Goal: Task Accomplishment & Management: Manage account settings

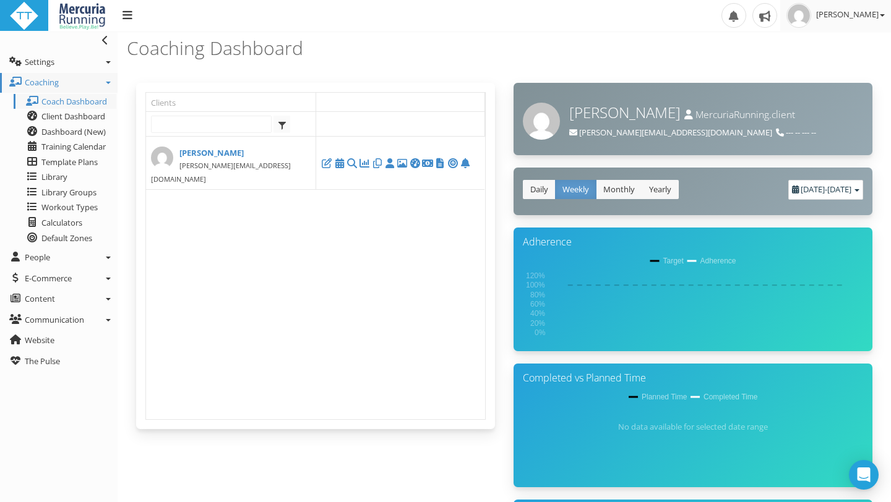
click at [850, 14] on span "[PERSON_NAME]" at bounding box center [850, 14] width 69 height 11
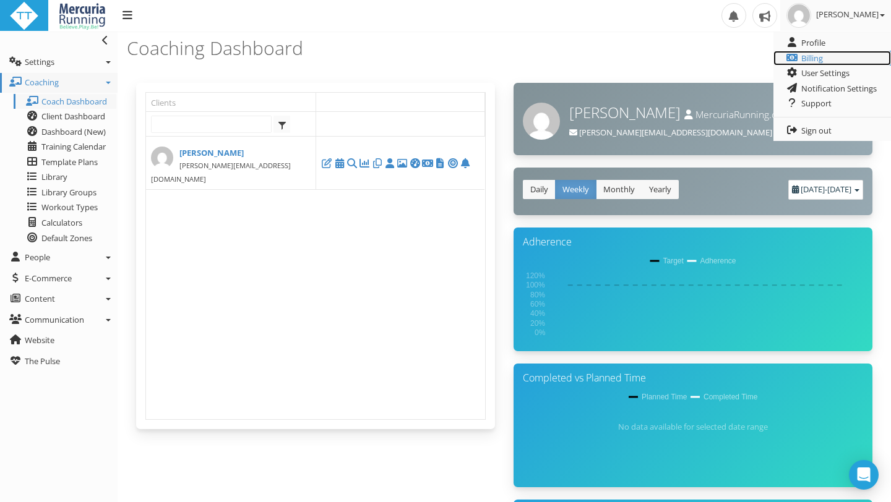
click at [827, 56] on link "Billing" at bounding box center [831, 58] width 117 height 15
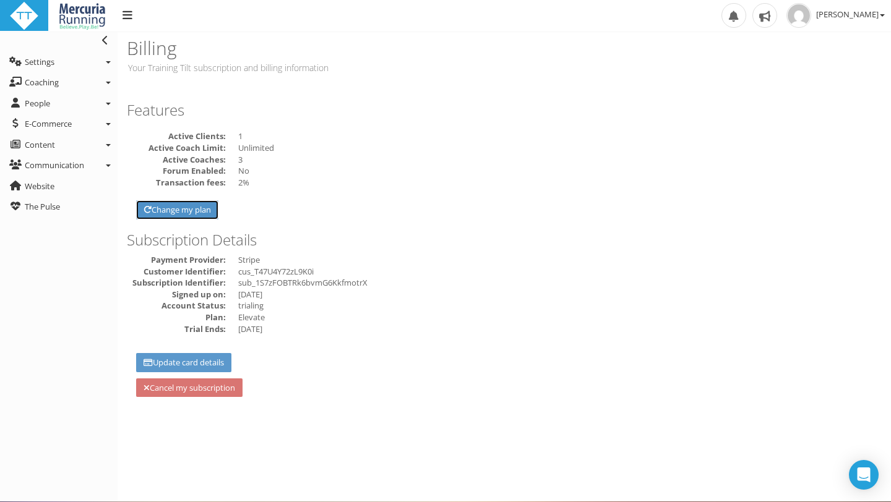
click at [156, 209] on link "Change my plan" at bounding box center [177, 209] width 82 height 19
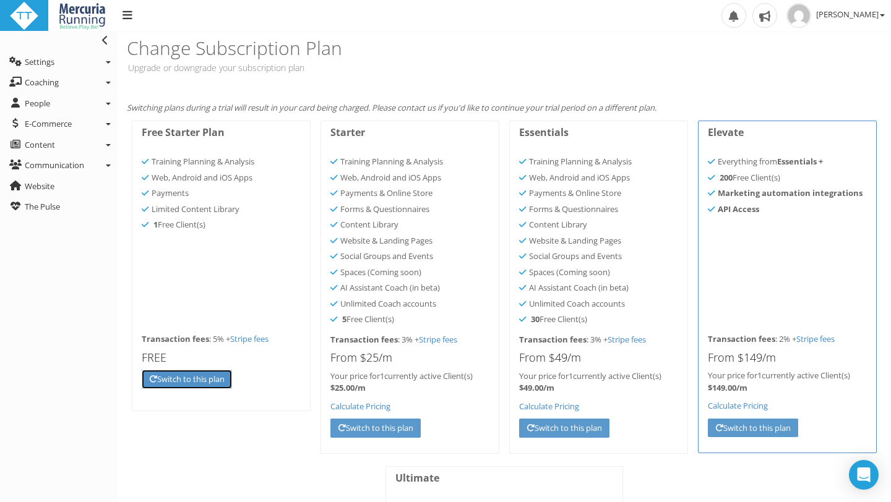
click at [215, 380] on link "Switch to this plan" at bounding box center [187, 379] width 90 height 19
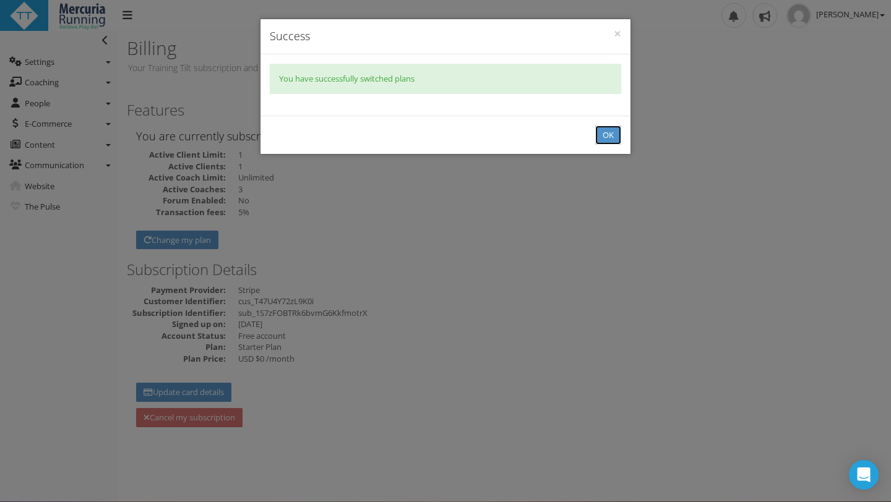
click at [604, 131] on button "OK" at bounding box center [608, 135] width 26 height 19
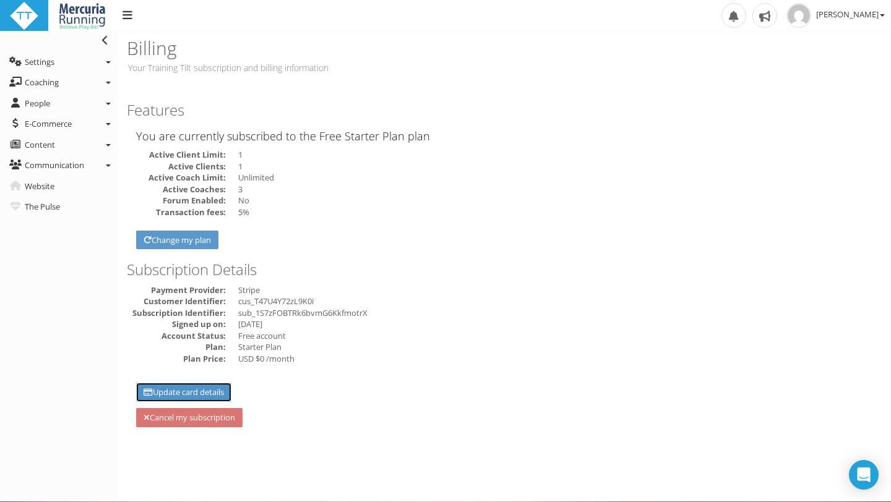
click at [228, 391] on link "Update card details" at bounding box center [183, 392] width 95 height 19
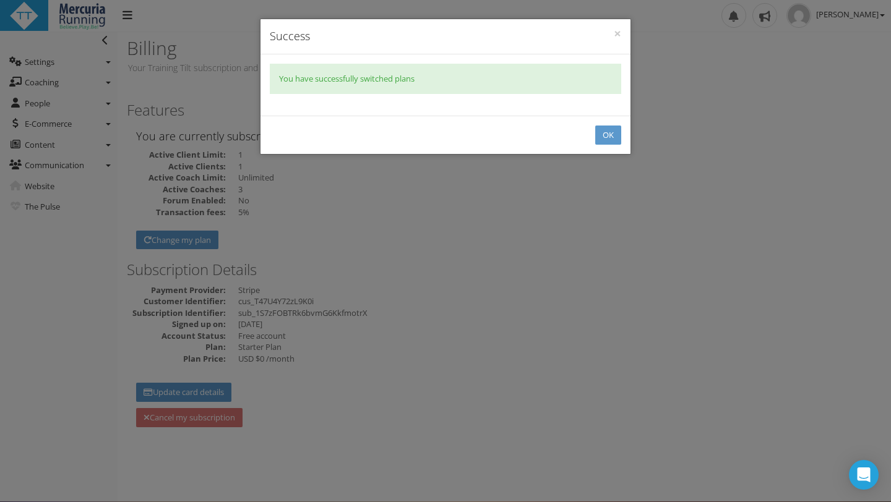
click at [436, 223] on div "× Success You have successfully switched plans OK" at bounding box center [445, 251] width 891 height 502
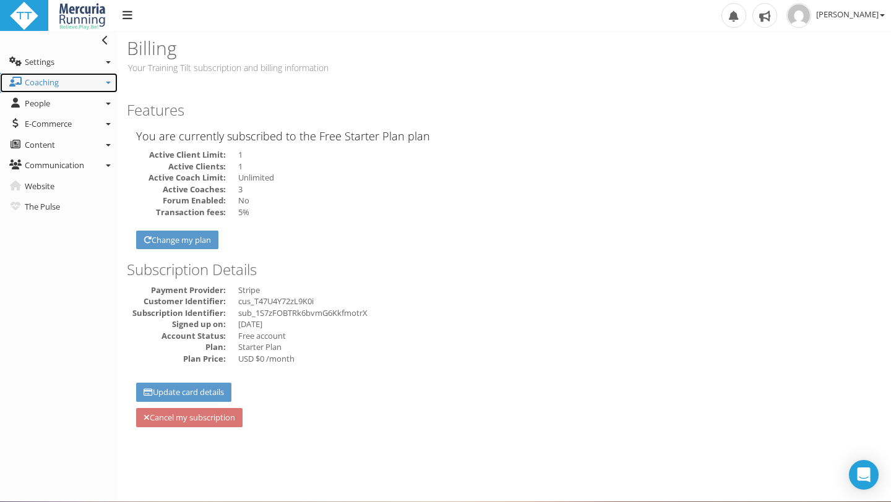
click at [72, 87] on link "Coaching" at bounding box center [58, 83] width 117 height 20
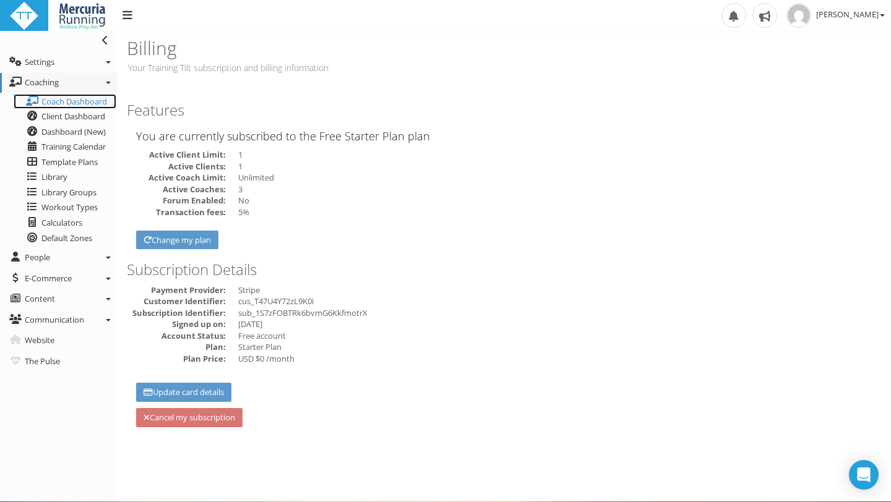
click at [91, 98] on span "Coach Dashboard" at bounding box center [74, 101] width 66 height 11
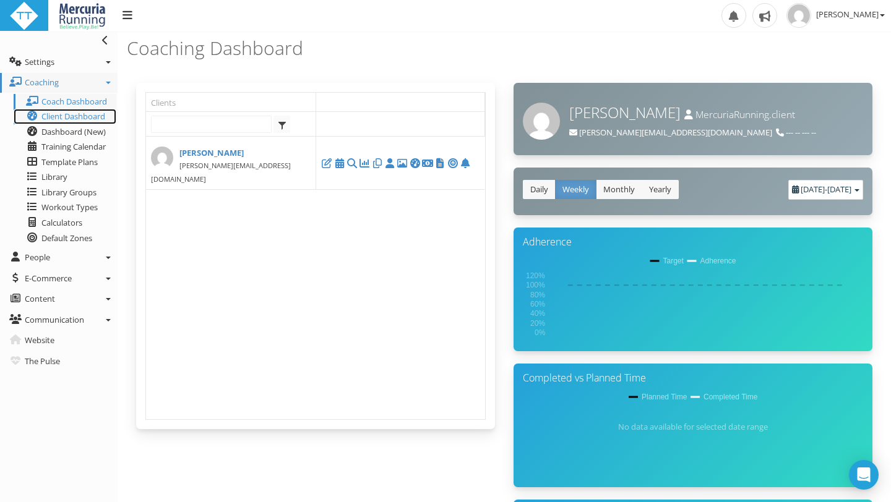
click at [84, 116] on span "Client Dashboard" at bounding box center [73, 116] width 64 height 11
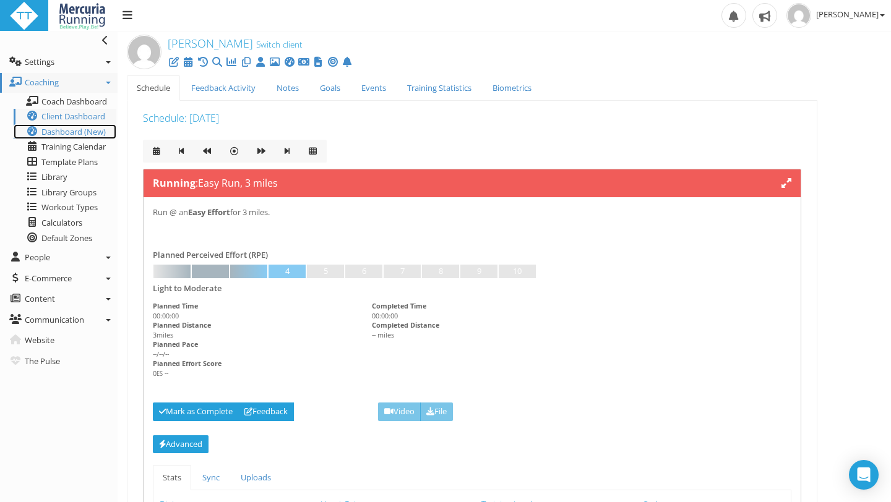
click at [97, 132] on span "Dashboard (New)" at bounding box center [73, 131] width 64 height 11
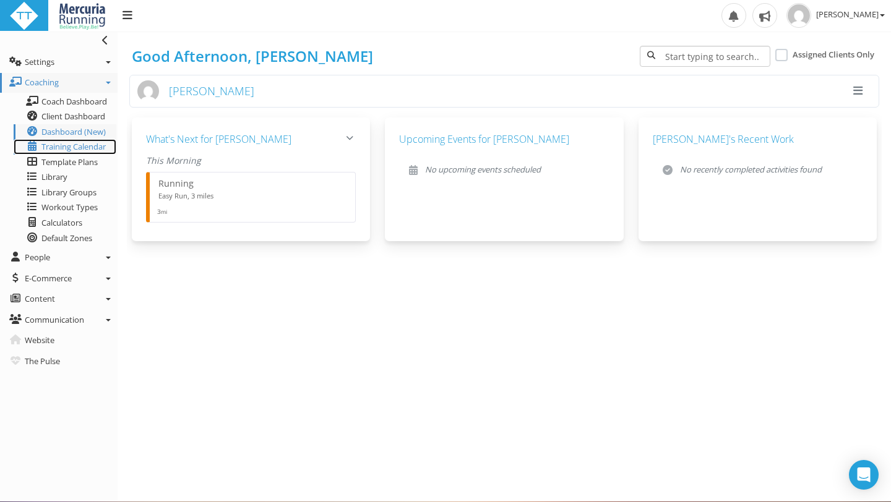
click at [77, 151] on span "Training Calendar" at bounding box center [73, 146] width 64 height 11
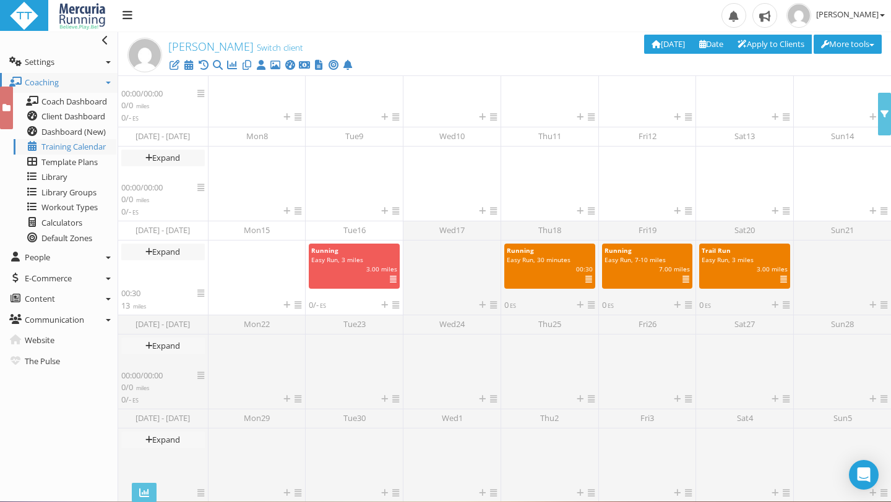
scroll to position [187, 0]
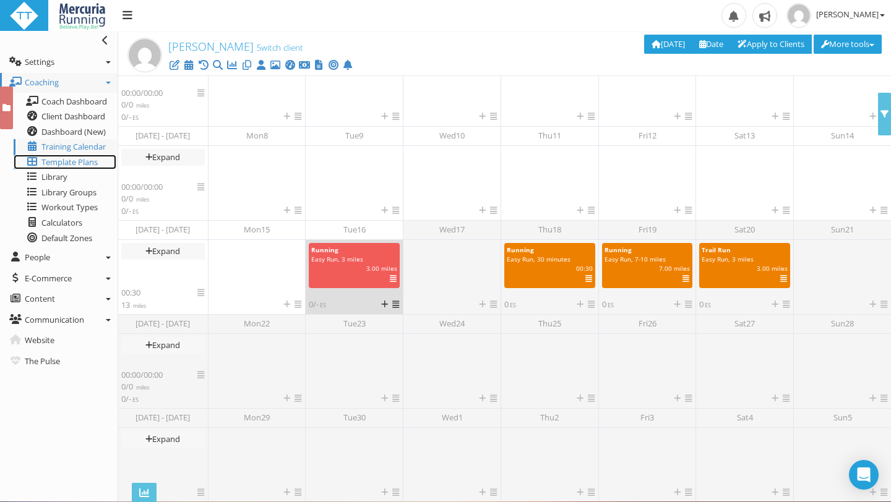
click at [92, 163] on span "Template Plans" at bounding box center [69, 161] width 56 height 11
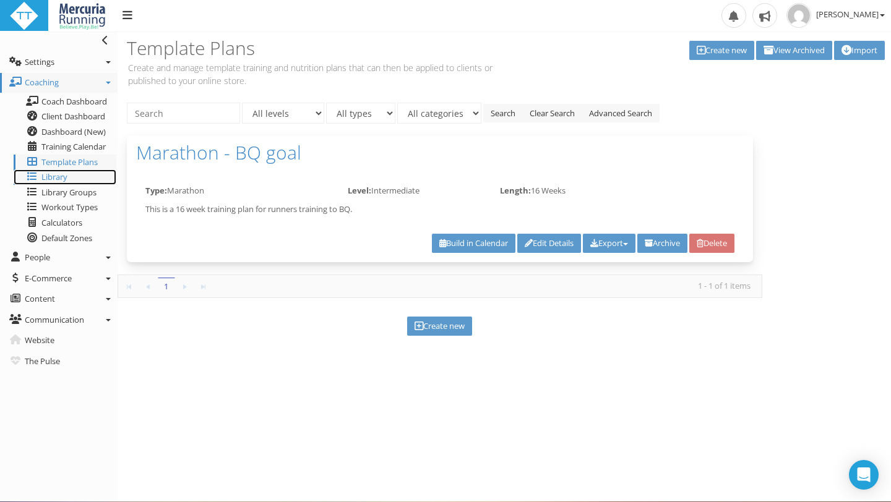
click at [81, 177] on link "Library" at bounding box center [65, 176] width 103 height 15
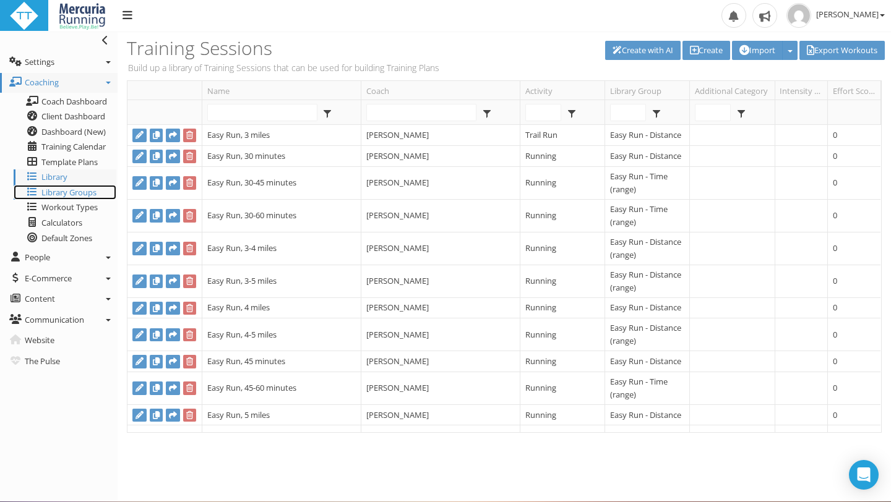
click at [79, 190] on span "Library Groups" at bounding box center [68, 192] width 55 height 11
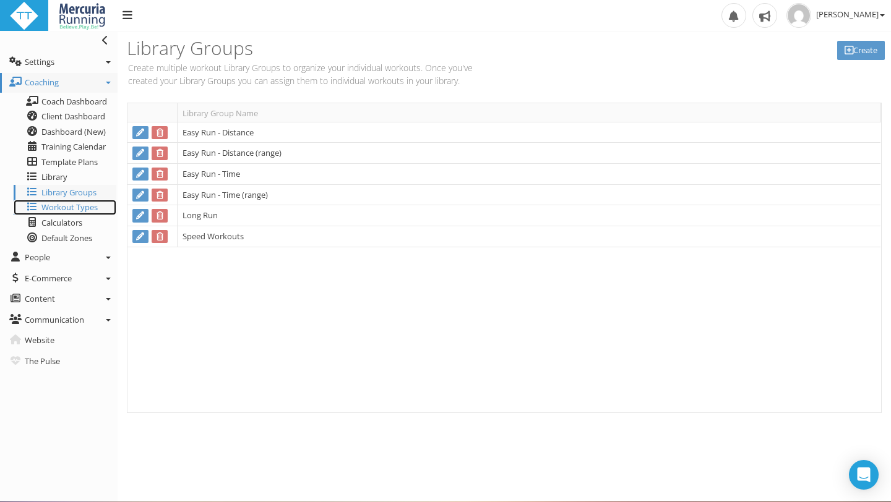
click at [82, 211] on span "Workout Types" at bounding box center [69, 207] width 56 height 11
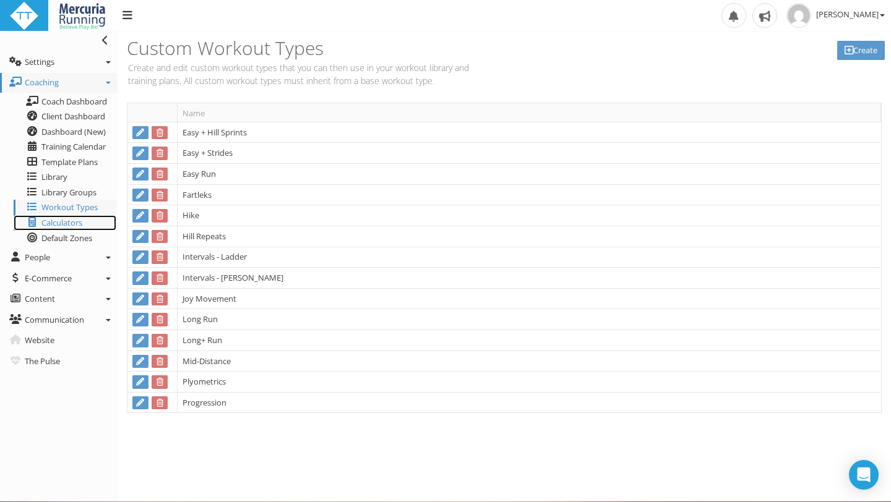
click at [76, 228] on span "Calculators" at bounding box center [61, 222] width 41 height 11
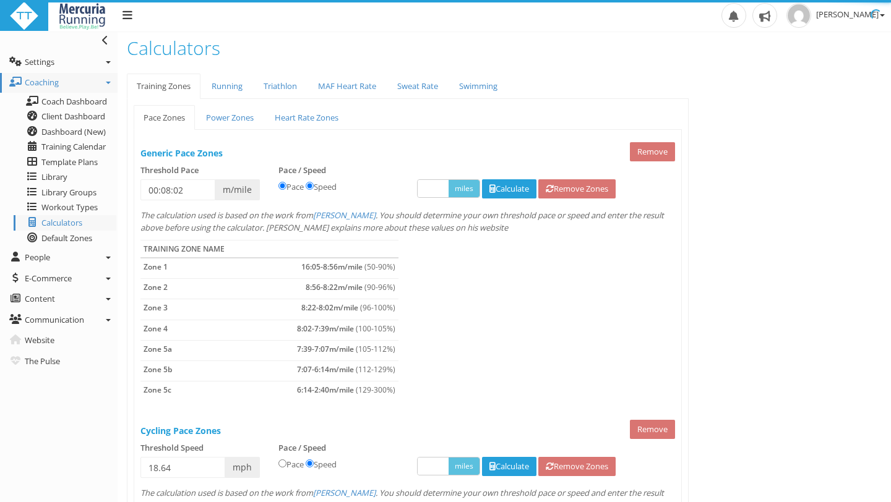
select select "m"
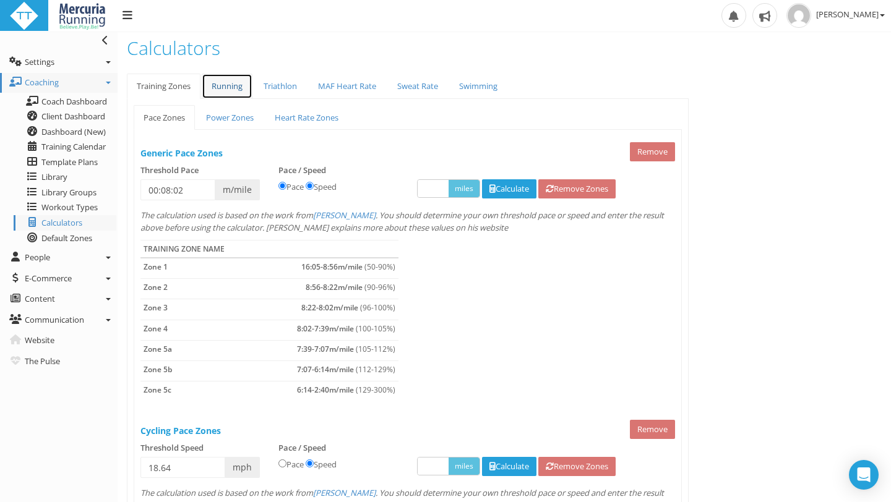
click at [238, 82] on link "Running" at bounding box center [227, 86] width 51 height 25
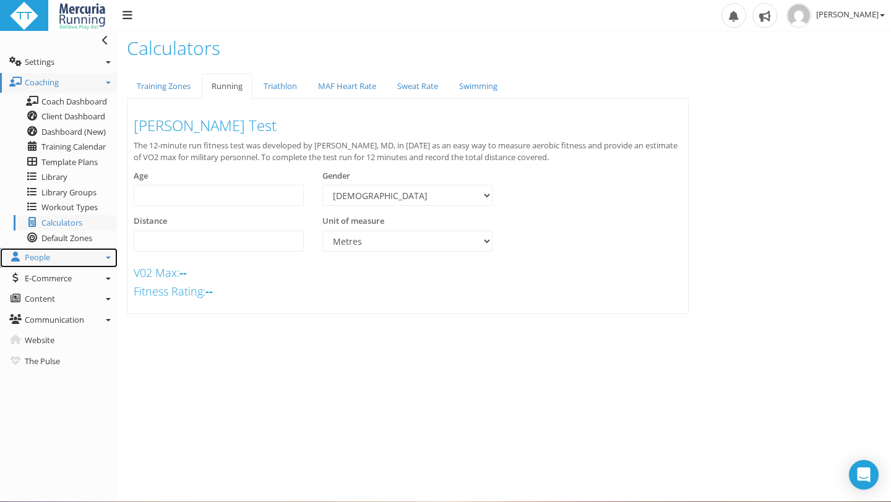
click at [51, 260] on link "People" at bounding box center [58, 258] width 117 height 20
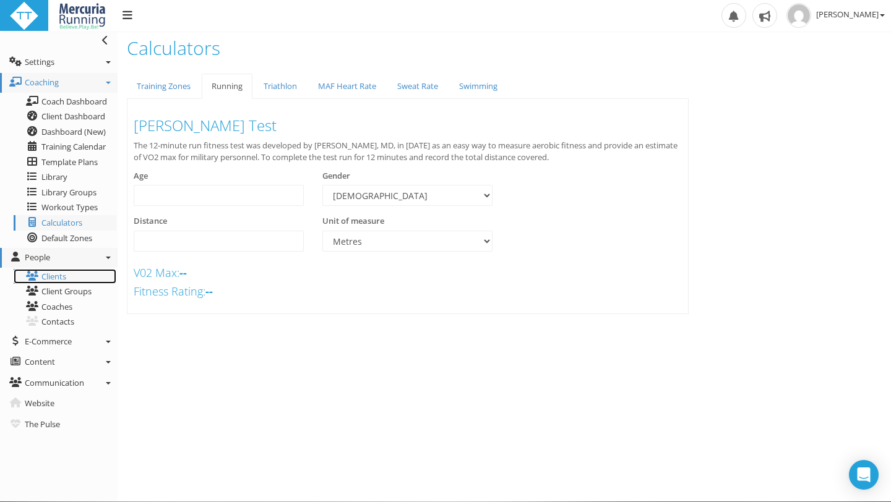
click at [67, 278] on link "Clients" at bounding box center [65, 276] width 103 height 15
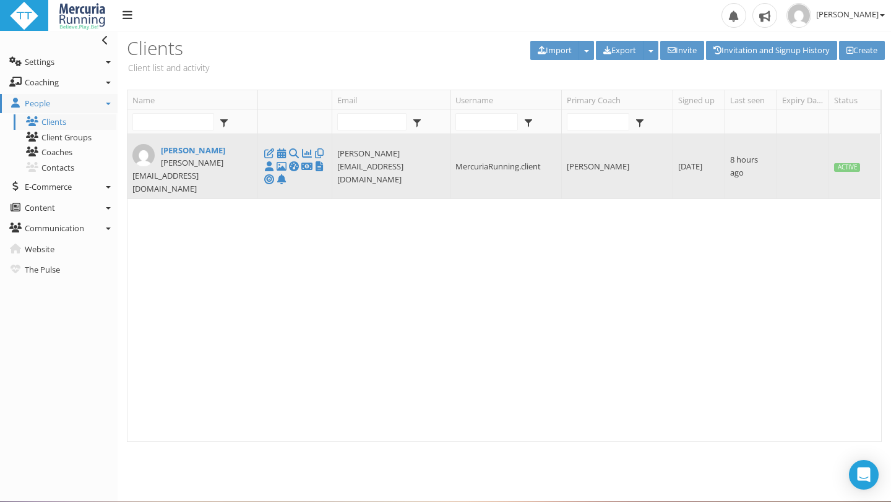
type input "[PERSON_NAME][EMAIL_ADDRESS][DOMAIN_NAME]"
click at [467, 158] on td "MercuriaRunning.client" at bounding box center [505, 166] width 111 height 65
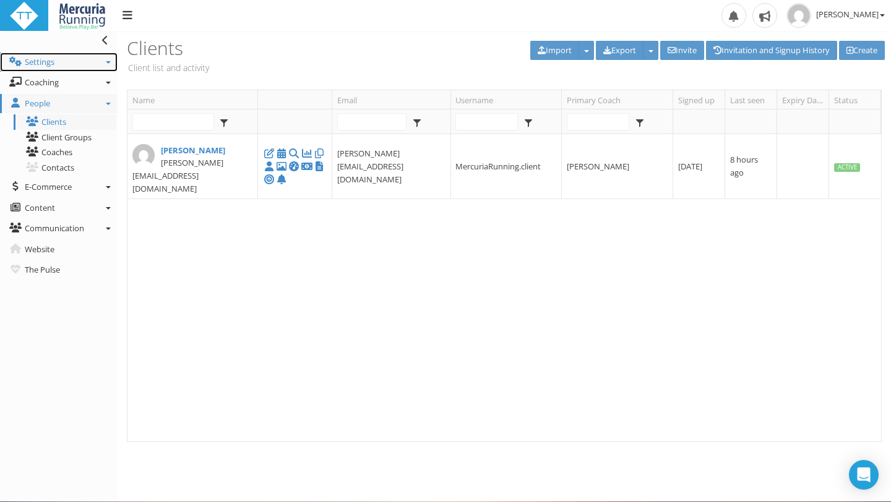
click at [102, 64] on link "Settings" at bounding box center [58, 63] width 117 height 20
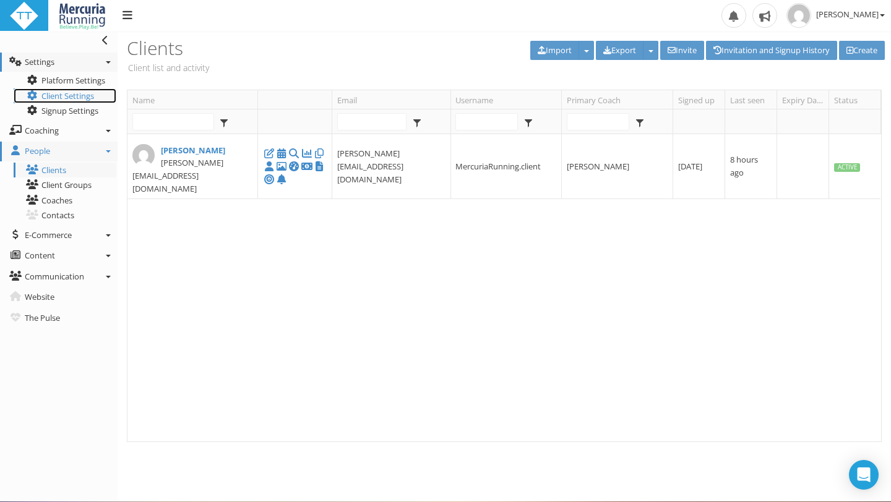
click at [90, 94] on span "Client Settings" at bounding box center [67, 95] width 53 height 11
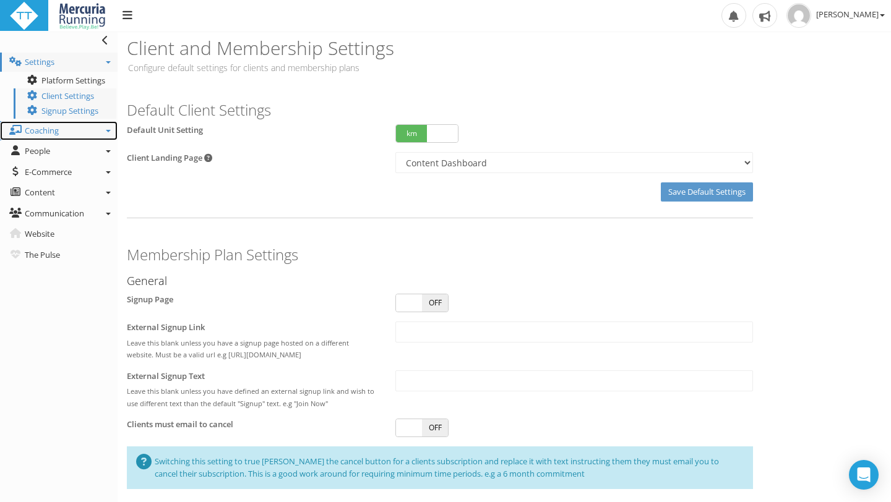
click at [106, 130] on icon at bounding box center [108, 131] width 5 height 2
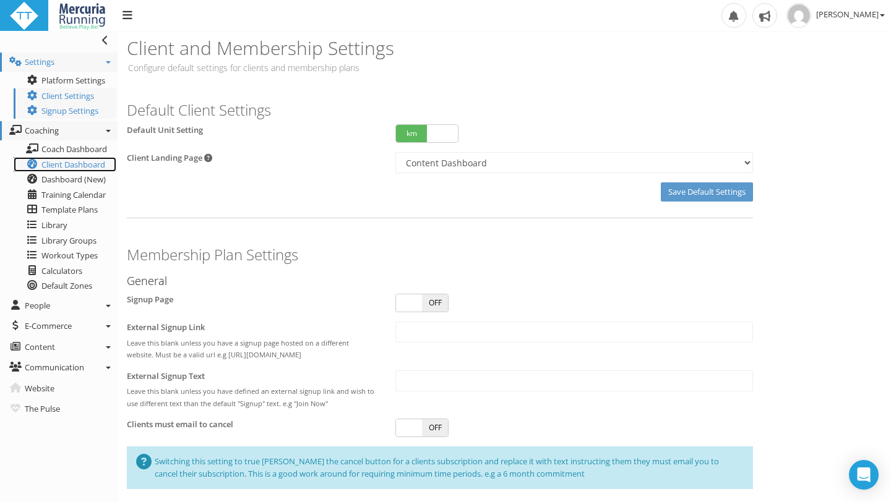
click at [100, 164] on span "Client Dashboard" at bounding box center [73, 164] width 64 height 11
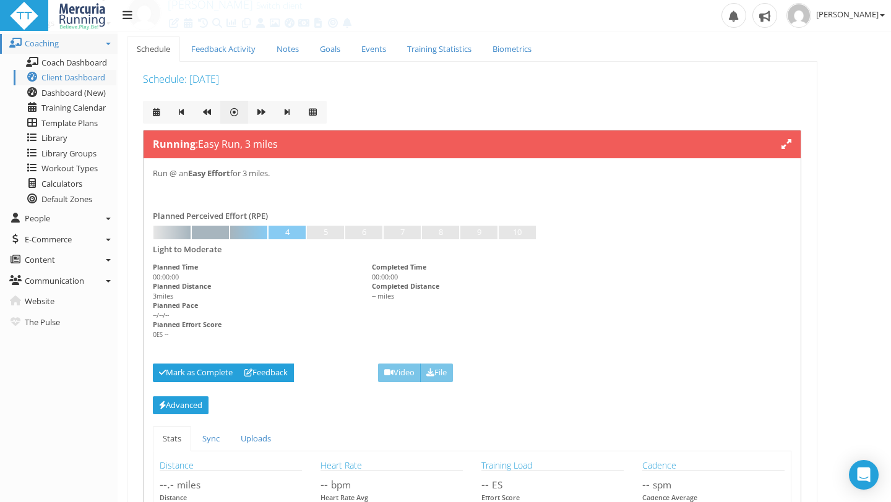
scroll to position [20, 0]
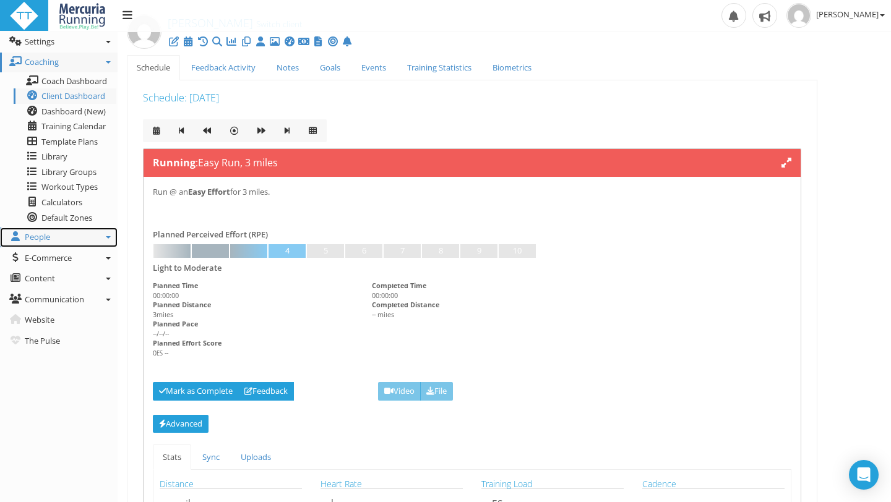
click at [107, 236] on link "People" at bounding box center [58, 238] width 117 height 20
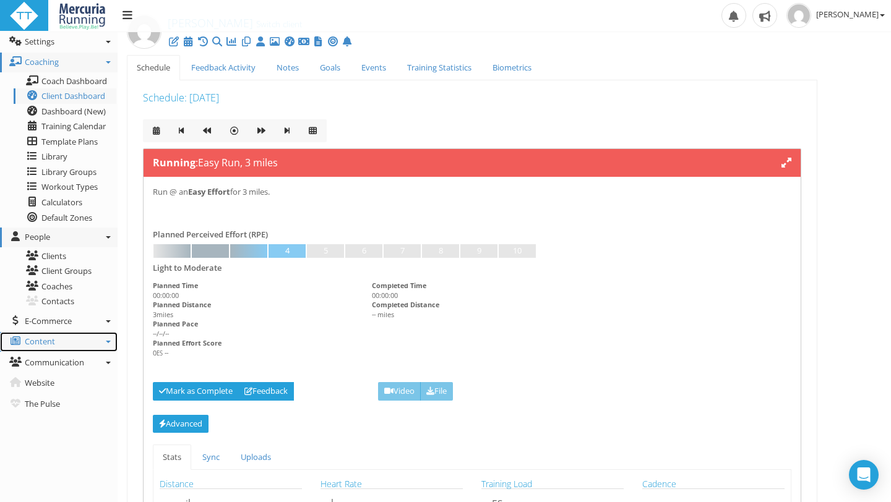
click at [108, 340] on link "Content" at bounding box center [58, 342] width 117 height 20
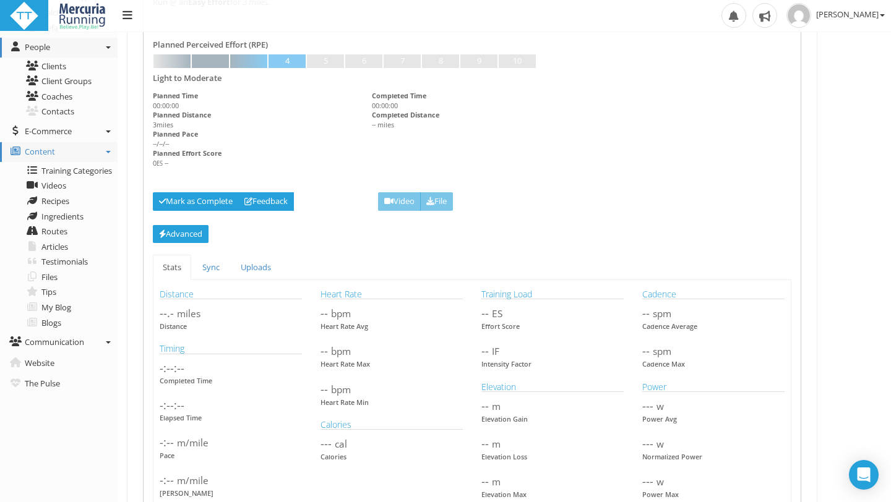
scroll to position [225, 0]
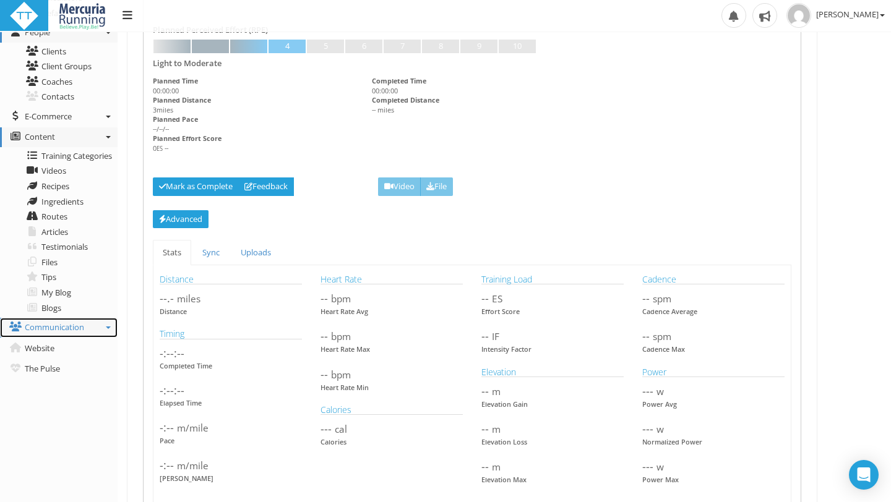
click at [109, 331] on link "Communication" at bounding box center [58, 328] width 117 height 20
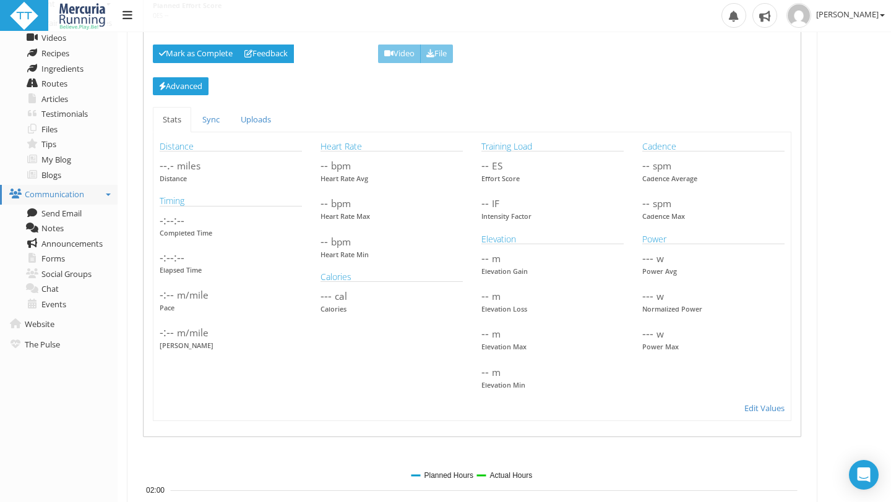
scroll to position [374, 0]
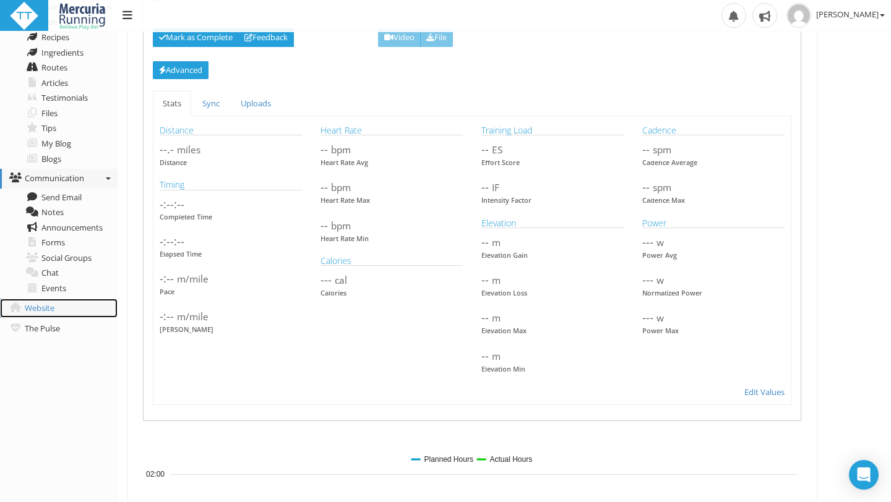
click at [106, 305] on link "Website" at bounding box center [58, 309] width 117 height 20
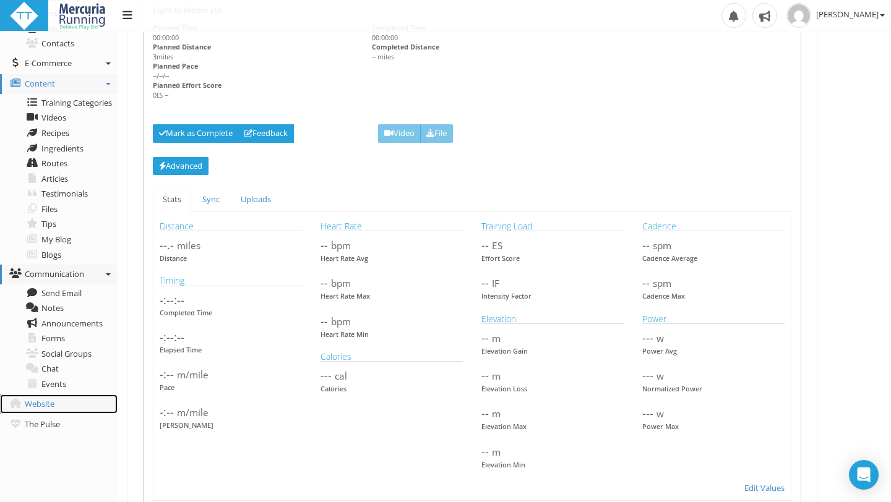
scroll to position [260, 0]
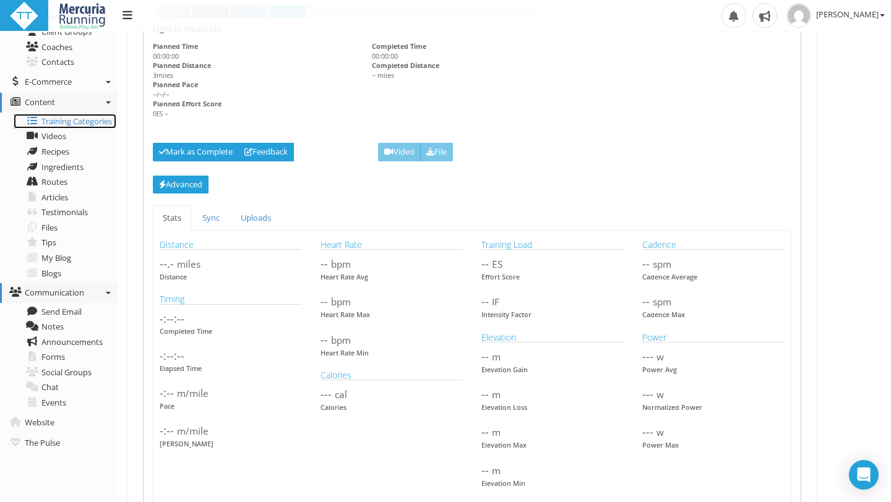
click at [75, 122] on span "Training Categories" at bounding box center [76, 121] width 70 height 11
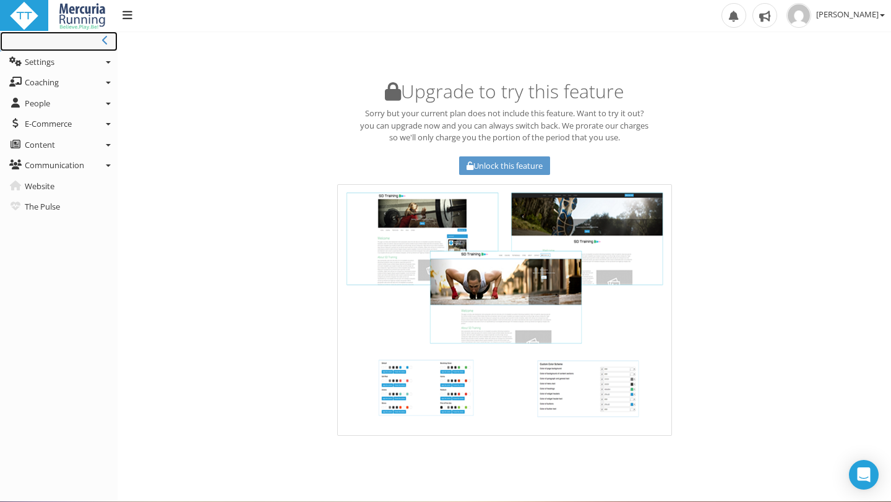
click at [106, 37] on icon at bounding box center [105, 40] width 6 height 10
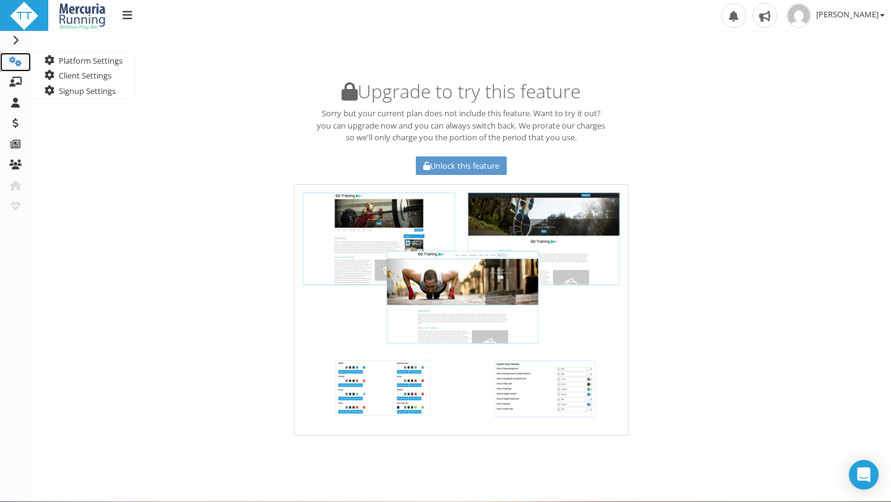
click at [14, 56] on icon at bounding box center [15, 61] width 12 height 10
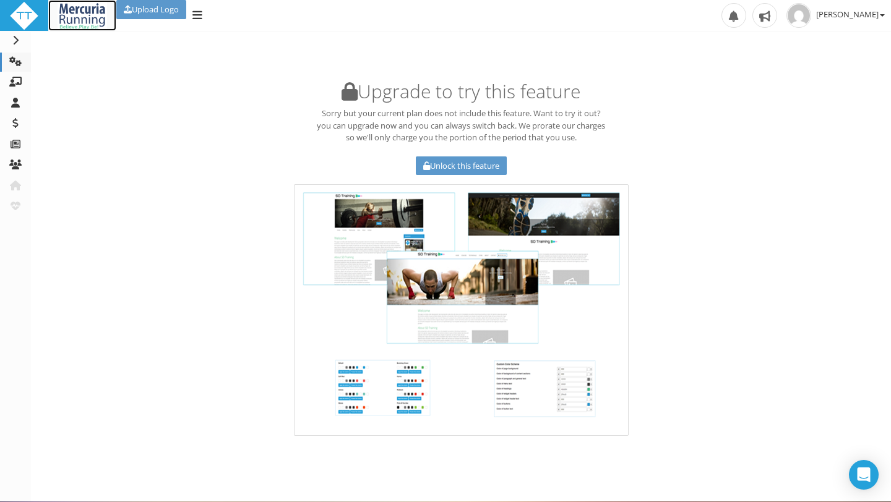
click at [79, 12] on img at bounding box center [82, 16] width 49 height 30
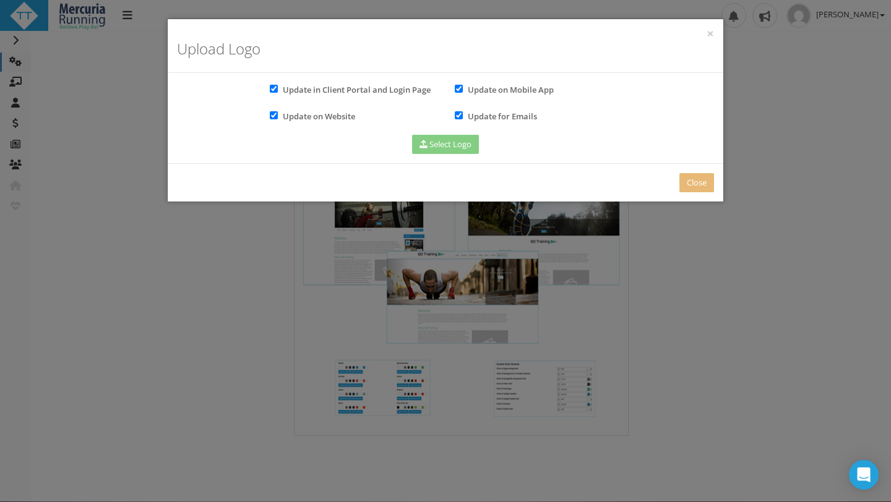
click at [705, 30] on div "× Upload Logo" at bounding box center [445, 46] width 555 height 54
click at [715, 36] on div "× Upload Logo" at bounding box center [445, 46] width 555 height 54
click at [712, 32] on button "×" at bounding box center [709, 33] width 7 height 13
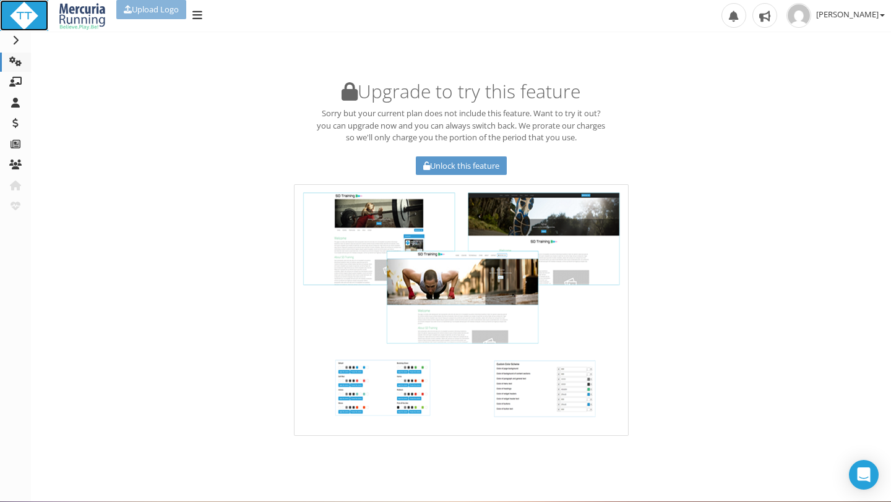
click at [24, 14] on img at bounding box center [24, 16] width 30 height 30
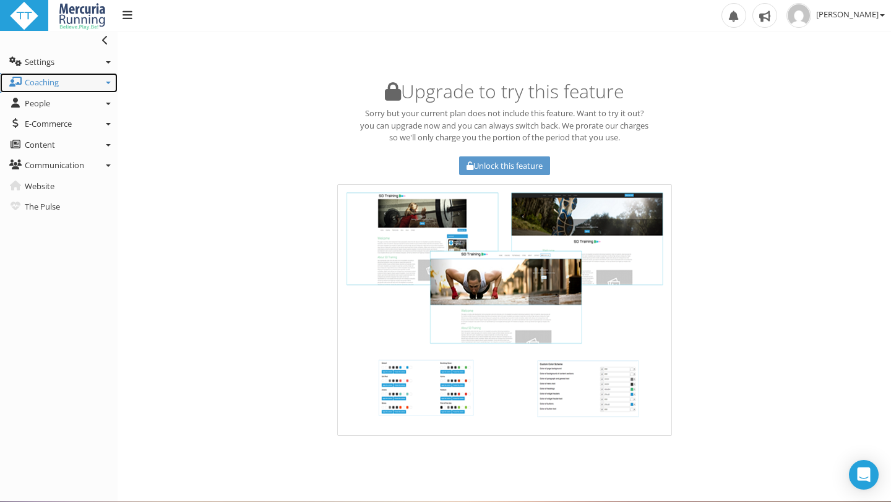
click at [43, 83] on span "Coaching" at bounding box center [42, 82] width 34 height 11
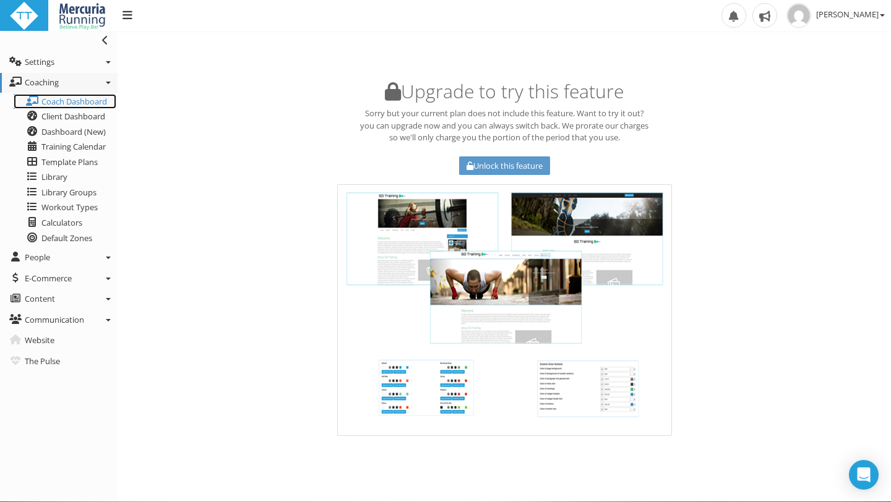
click at [82, 101] on span "Coach Dashboard" at bounding box center [74, 101] width 66 height 11
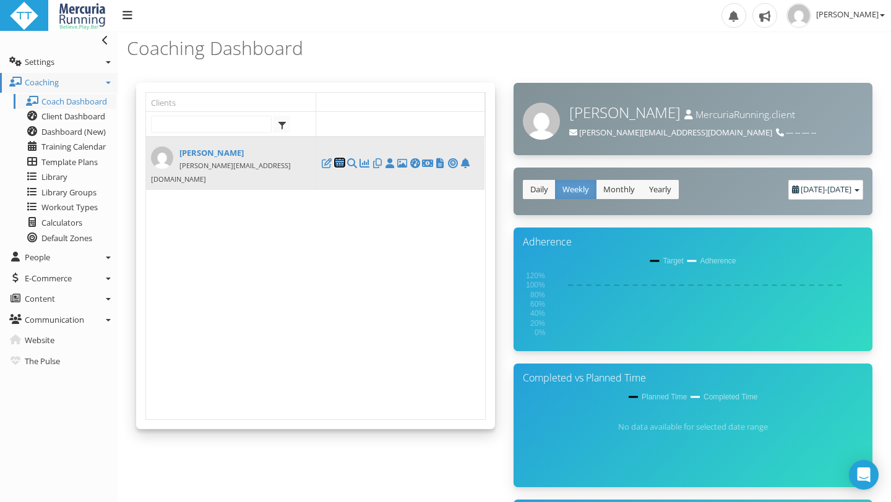
click at [339, 163] on icon at bounding box center [339, 163] width 12 height 1
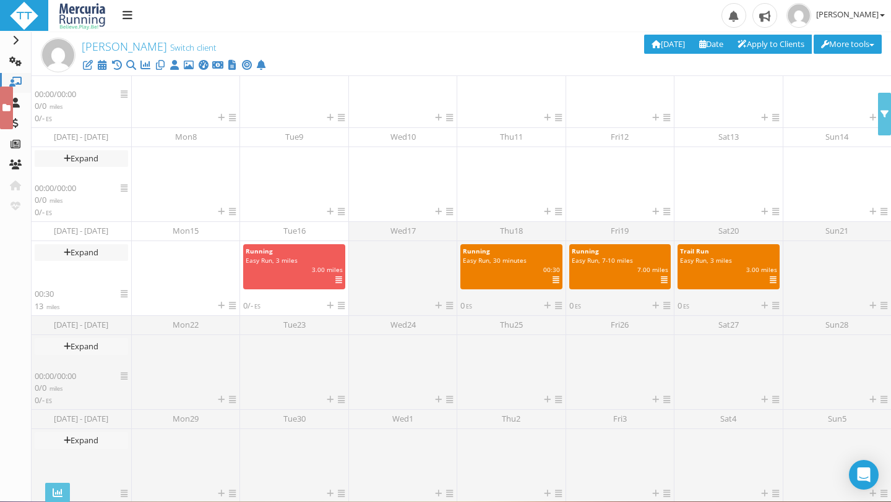
scroll to position [187, 0]
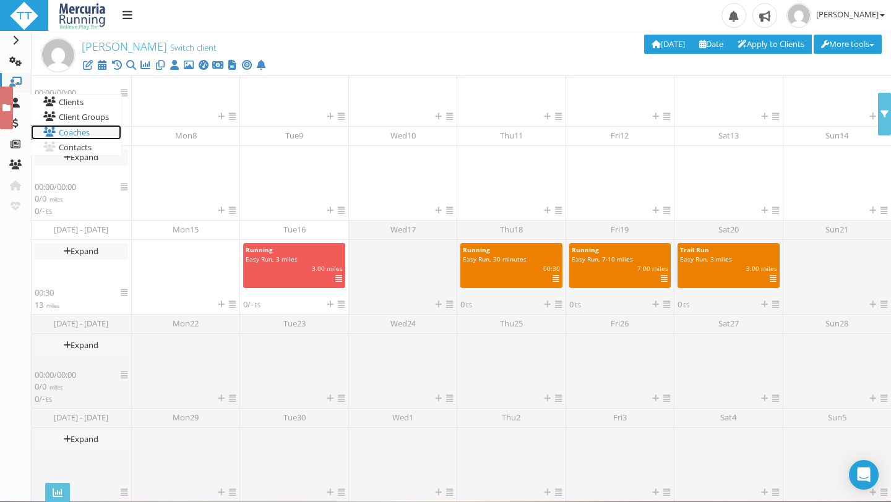
click at [82, 134] on link "Coaches" at bounding box center [76, 132] width 90 height 15
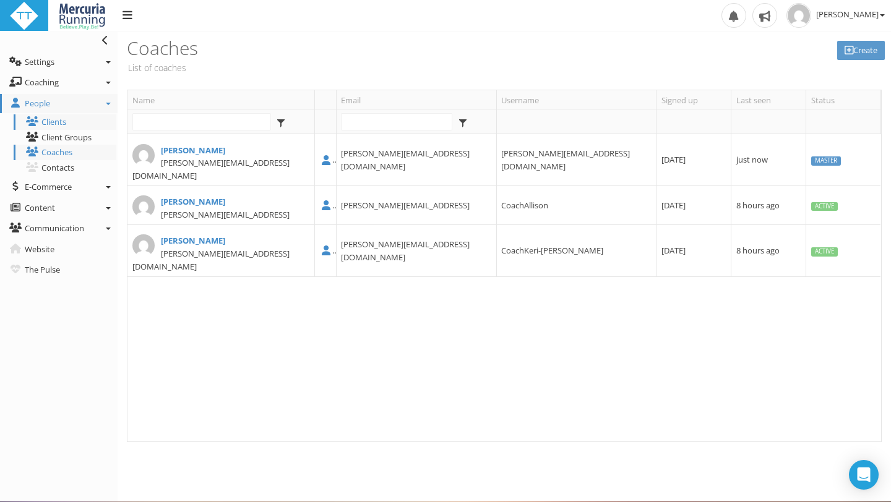
type input "jenni@mercuriarunning.com"
click at [59, 126] on link "Clients" at bounding box center [65, 121] width 103 height 15
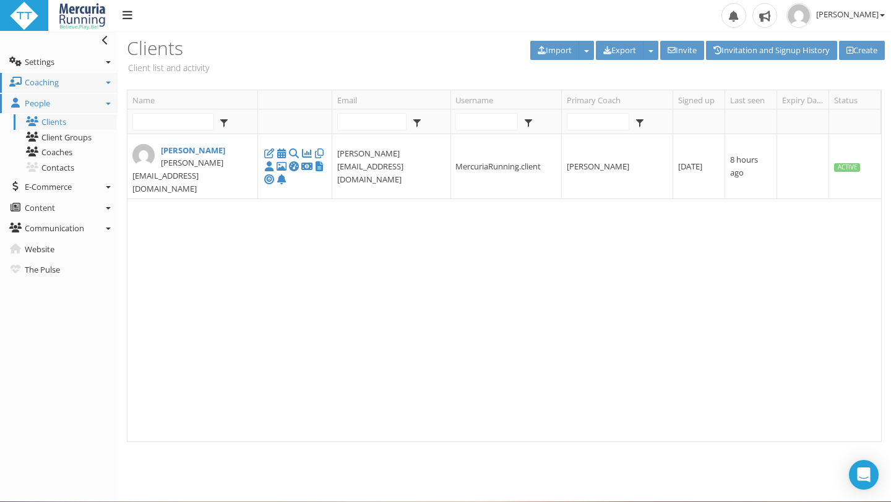
type input "[PERSON_NAME][EMAIL_ADDRESS][DOMAIN_NAME]"
click at [59, 87] on link "Coaching" at bounding box center [58, 83] width 117 height 20
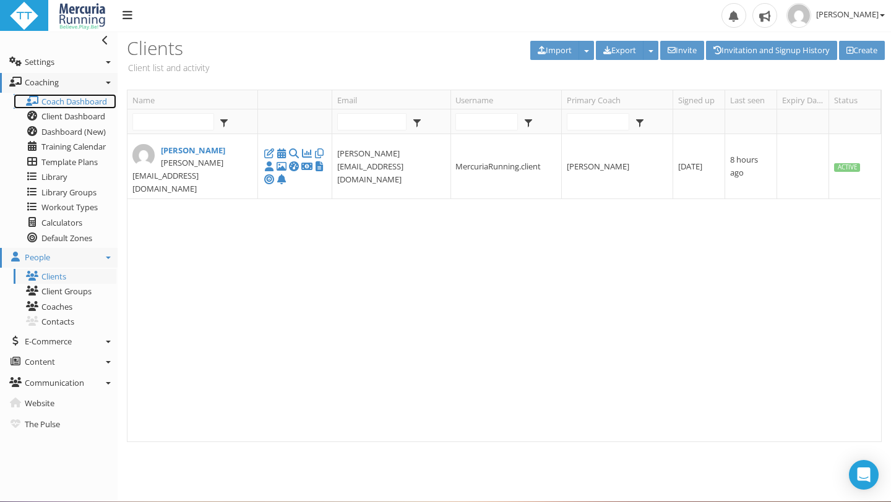
click at [70, 98] on span "Coach Dashboard" at bounding box center [74, 101] width 66 height 11
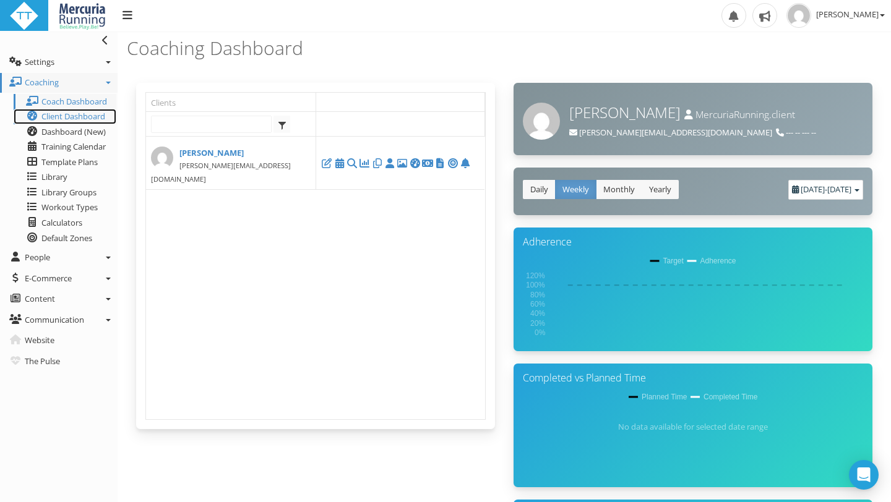
click at [99, 116] on span "Client Dashboard" at bounding box center [73, 116] width 64 height 11
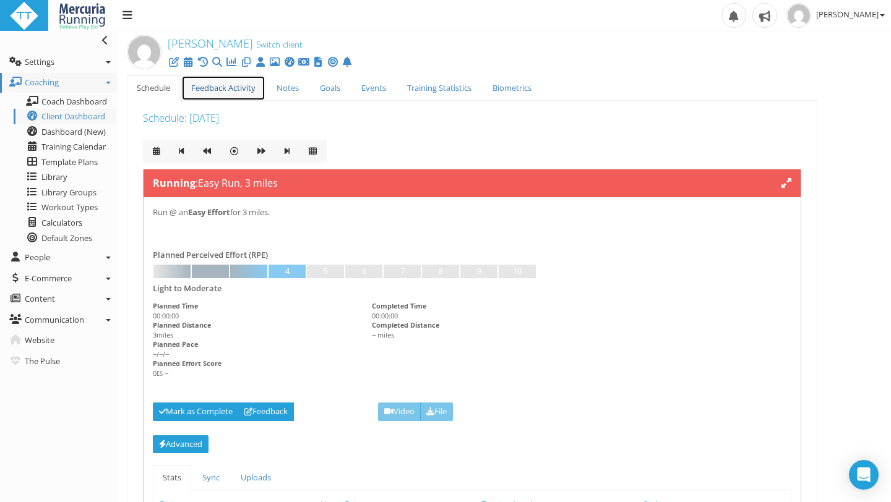
click at [241, 88] on link "Feedback Activity" at bounding box center [223, 87] width 84 height 25
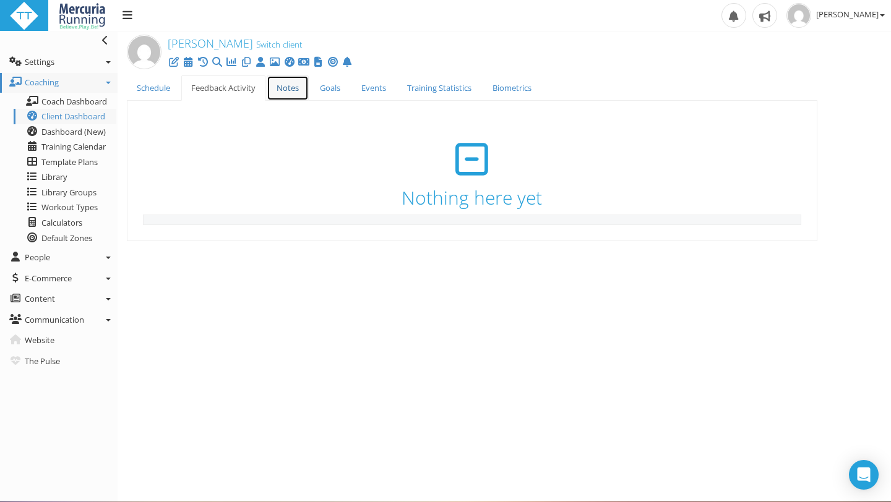
click at [286, 86] on link "Notes" at bounding box center [288, 87] width 42 height 25
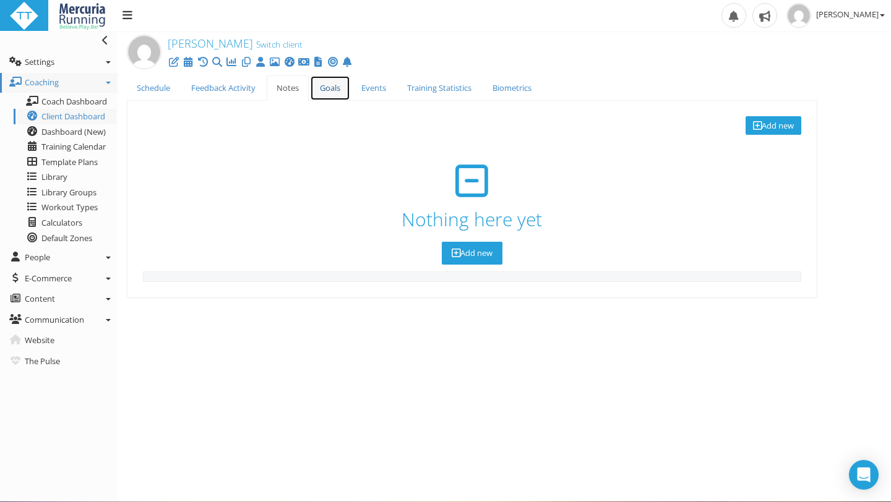
click at [339, 95] on link "Goals" at bounding box center [330, 87] width 40 height 25
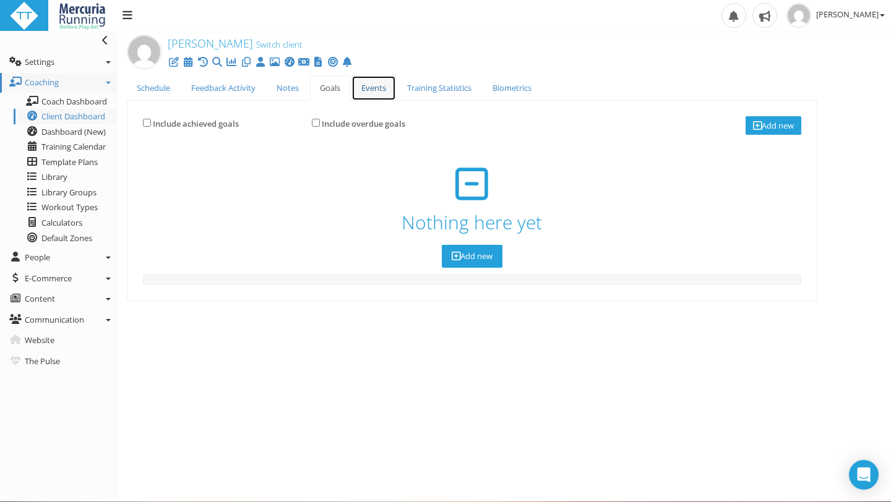
click at [382, 82] on link "Events" at bounding box center [373, 87] width 45 height 25
click at [428, 92] on link "Training Statistics" at bounding box center [439, 87] width 84 height 25
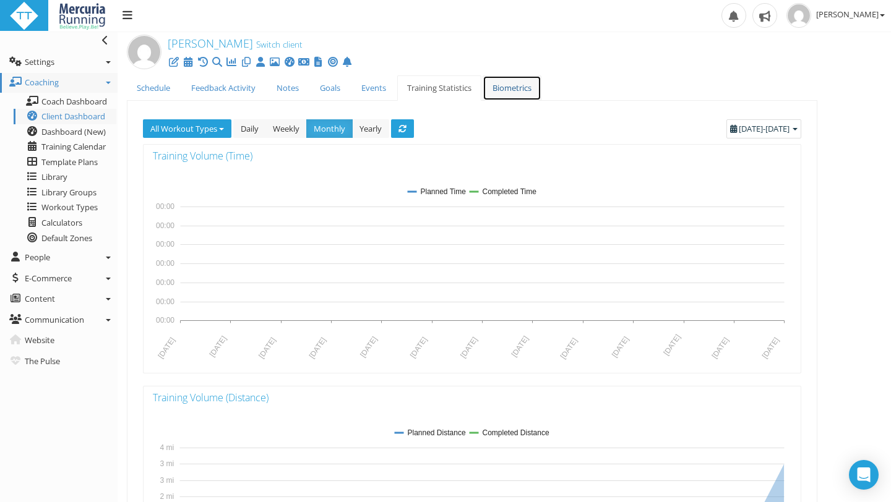
click at [508, 87] on link "Biometrics" at bounding box center [511, 87] width 59 height 25
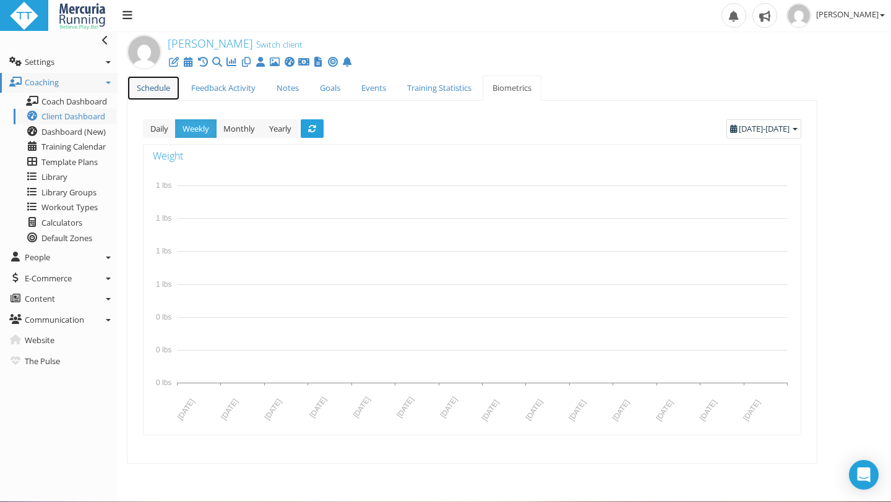
click at [158, 90] on link "Schedule" at bounding box center [153, 87] width 53 height 25
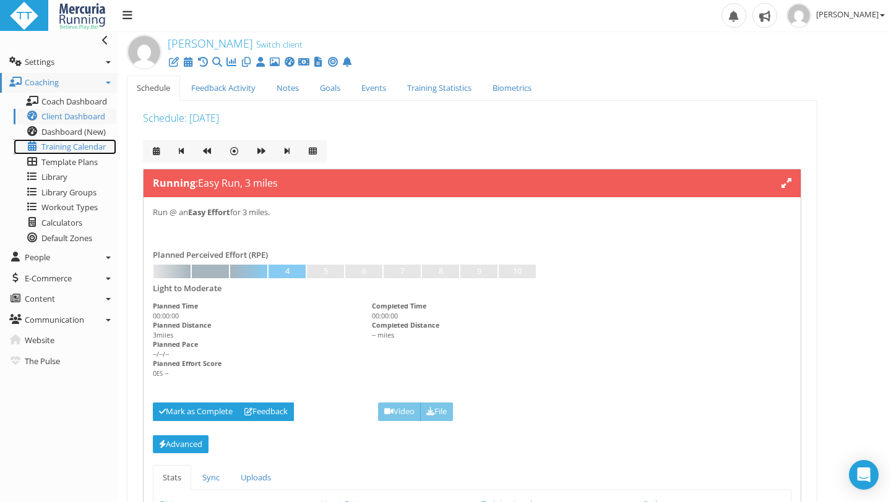
click at [85, 148] on span "Training Calendar" at bounding box center [73, 146] width 64 height 11
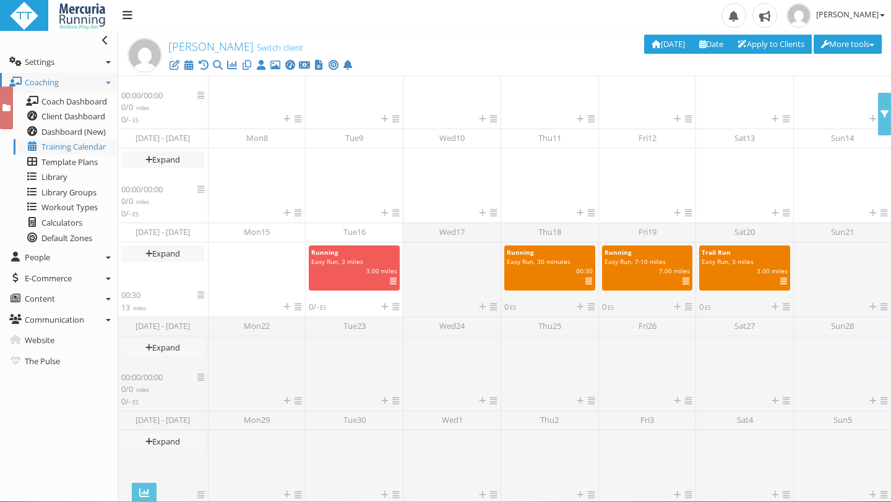
scroll to position [187, 0]
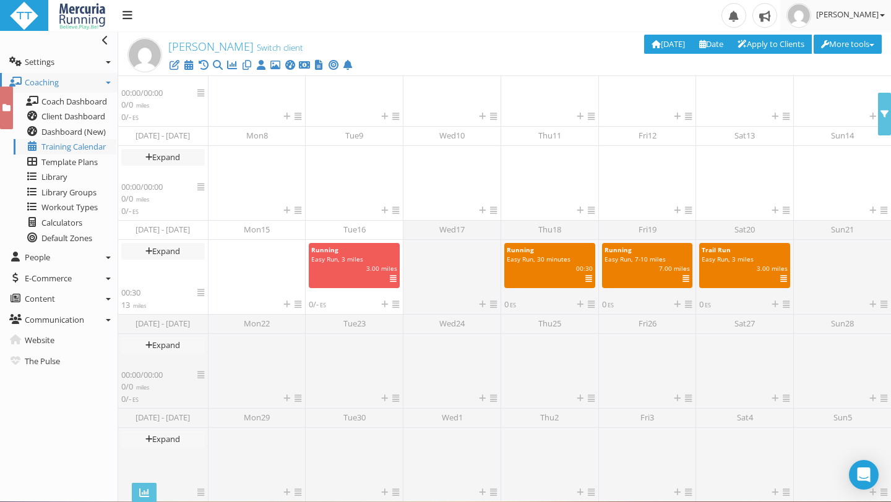
click at [884, 19] on link "[PERSON_NAME]" at bounding box center [835, 15] width 111 height 31
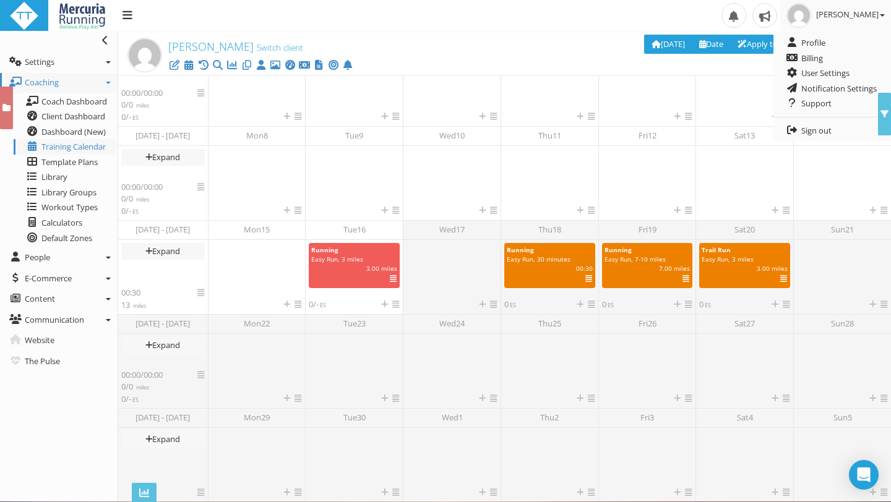
click at [741, 66] on div "[PERSON_NAME] Switch client Assigned Clients Only Delete 0 selected workouts De…" at bounding box center [503, 54] width 773 height 45
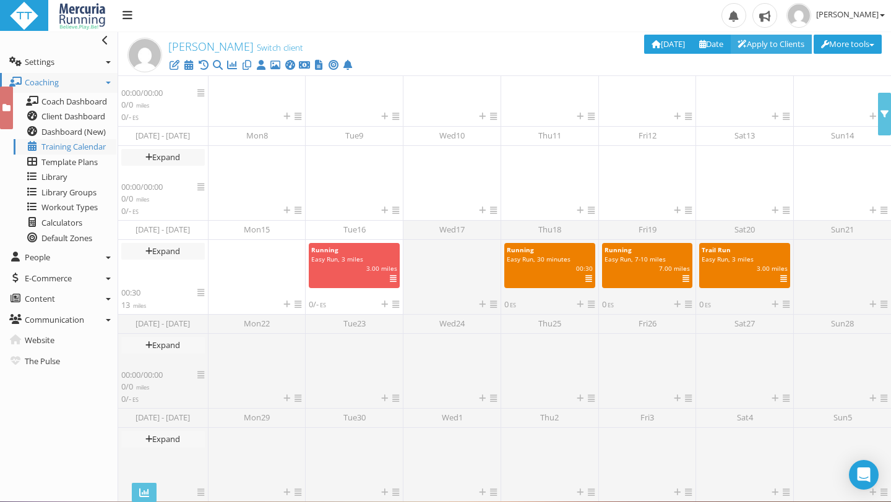
click at [756, 46] on link "Apply to Clients" at bounding box center [771, 44] width 82 height 19
type input "[DATE]"
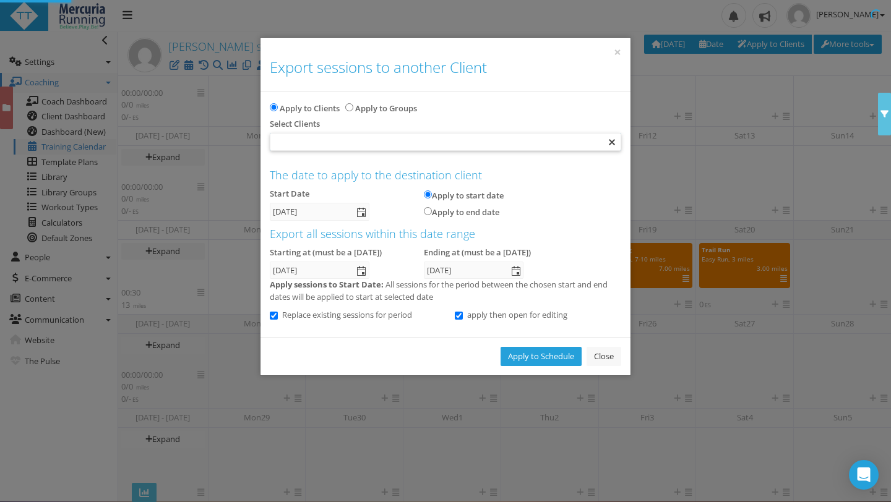
click at [340, 137] on div at bounding box center [445, 142] width 350 height 17
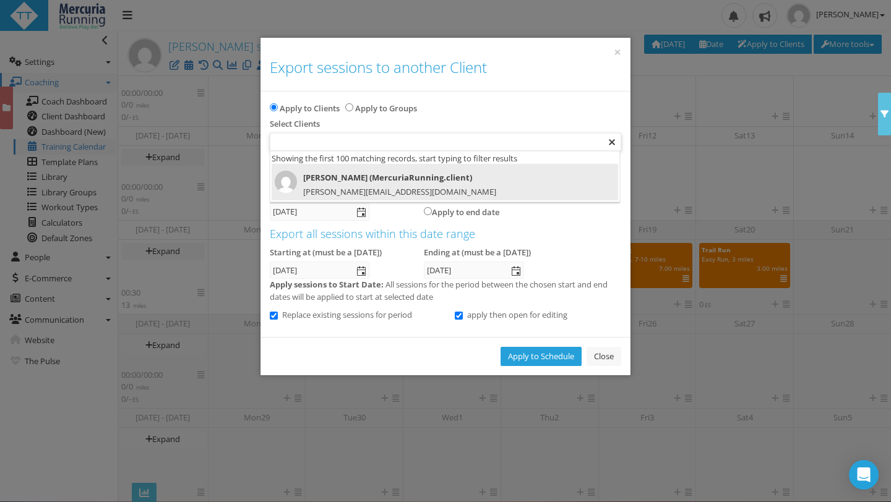
click at [329, 141] on div at bounding box center [445, 142] width 350 height 17
click at [330, 177] on span "Jenni Nettik (MercuriaRunning.client)" at bounding box center [436, 178] width 323 height 14
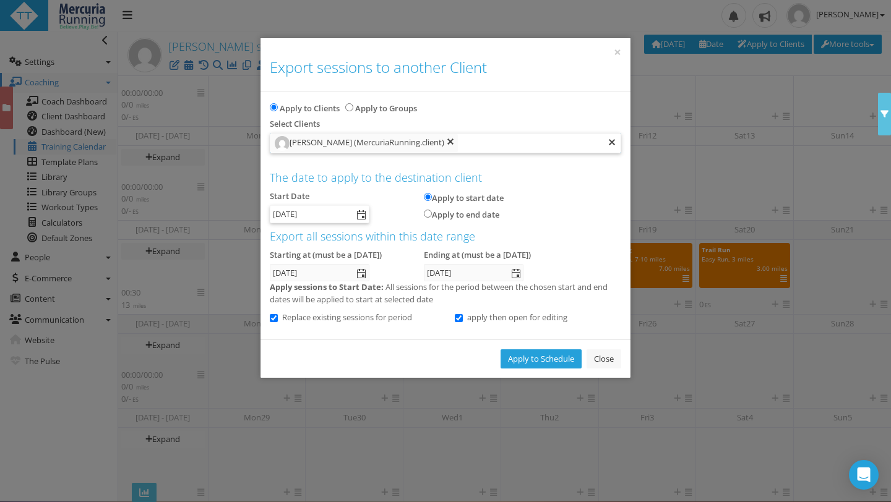
click at [365, 211] on span "select" at bounding box center [361, 215] width 10 height 10
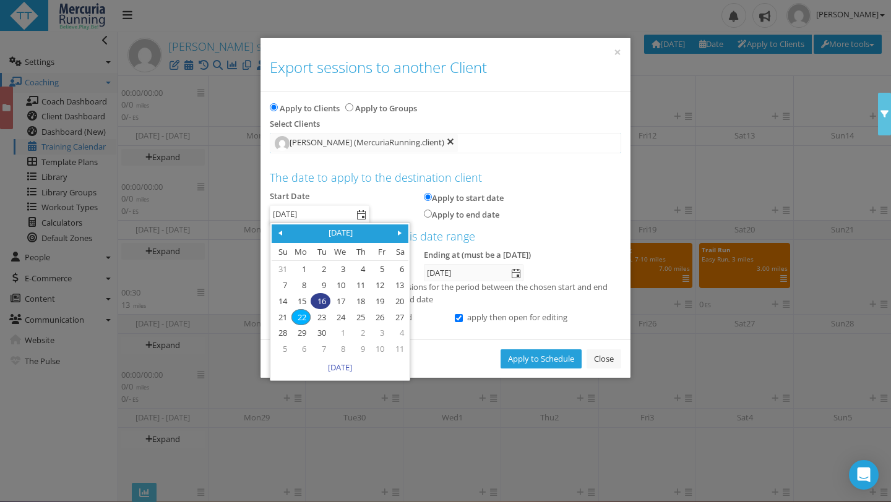
click at [322, 297] on link "16" at bounding box center [320, 301] width 18 height 15
type input "[DATE]"
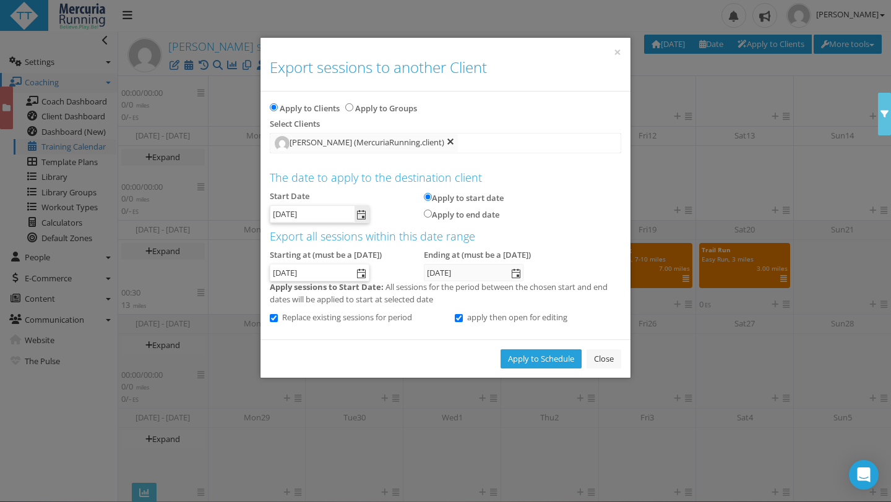
click at [343, 273] on input "22 Sep 2025" at bounding box center [311, 273] width 83 height 16
click at [359, 271] on span "select" at bounding box center [361, 274] width 10 height 10
click at [362, 250] on label "Starting at (must be a [DATE])" at bounding box center [326, 255] width 112 height 12
click at [349, 238] on h4 "Export all sessions within this date range" at bounding box center [445, 237] width 351 height 12
click at [363, 254] on label "Starting at (must be a [DATE])" at bounding box center [326, 255] width 112 height 12
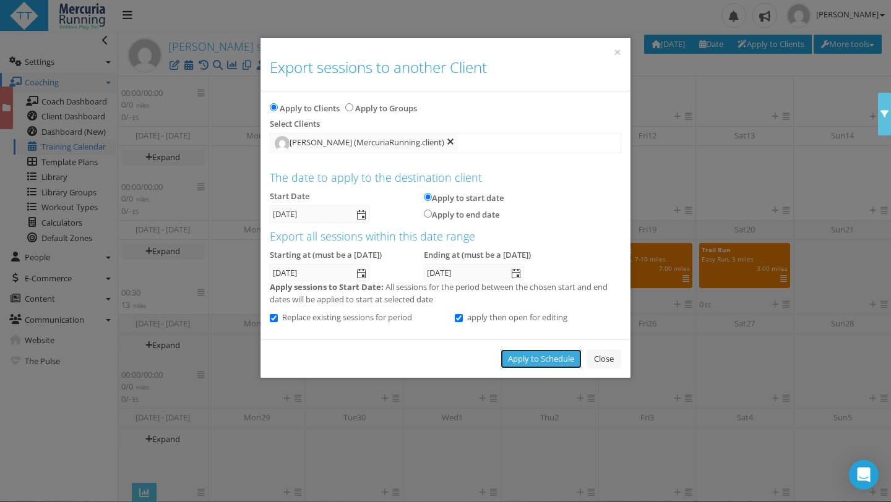
click at [529, 357] on link "Apply to Schedule" at bounding box center [540, 358] width 81 height 19
click at [618, 56] on button "×" at bounding box center [616, 52] width 7 height 13
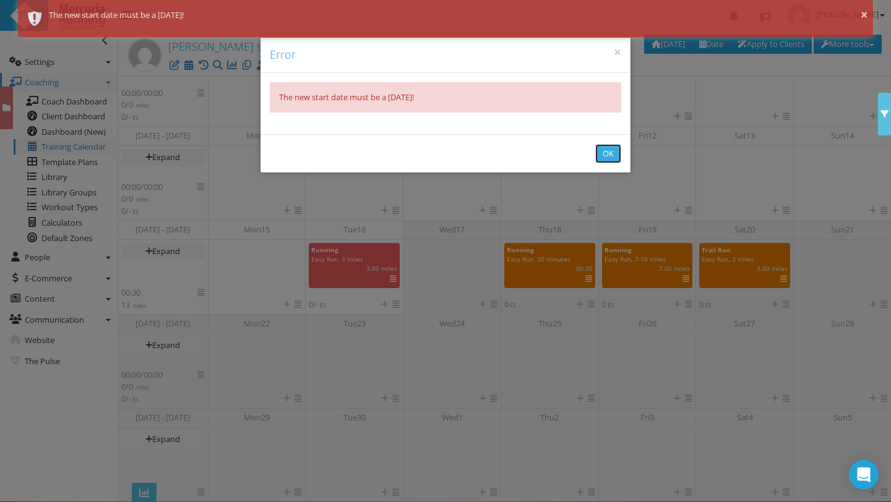
click at [606, 152] on button "OK" at bounding box center [608, 153] width 26 height 19
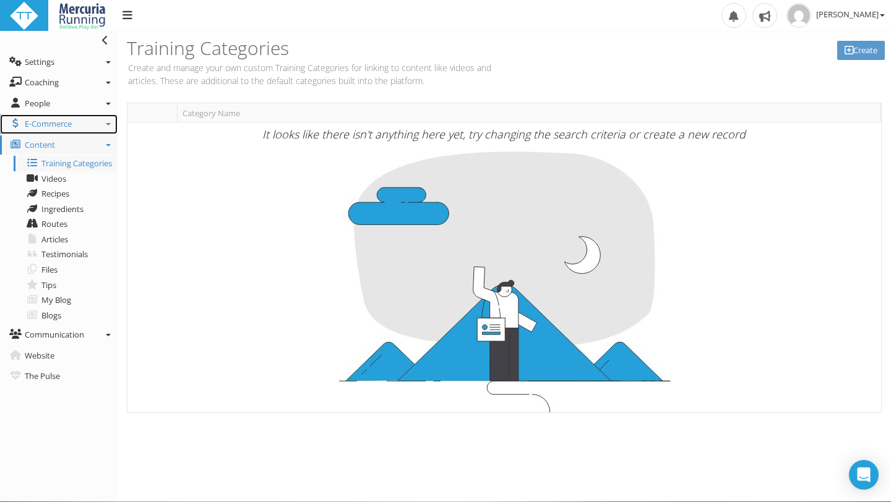
click at [103, 124] on link "E-Commerce" at bounding box center [58, 124] width 117 height 20
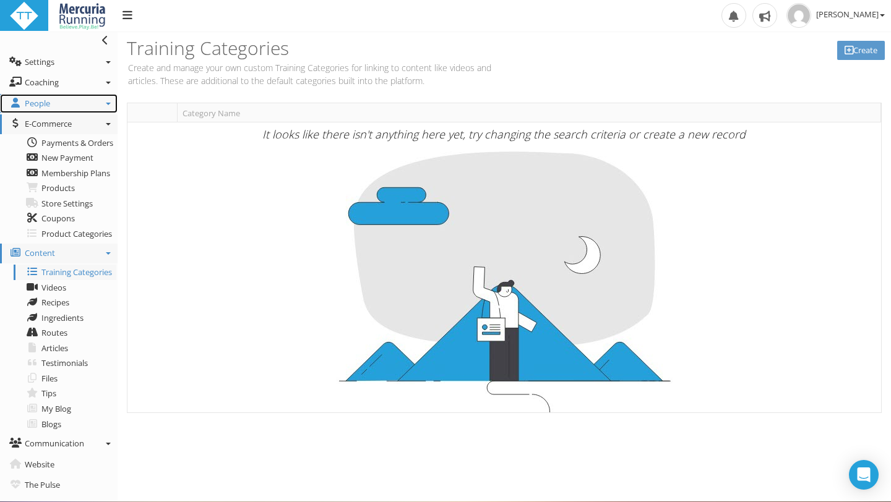
click at [77, 105] on link "People" at bounding box center [58, 104] width 117 height 20
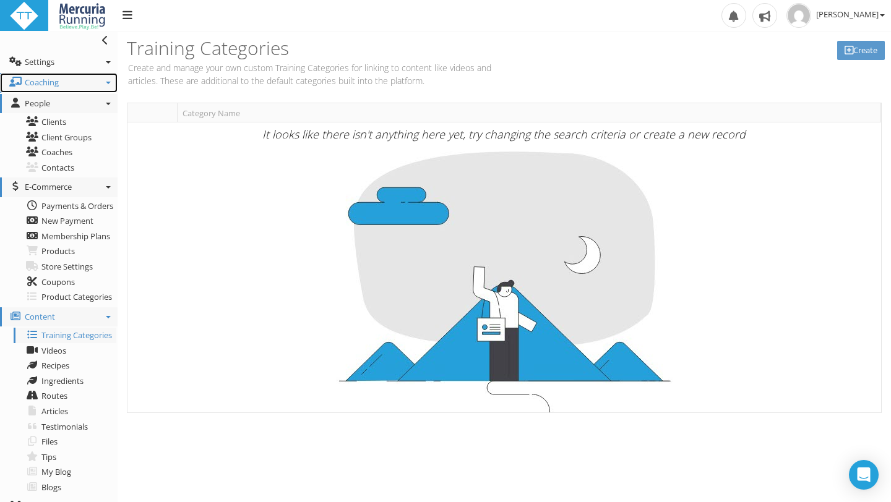
click at [79, 86] on link "Coaching" at bounding box center [58, 83] width 117 height 20
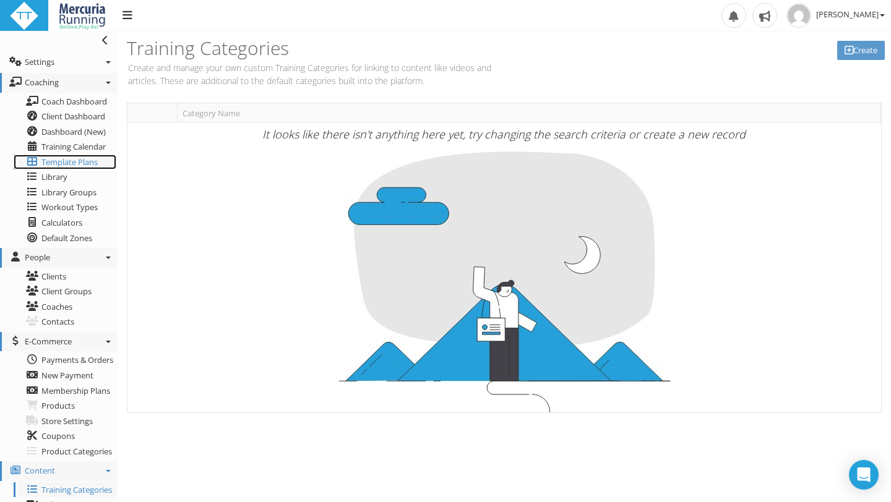
click at [83, 164] on span "Template Plans" at bounding box center [69, 161] width 56 height 11
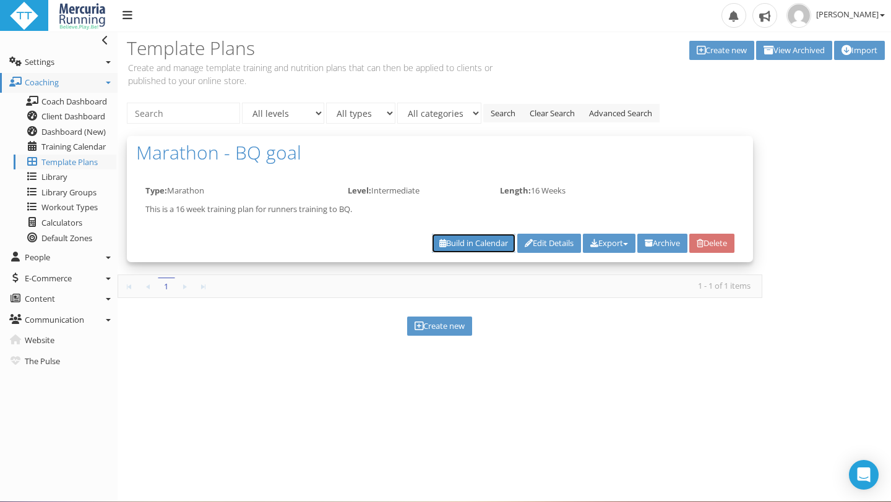
click at [464, 244] on link "Build in Calendar" at bounding box center [473, 243] width 83 height 19
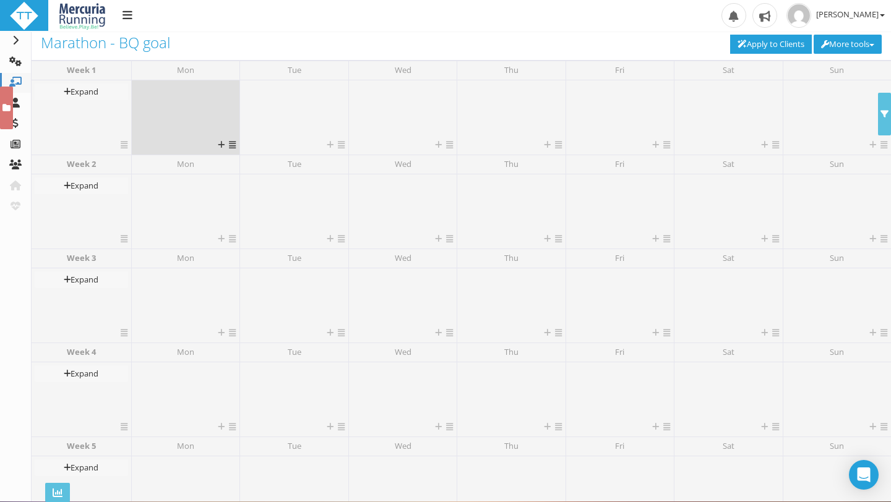
click at [222, 132] on div at bounding box center [185, 111] width 101 height 56
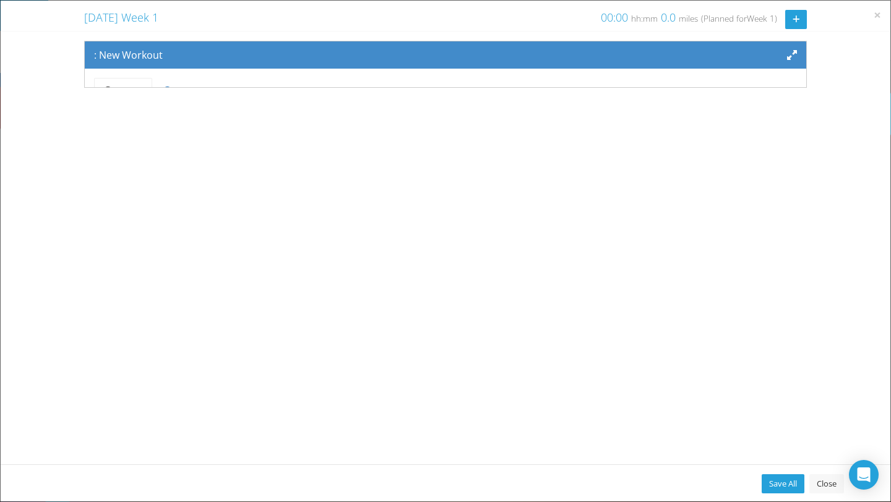
scroll to position [102, 0]
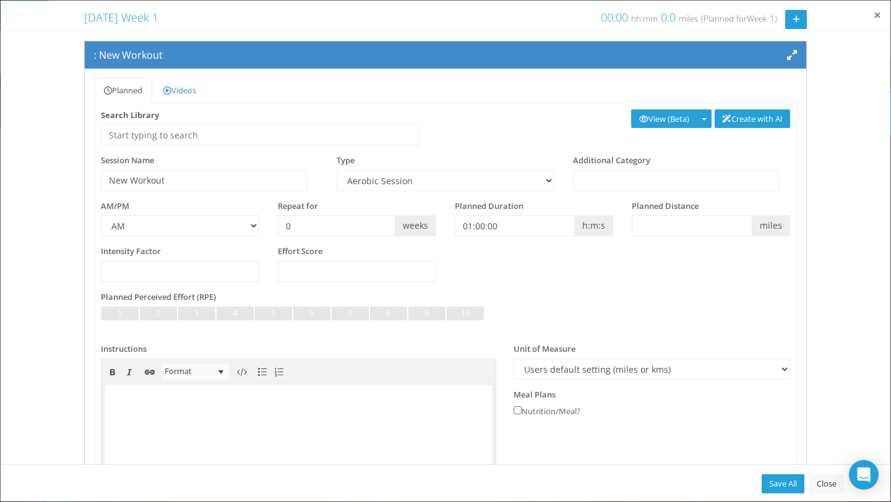
click at [879, 15] on span "×" at bounding box center [876, 14] width 7 height 17
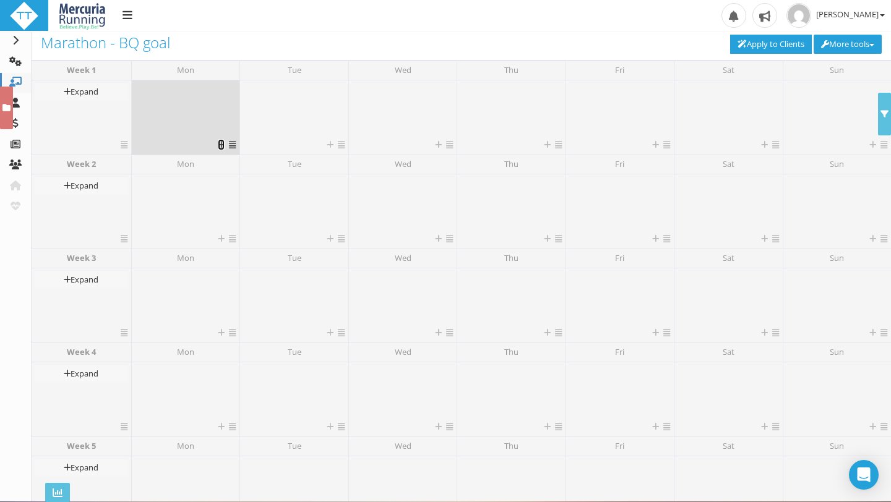
click at [219, 143] on icon at bounding box center [221, 145] width 7 height 8
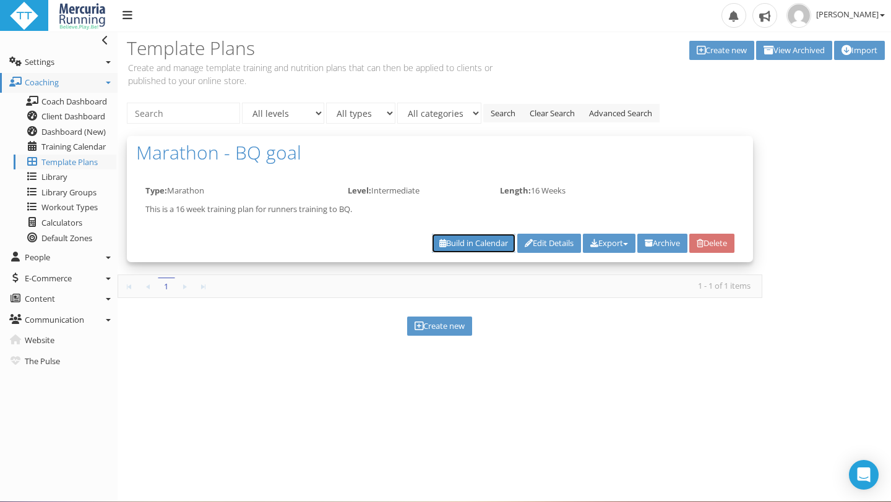
click at [450, 246] on link "Build in Calendar" at bounding box center [473, 243] width 83 height 19
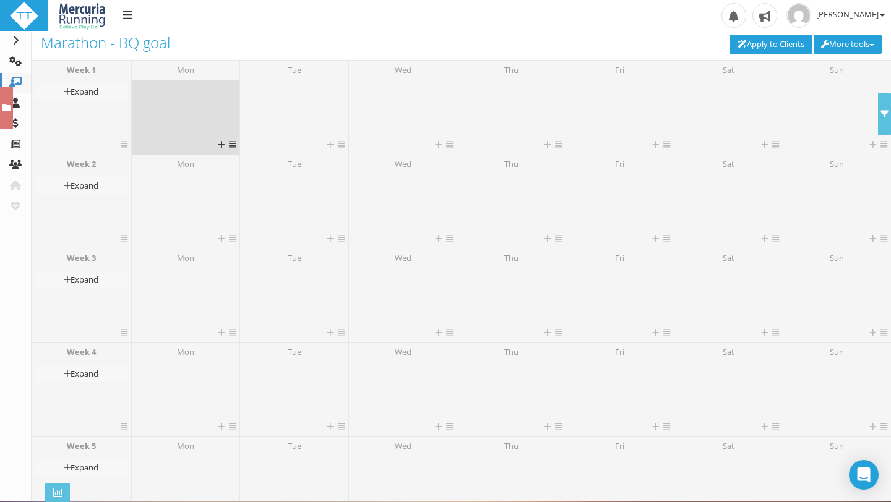
click at [230, 145] on icon at bounding box center [232, 145] width 7 height 8
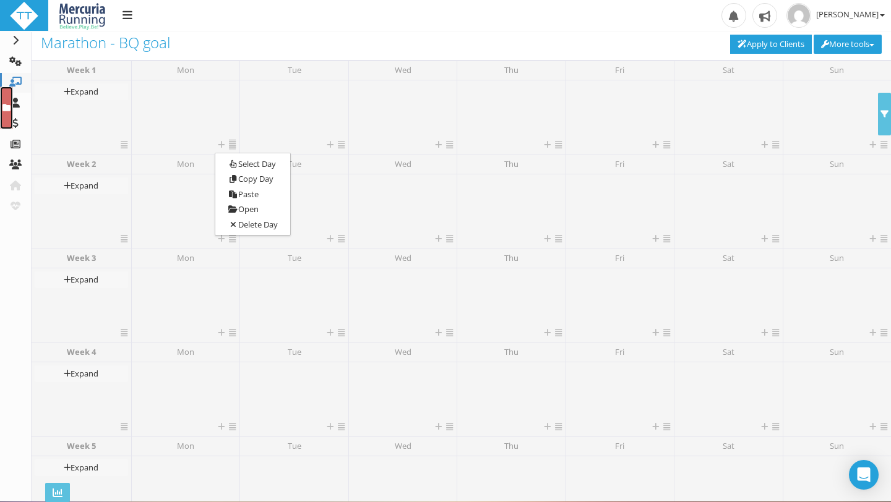
click at [8, 111] on icon at bounding box center [6, 108] width 8 height 8
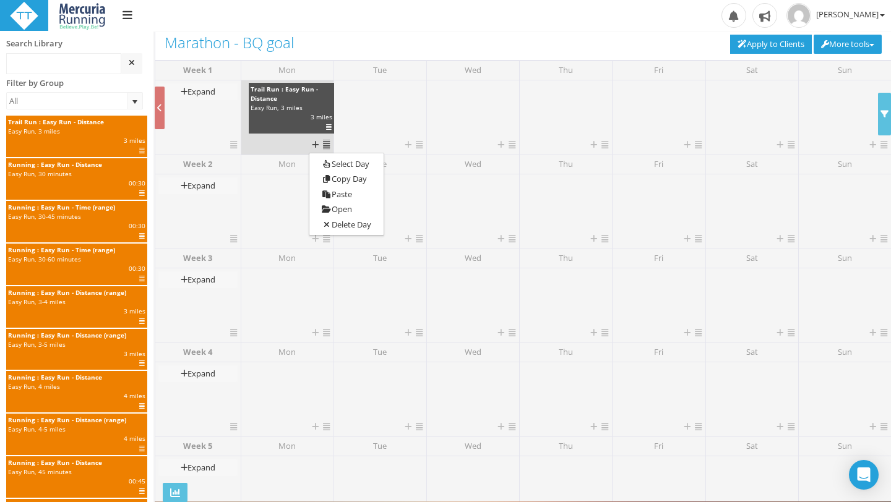
drag, startPoint x: 62, startPoint y: 145, endPoint x: 304, endPoint y: 112, distance: 244.0
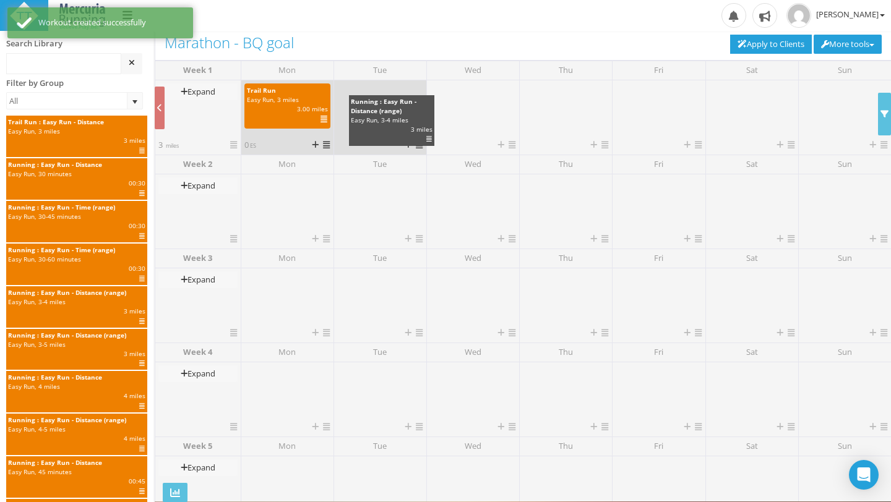
drag, startPoint x: 69, startPoint y: 305, endPoint x: 407, endPoint y: 113, distance: 388.3
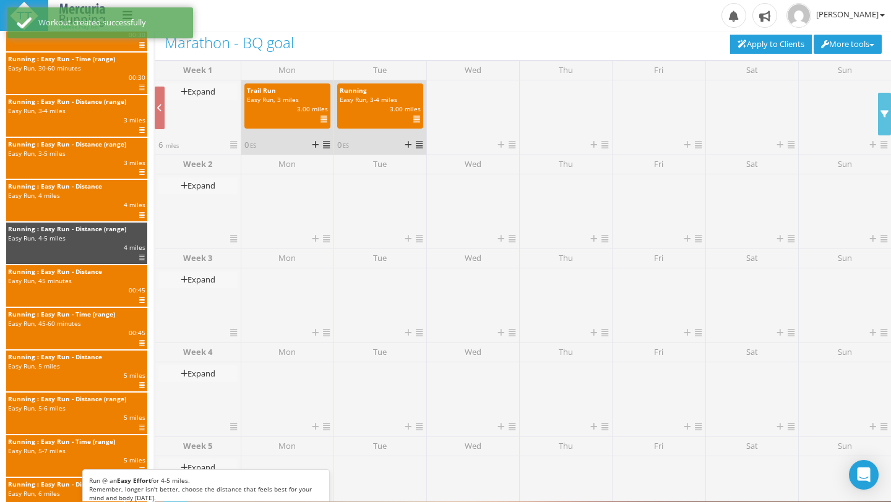
scroll to position [295, 0]
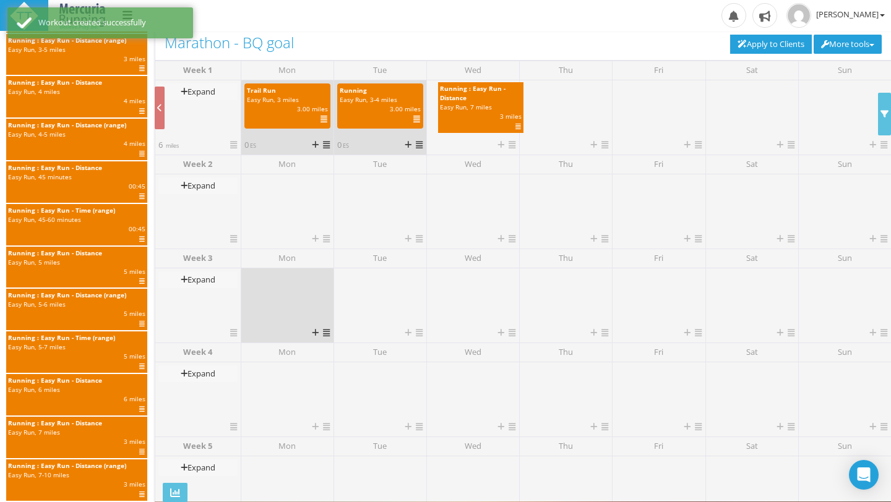
drag, startPoint x: 72, startPoint y: 431, endPoint x: 273, endPoint y: 271, distance: 256.5
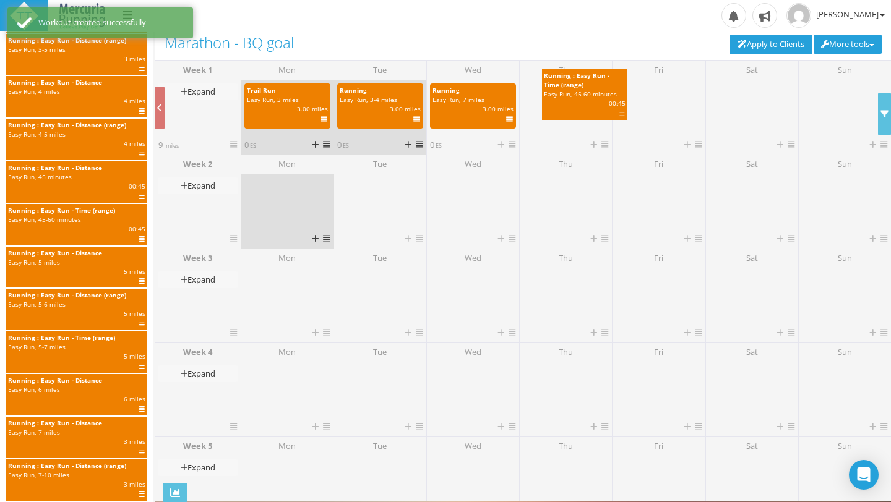
drag, startPoint x: 88, startPoint y: 225, endPoint x: 249, endPoint y: 203, distance: 162.9
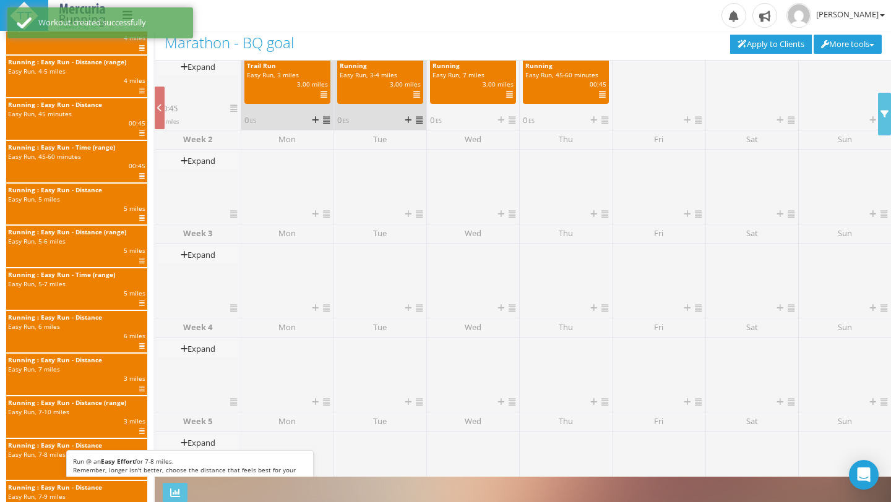
scroll to position [0, 0]
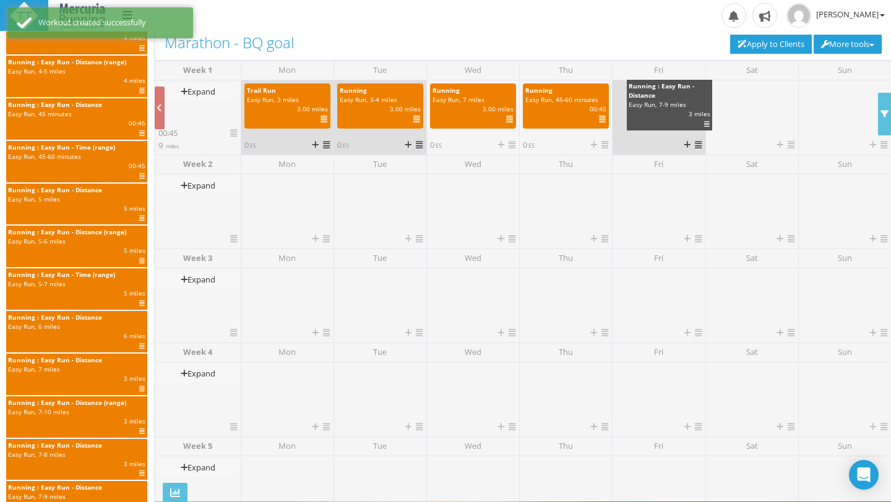
drag, startPoint x: 38, startPoint y: 490, endPoint x: 647, endPoint y: 95, distance: 726.6
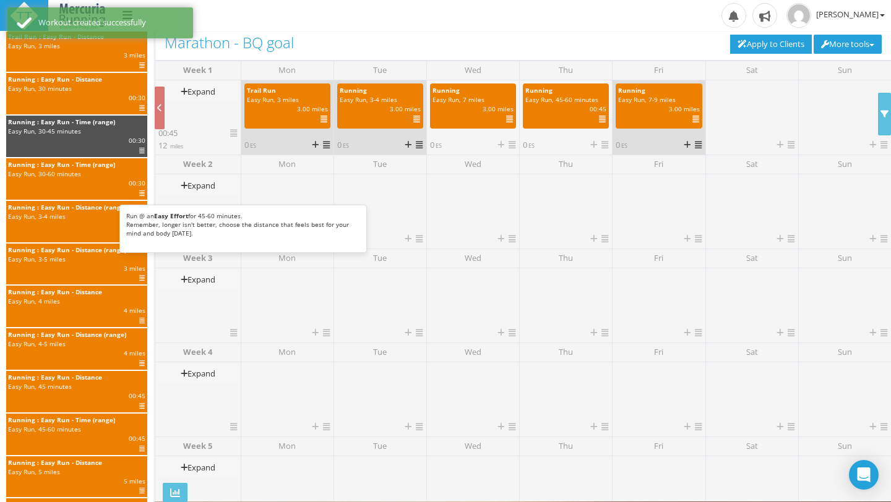
scroll to position [75, 0]
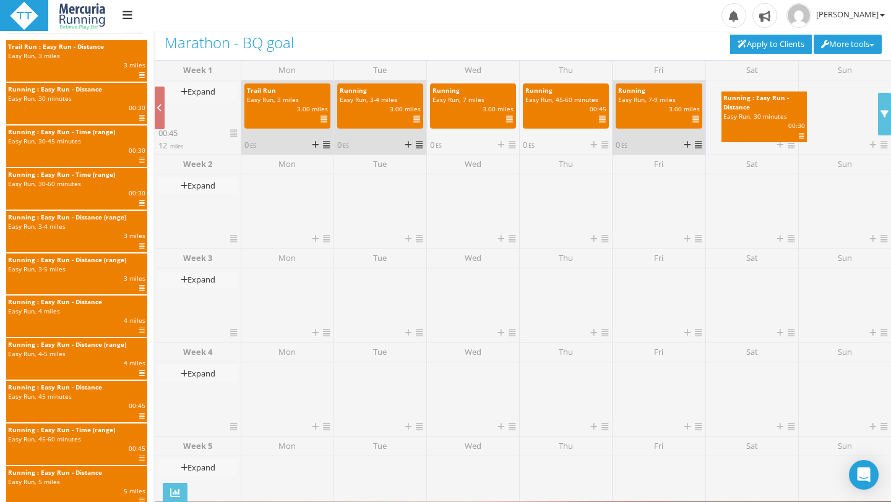
drag, startPoint x: 67, startPoint y: 99, endPoint x: 693, endPoint y: 111, distance: 625.9
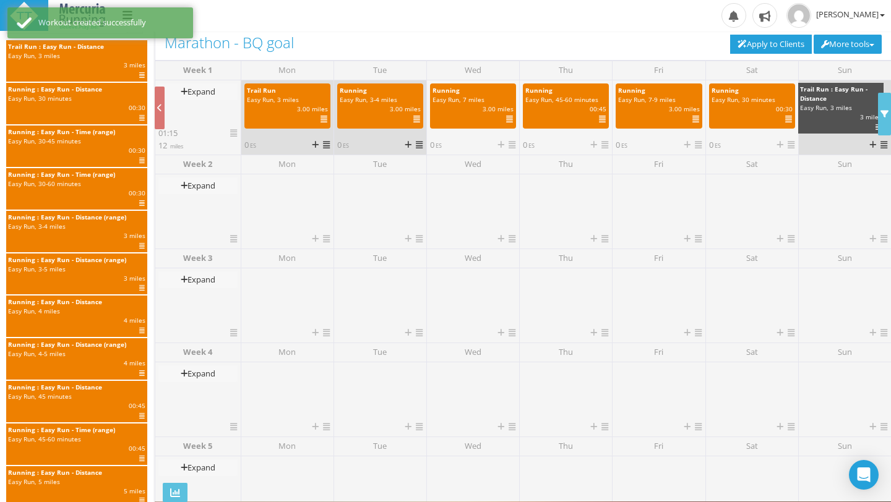
drag, startPoint x: 85, startPoint y: 53, endPoint x: 871, endPoint y: 96, distance: 787.8
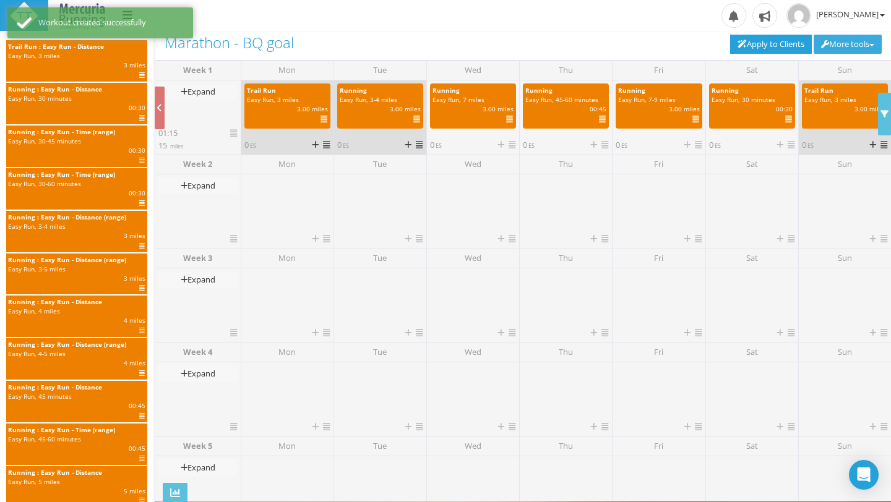
click at [874, 43] on button "More tools" at bounding box center [847, 44] width 68 height 19
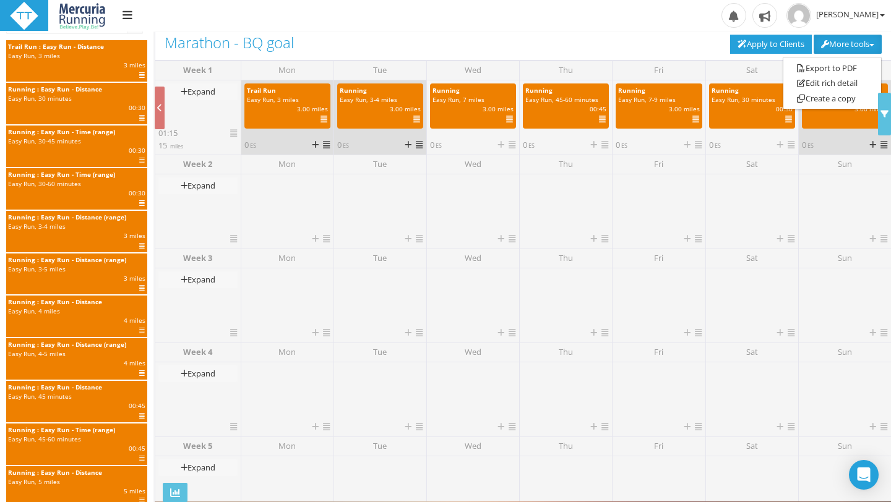
click at [657, 49] on div "Delete 0 selected workouts Deselect all workouts Today Date September 2025 Su M…" at bounding box center [675, 45] width 429 height 21
click at [161, 104] on icon at bounding box center [159, 108] width 5 height 8
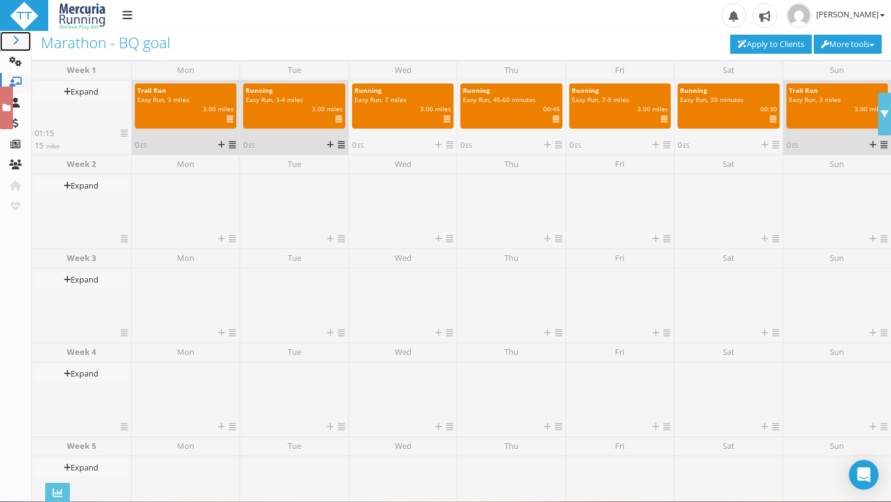
click at [15, 42] on icon at bounding box center [15, 40] width 12 height 10
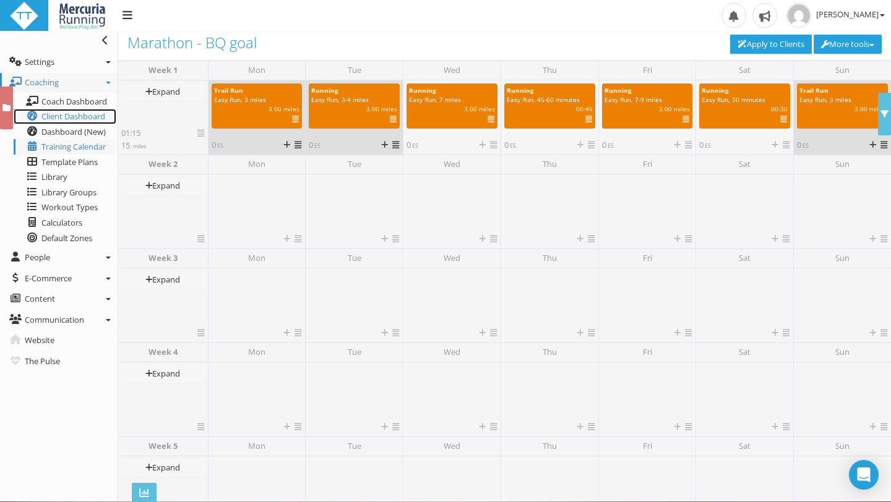
click at [81, 114] on span "Client Dashboard" at bounding box center [73, 116] width 64 height 11
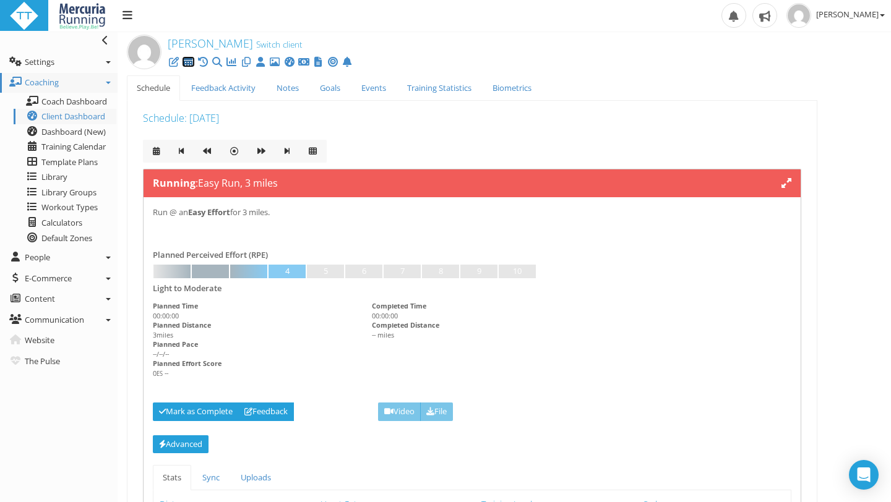
click at [187, 62] on icon at bounding box center [188, 62] width 12 height 1
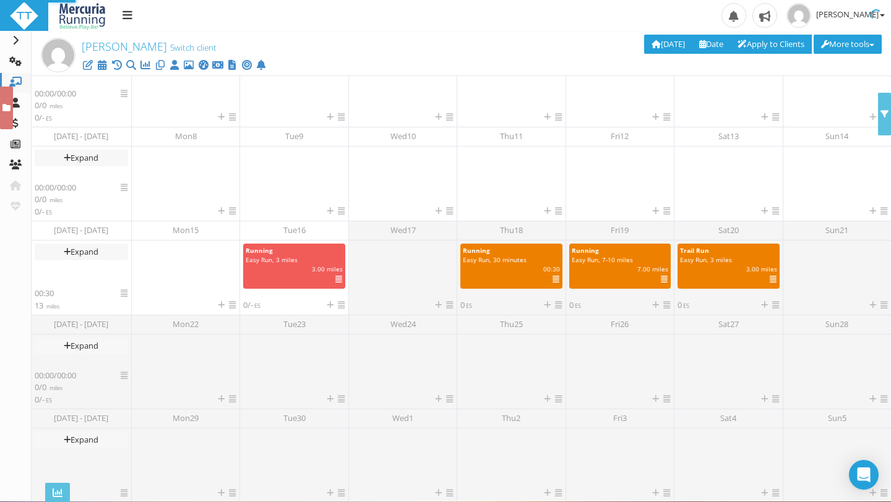
scroll to position [187, 0]
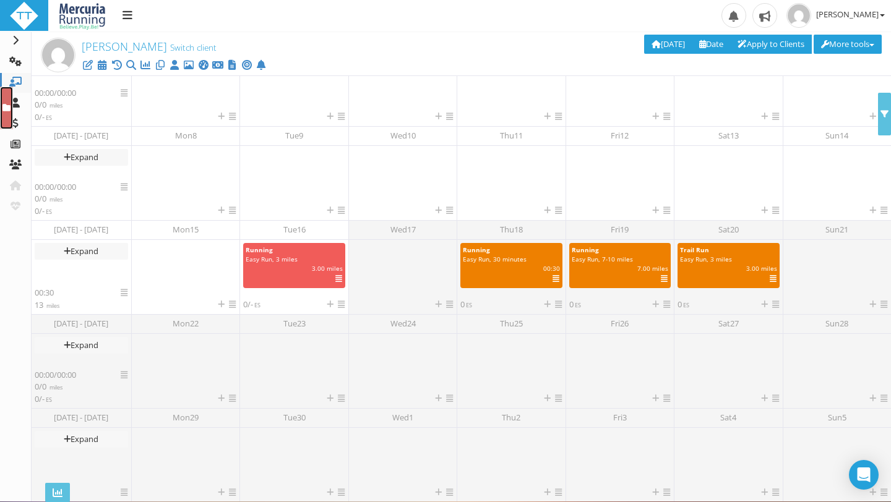
click at [11, 113] on link at bounding box center [6, 108] width 13 height 43
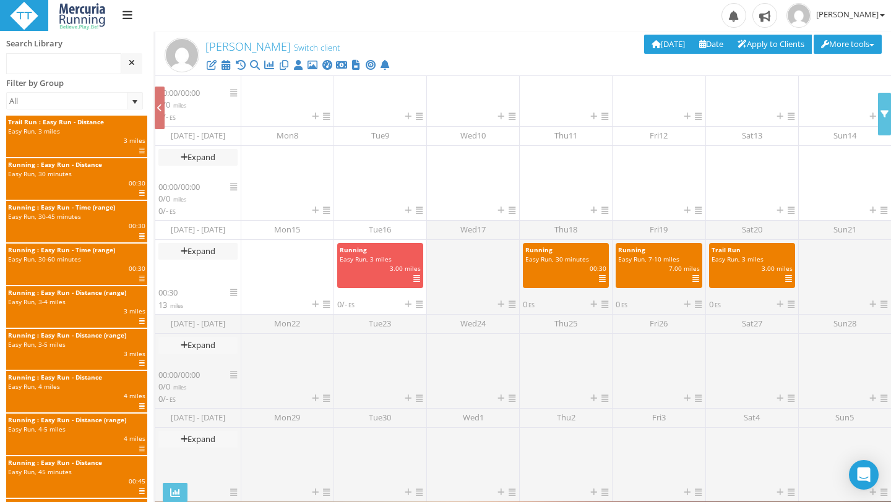
click at [380, 30] on div "Upload Logo Toggle navigation Toggle navigation Jenni Nettik Profile Billing Us…" at bounding box center [445, 16] width 891 height 32
click at [301, 48] on link "Switch client" at bounding box center [317, 47] width 46 height 11
click at [301, 49] on span "select" at bounding box center [301, 50] width 10 height 10
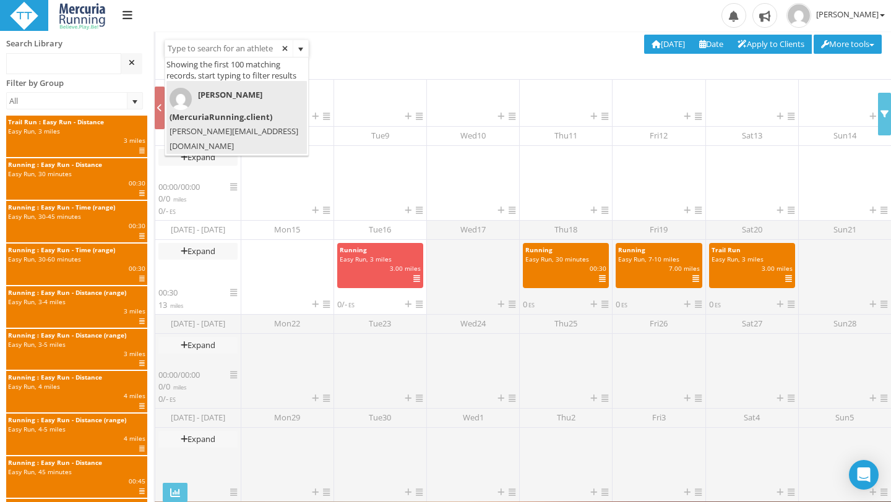
click at [256, 118] on span "Jenni Nettik (MercuriaRunning.client)" at bounding box center [232, 106] width 127 height 36
type input "Jenni Nettik (MercuriaRunning.client)"
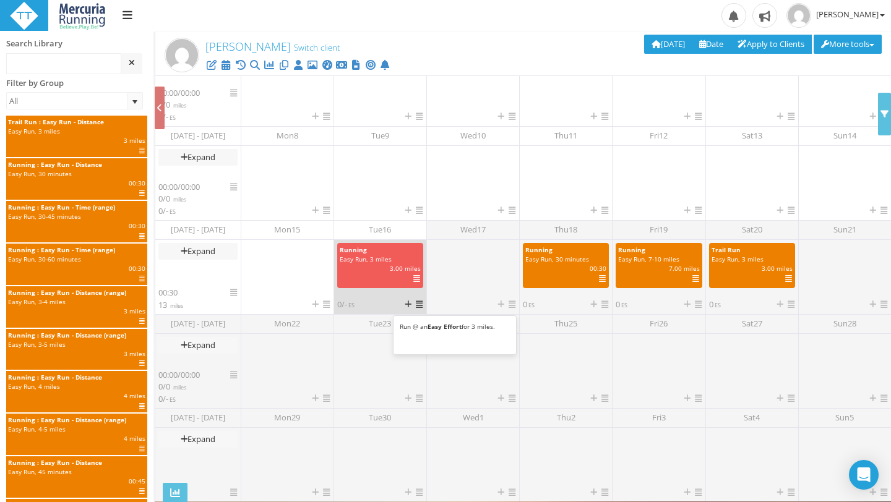
click at [380, 265] on div "3.00 miles | | 0 ES | IF" at bounding box center [380, 268] width 100 height 9
select select "91939a62-6b13-49b7-8155-451fdc1cad9e"
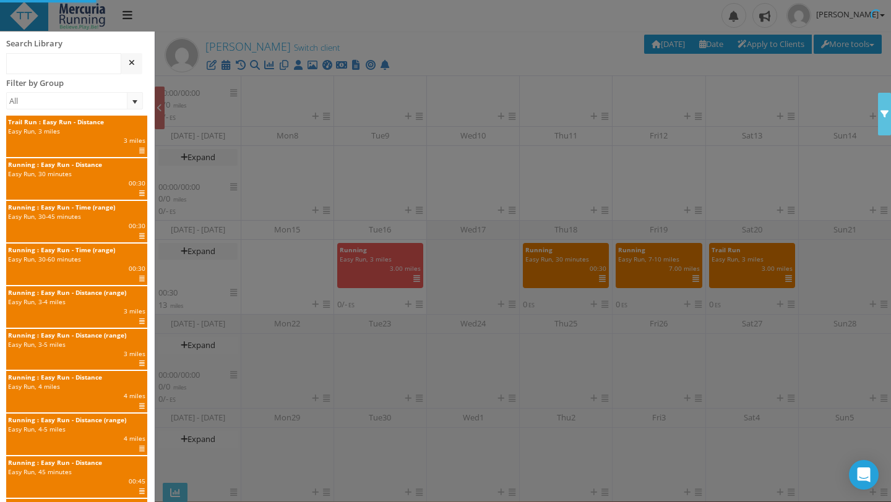
scroll to position [0, 0]
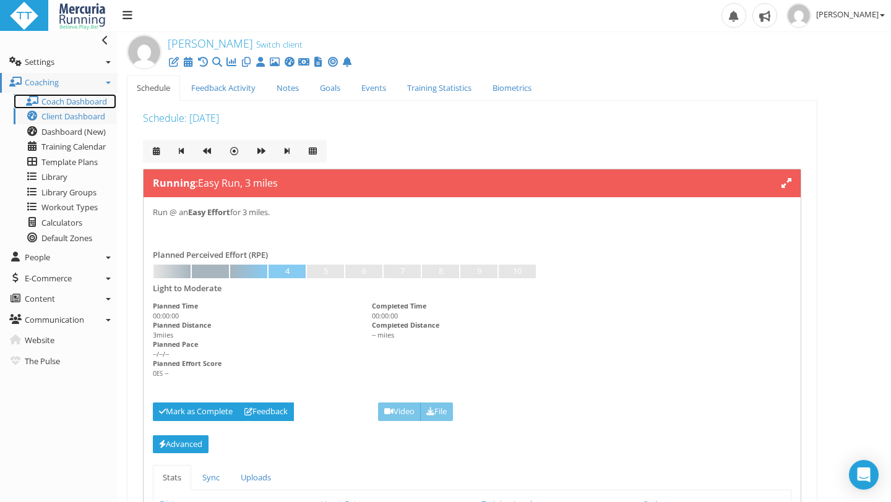
click at [76, 100] on span "Coach Dashboard" at bounding box center [74, 101] width 66 height 11
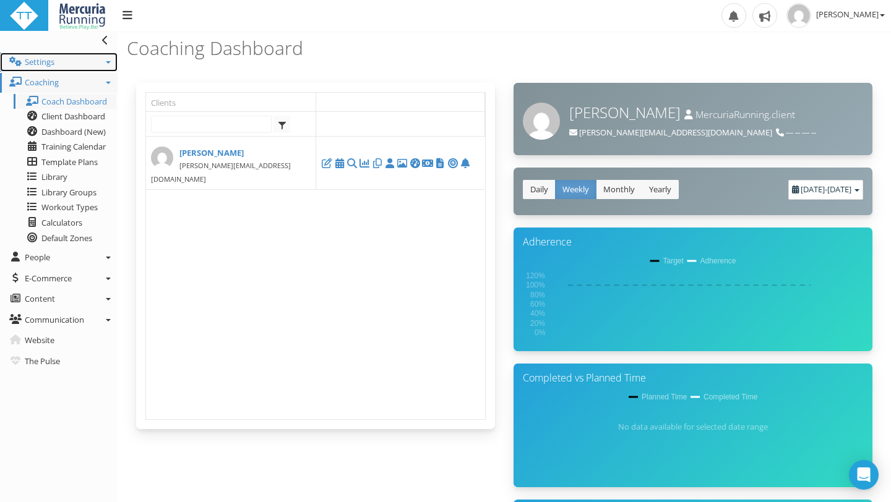
click at [106, 61] on icon at bounding box center [108, 62] width 5 height 2
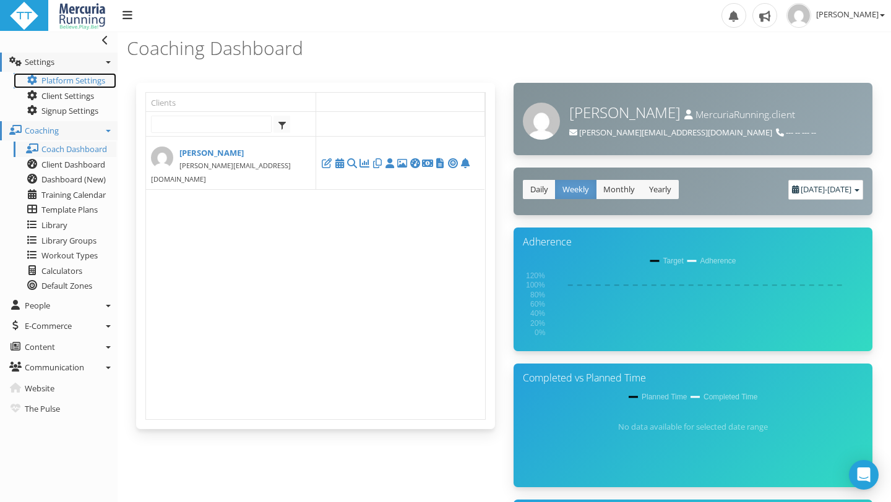
click at [90, 82] on link "Platform Settings" at bounding box center [65, 80] width 103 height 15
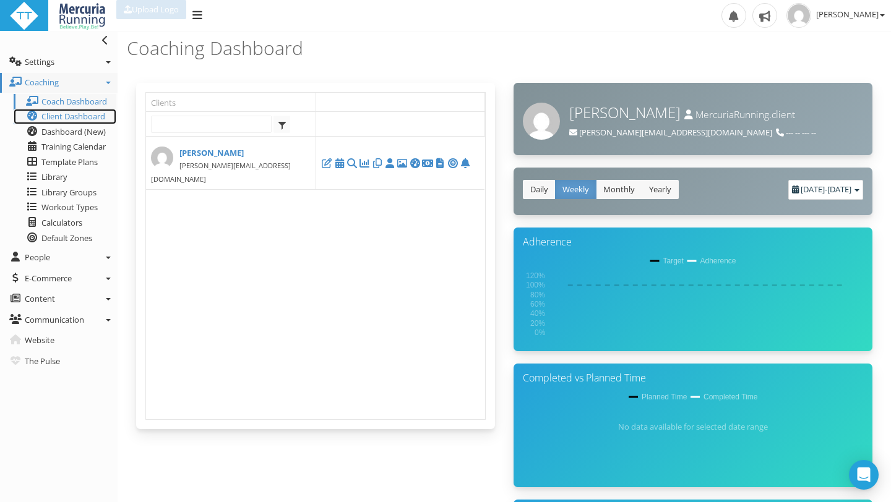
click at [64, 119] on span "Client Dashboard" at bounding box center [73, 116] width 64 height 11
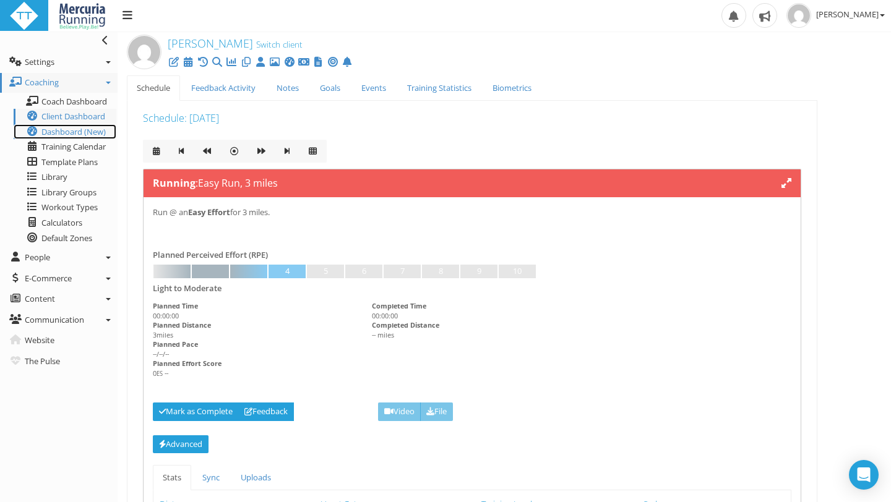
click at [85, 132] on span "Dashboard (New)" at bounding box center [73, 131] width 64 height 11
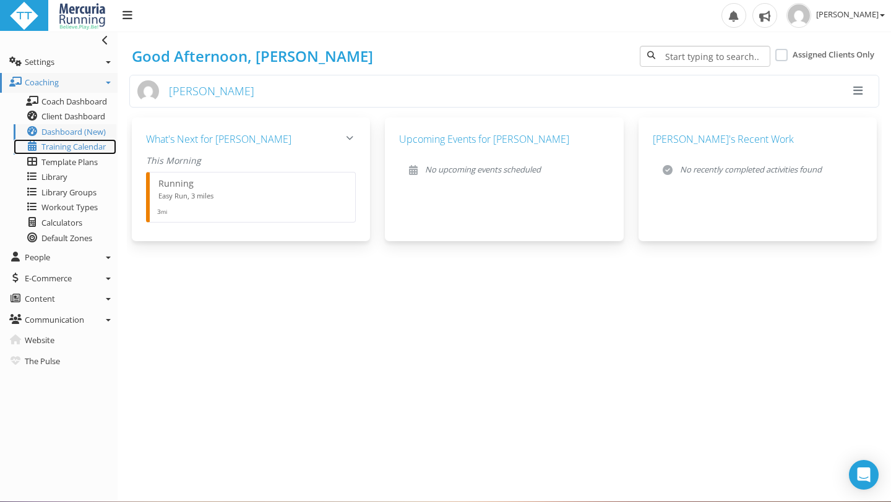
click at [82, 148] on span "Training Calendar" at bounding box center [73, 146] width 64 height 11
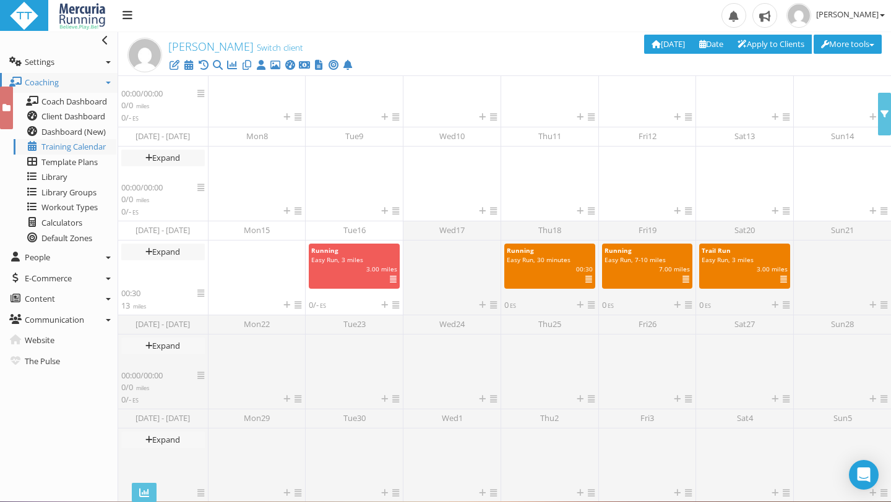
scroll to position [187, 0]
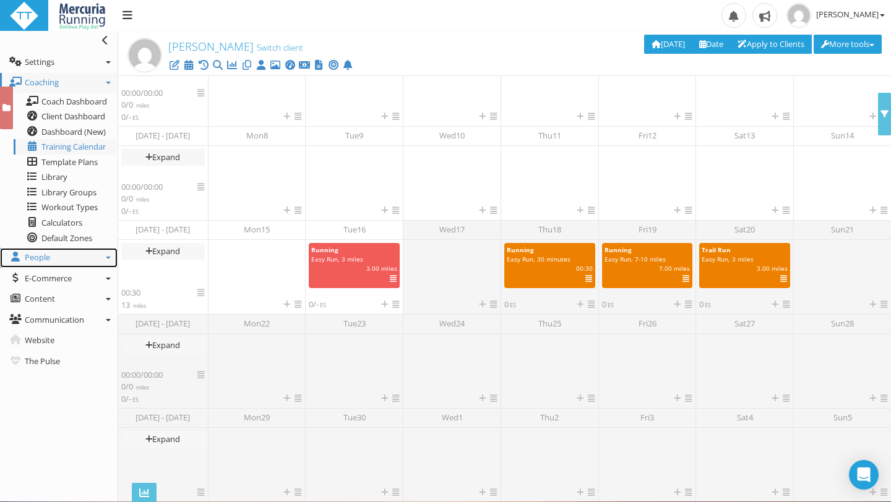
click at [106, 257] on icon at bounding box center [108, 258] width 5 height 2
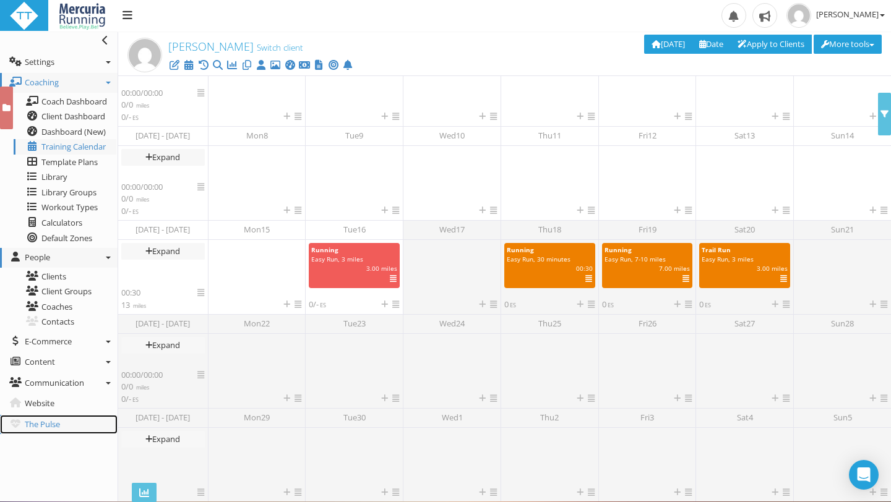
click at [62, 422] on link "The Pulse" at bounding box center [58, 425] width 117 height 20
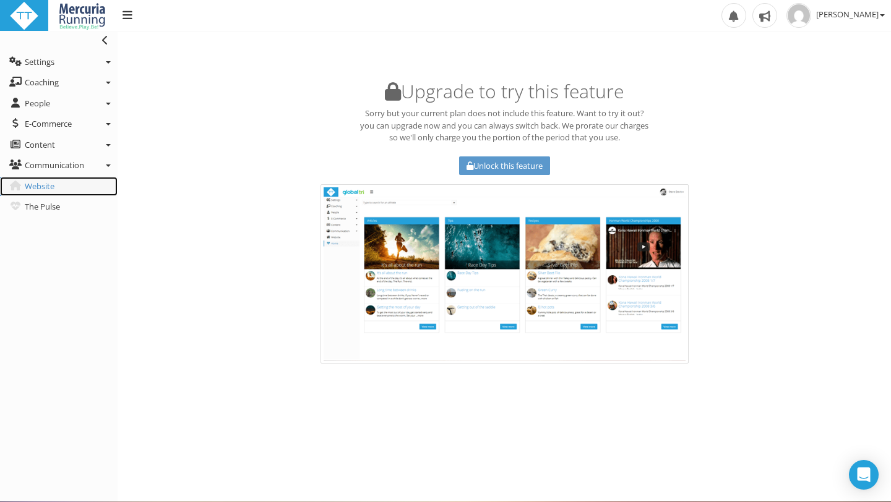
click at [53, 188] on span "Website" at bounding box center [40, 186] width 30 height 11
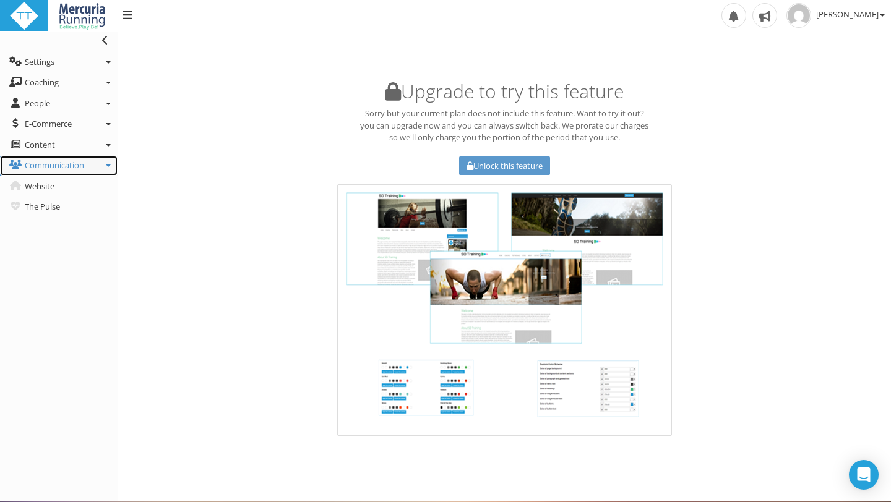
click at [97, 166] on link "Communication" at bounding box center [58, 166] width 117 height 20
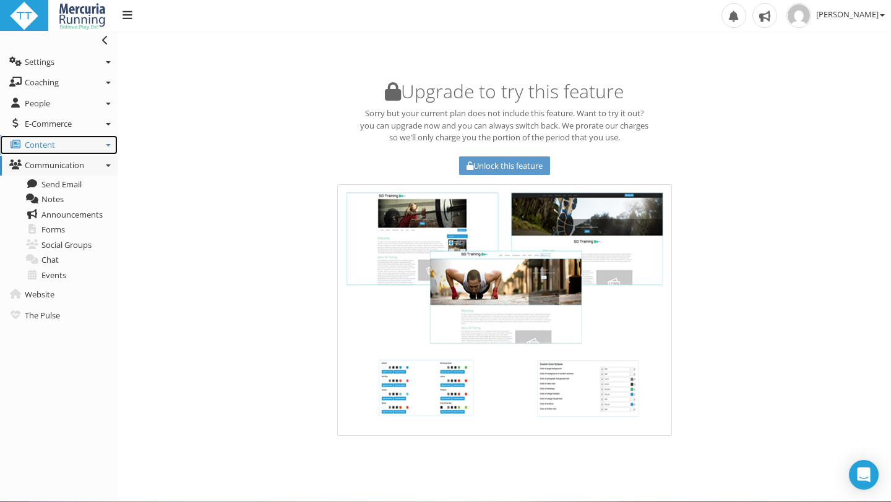
click at [104, 144] on link "Content" at bounding box center [58, 145] width 117 height 20
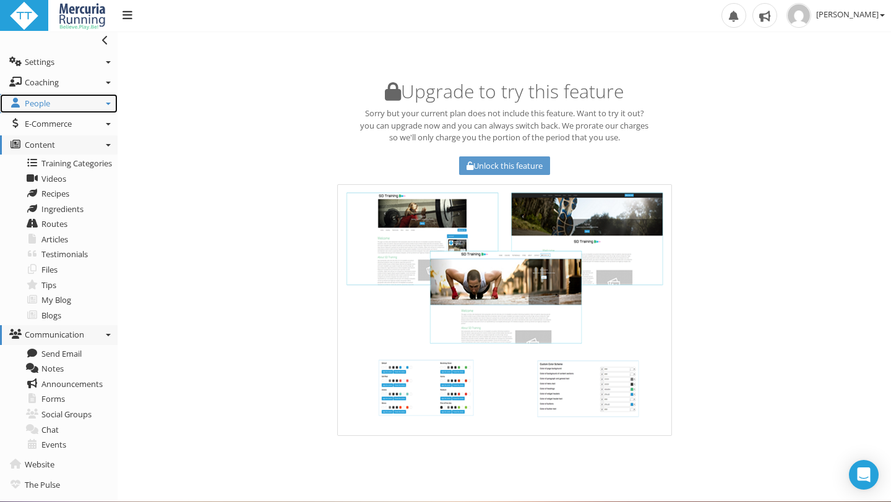
click at [101, 106] on link "People" at bounding box center [58, 104] width 117 height 20
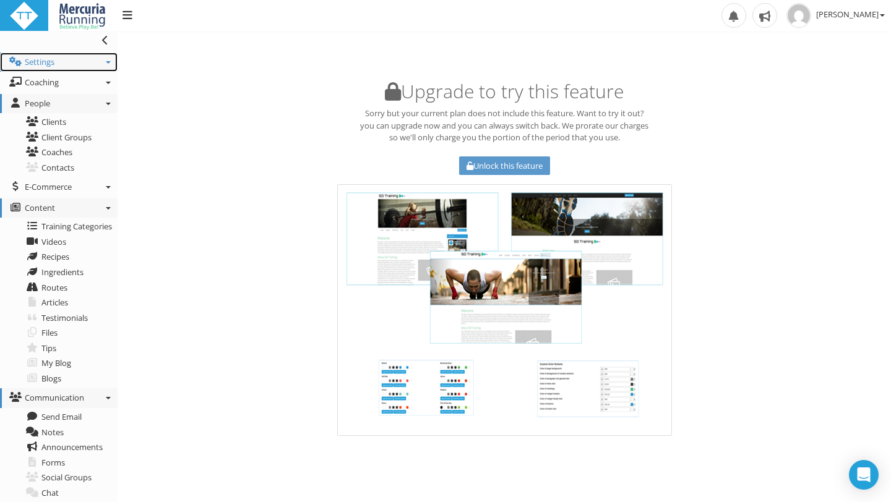
click at [111, 57] on link "Settings" at bounding box center [58, 63] width 117 height 20
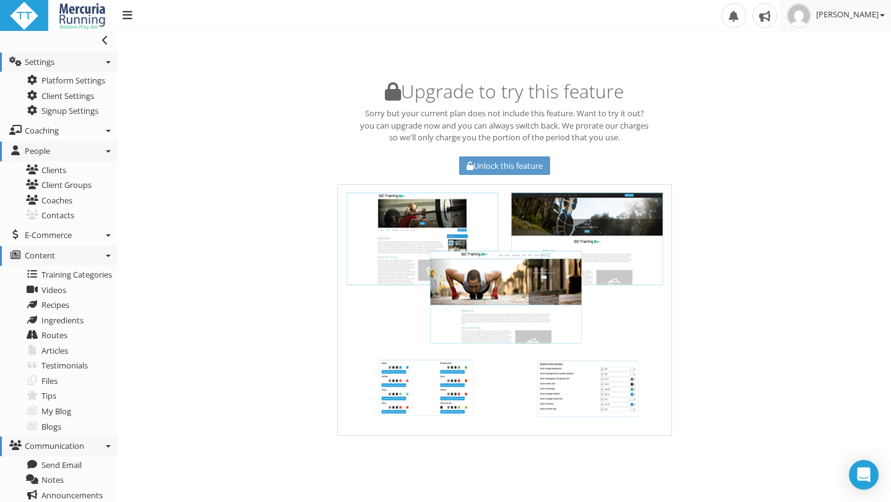
click at [880, 16] on b at bounding box center [881, 15] width 5 height 2
click at [855, 315] on div at bounding box center [503, 310] width 773 height 252
click at [877, 22] on link "[PERSON_NAME]" at bounding box center [835, 15] width 111 height 31
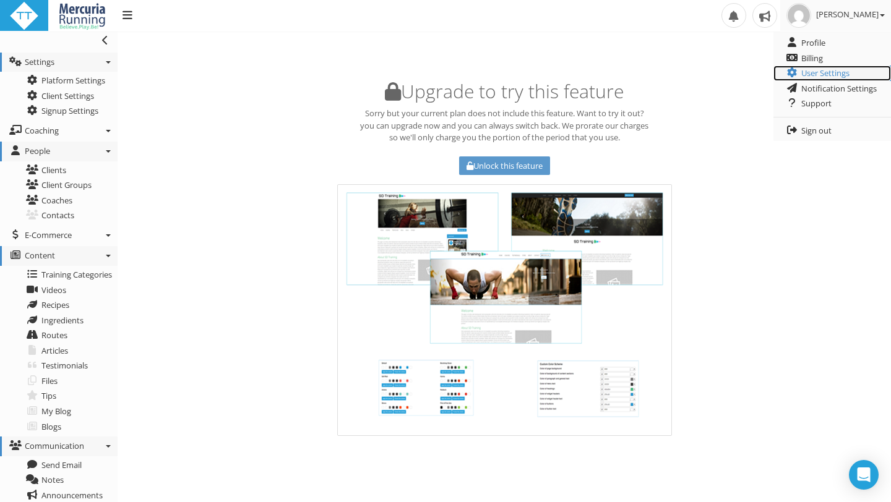
click at [832, 72] on link "User Settings" at bounding box center [831, 73] width 117 height 15
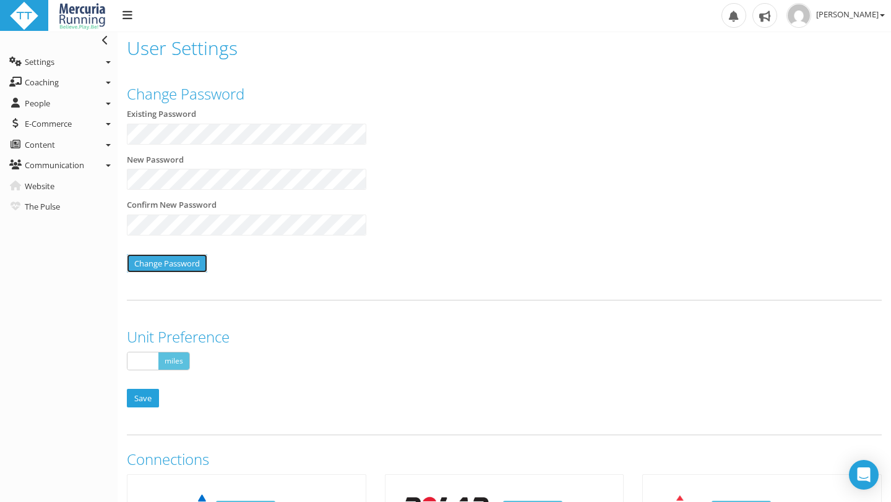
click at [142, 262] on input "Change Password" at bounding box center [167, 263] width 80 height 19
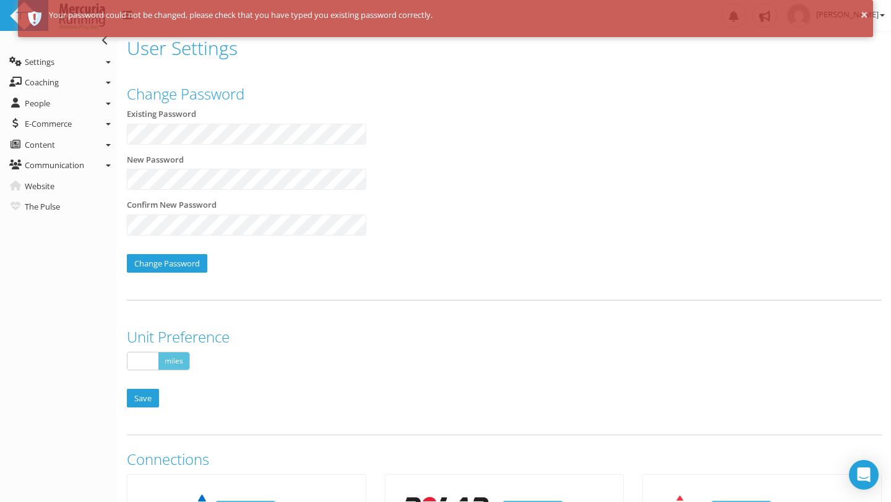
click at [294, 105] on div "Change Password Existing Password New Password Confirm New Password Change Pass…" at bounding box center [503, 179] width 773 height 210
click at [295, 254] on div "Change Password" at bounding box center [503, 265] width 773 height 40
click at [255, 158] on div "New Password" at bounding box center [246, 172] width 239 height 36
click at [272, 114] on div "Existing Password" at bounding box center [246, 126] width 239 height 36
click at [263, 168] on div "New Password" at bounding box center [246, 172] width 239 height 36
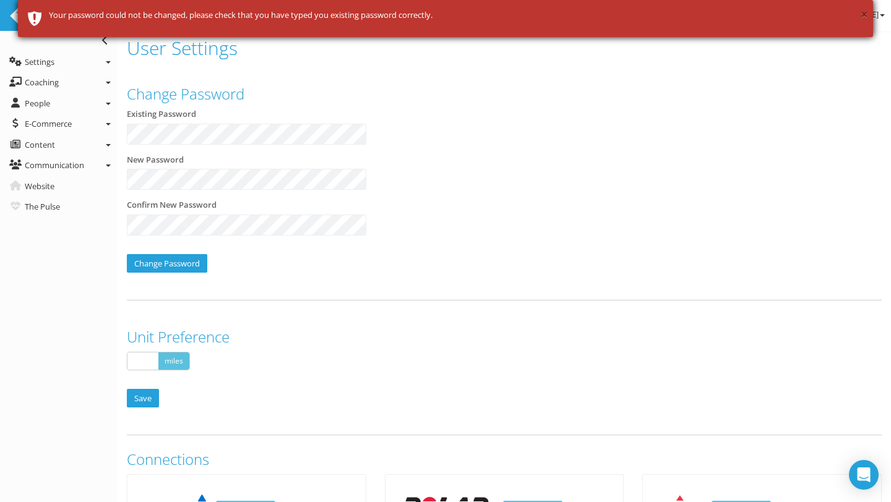
click at [864, 13] on button "×" at bounding box center [863, 15] width 7 height 19
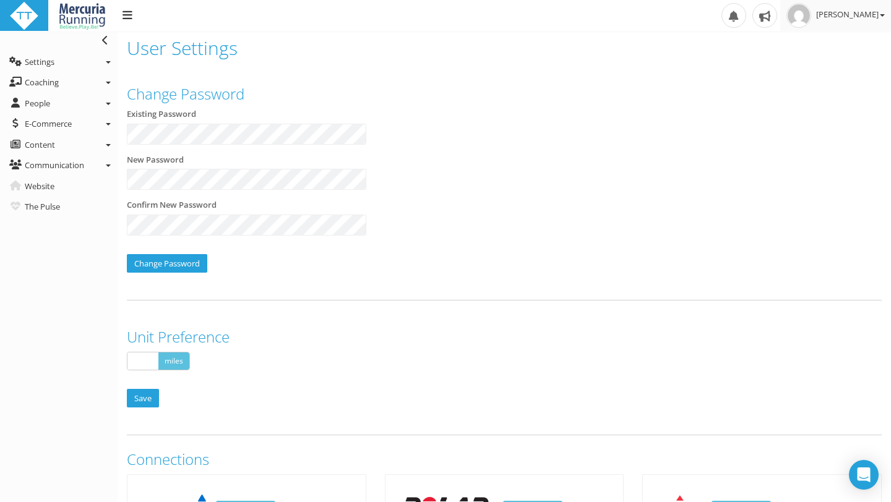
click at [850, 9] on span "[PERSON_NAME]" at bounding box center [850, 14] width 69 height 11
click at [658, 121] on div "Existing Password" at bounding box center [503, 131] width 773 height 46
click at [242, 115] on div "Existing Password" at bounding box center [246, 126] width 239 height 36
click at [206, 89] on h3 "Change Password" at bounding box center [504, 94] width 754 height 16
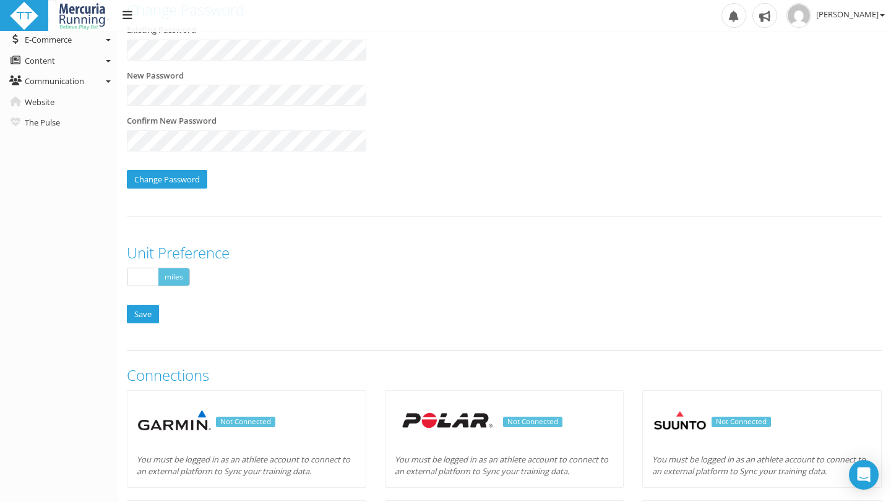
scroll to position [83, 0]
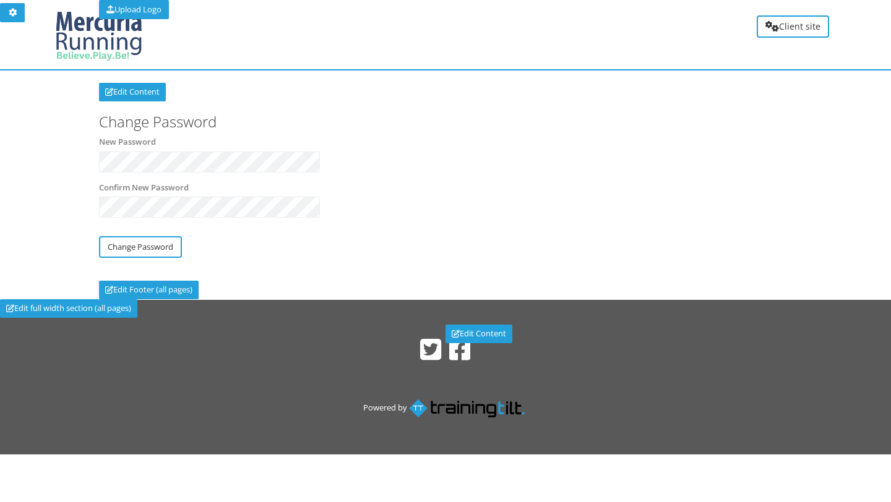
click at [291, 147] on div "New Password" at bounding box center [209, 154] width 221 height 36
click at [137, 247] on input "Change Password" at bounding box center [140, 247] width 83 height 22
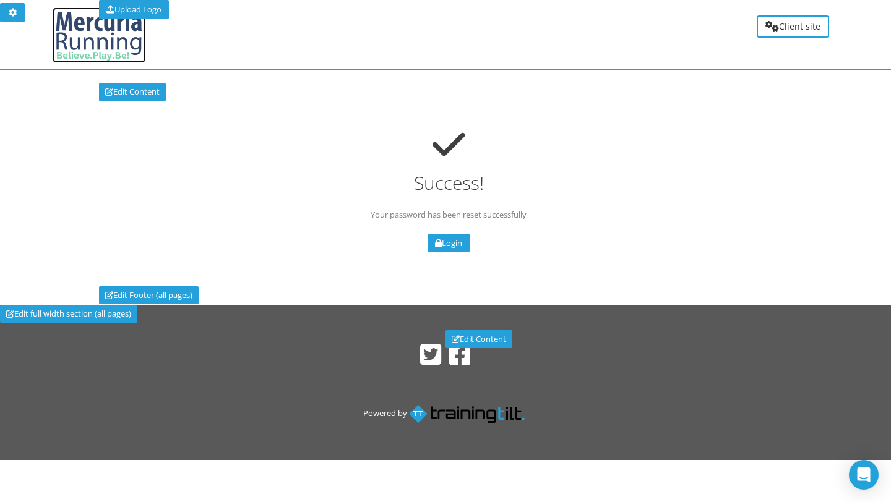
click at [89, 38] on img at bounding box center [99, 35] width 93 height 56
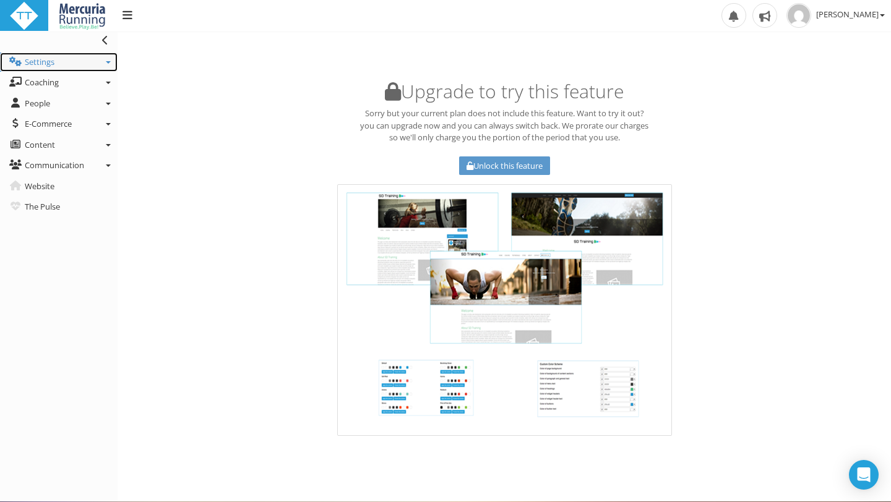
click at [46, 62] on span "Settings" at bounding box center [40, 61] width 30 height 11
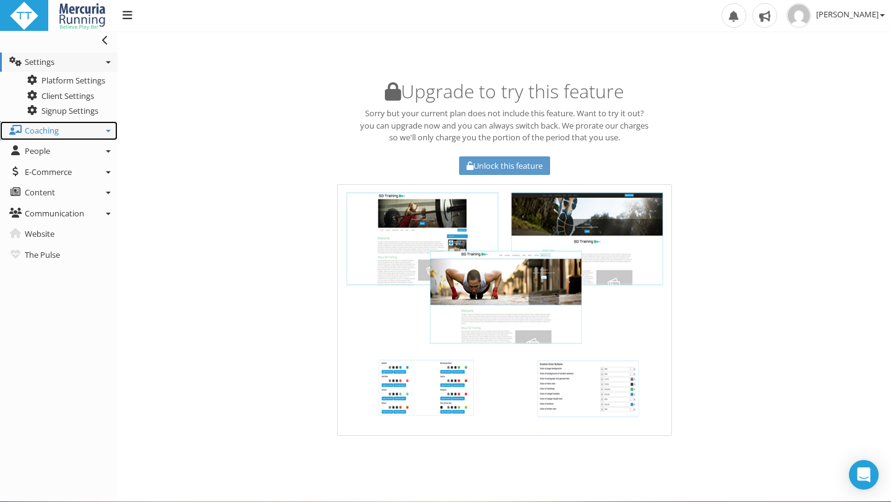
click at [59, 135] on span "Coaching" at bounding box center [42, 130] width 34 height 11
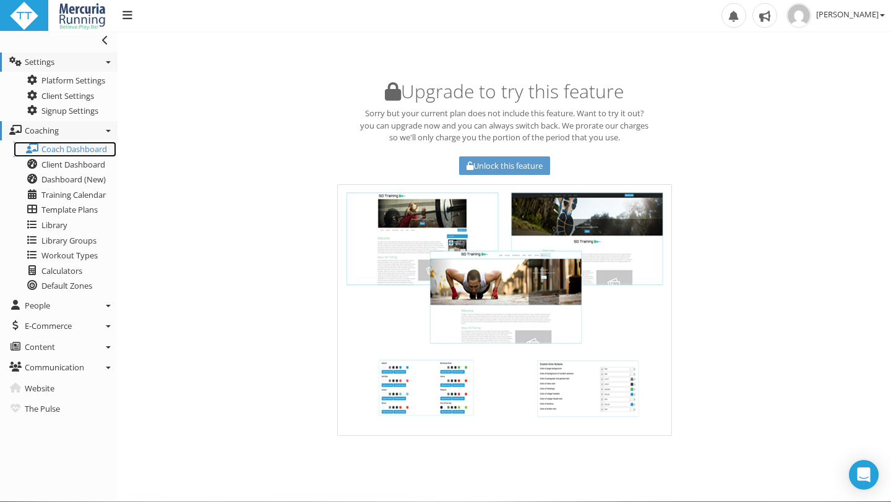
click at [72, 152] on span "Coach Dashboard" at bounding box center [74, 148] width 66 height 11
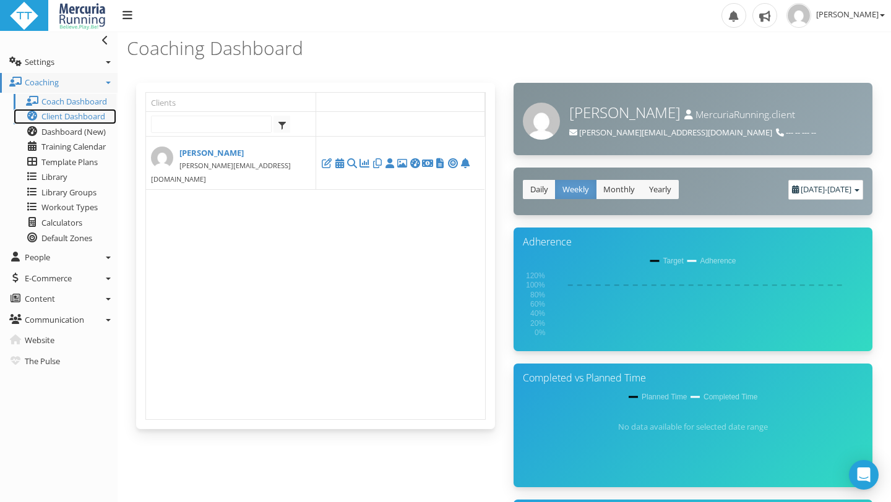
click at [85, 120] on span "Client Dashboard" at bounding box center [73, 116] width 64 height 11
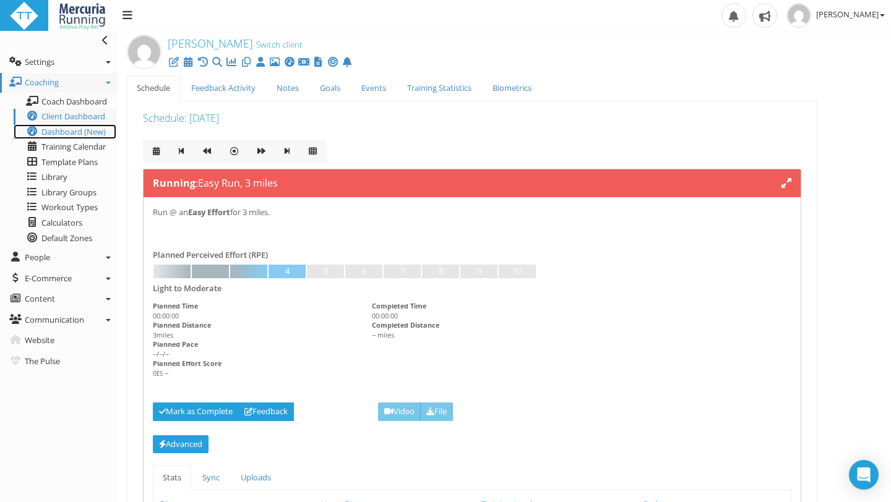
click at [82, 138] on link "Dashboard (New)" at bounding box center [65, 131] width 103 height 15
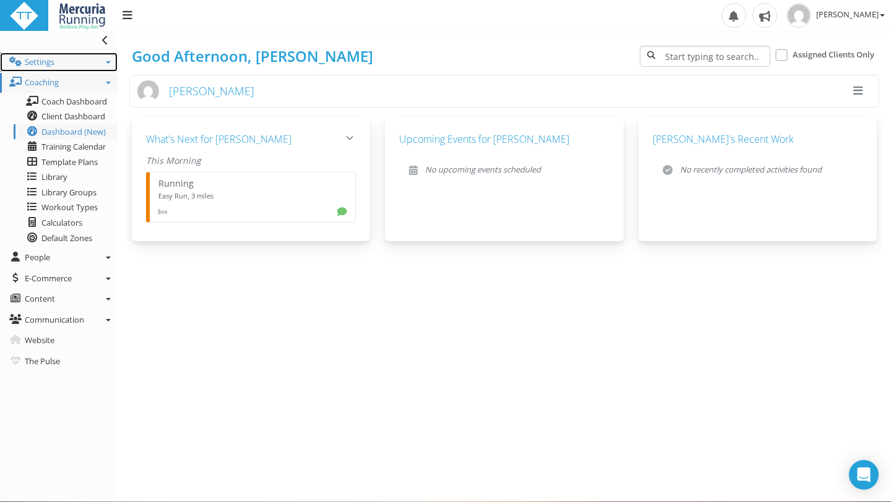
click at [69, 60] on link "Settings" at bounding box center [58, 63] width 117 height 20
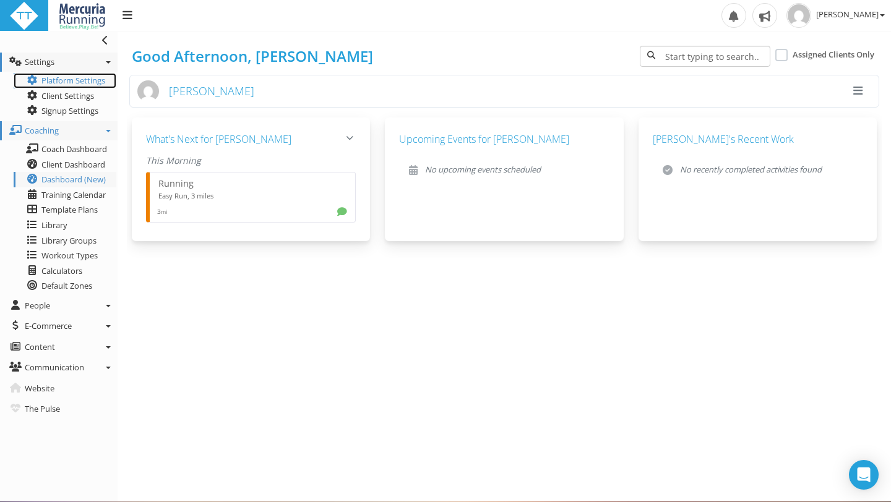
click at [70, 82] on link "Platform Settings" at bounding box center [65, 80] width 103 height 15
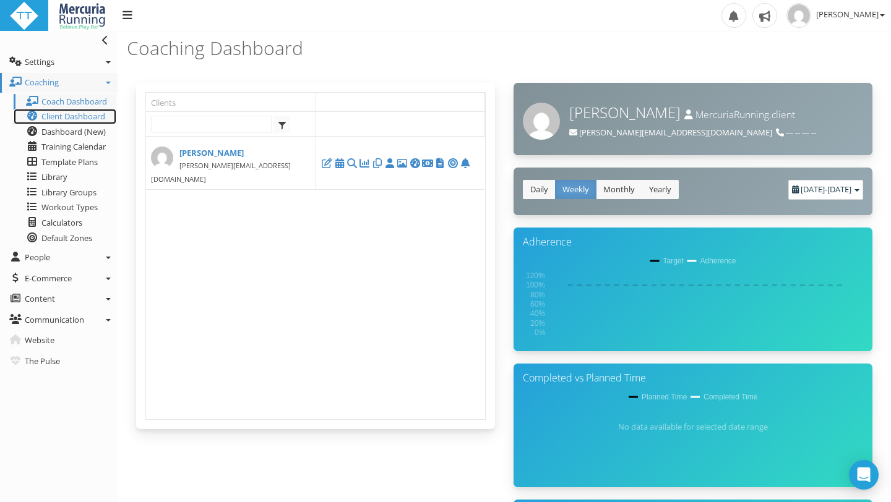
click at [82, 116] on span "Client Dashboard" at bounding box center [73, 116] width 64 height 11
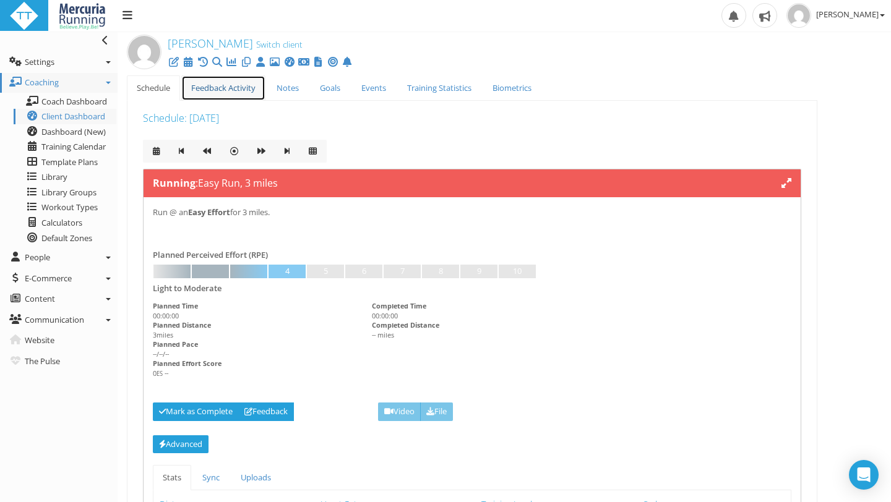
click at [208, 92] on link "Feedback Activity" at bounding box center [223, 87] width 84 height 25
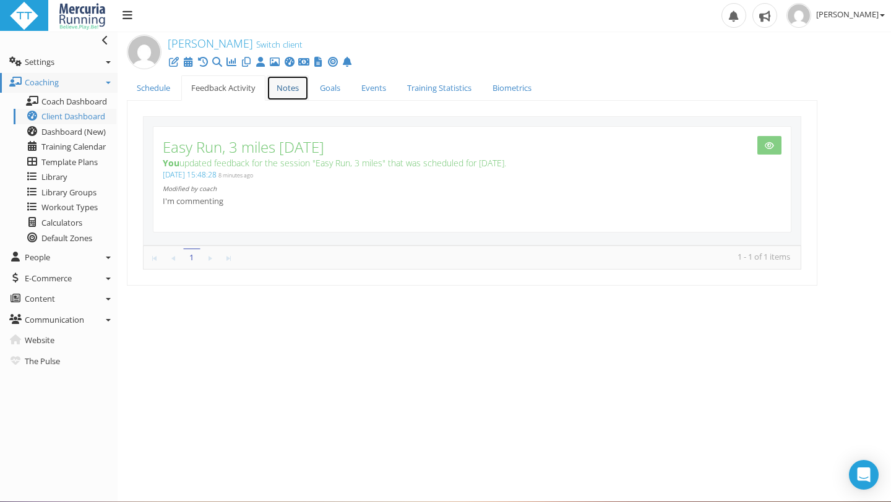
click at [284, 88] on link "Notes" at bounding box center [288, 87] width 42 height 25
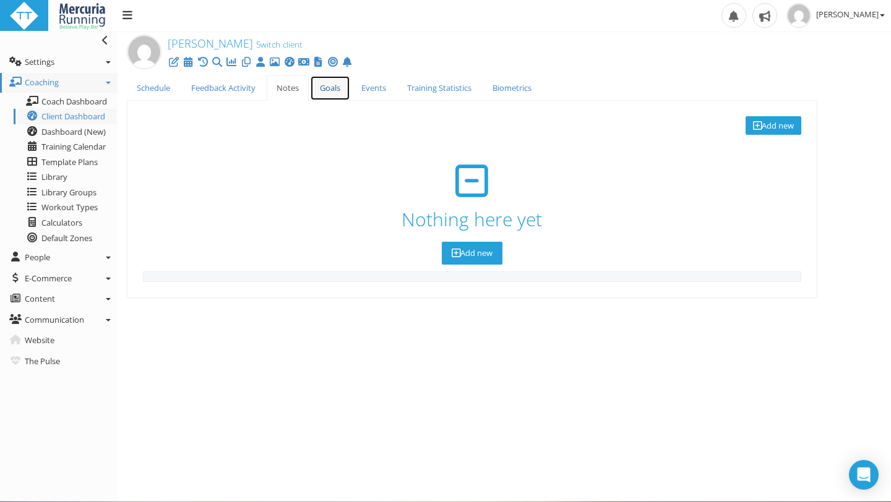
click at [335, 86] on link "Goals" at bounding box center [330, 87] width 40 height 25
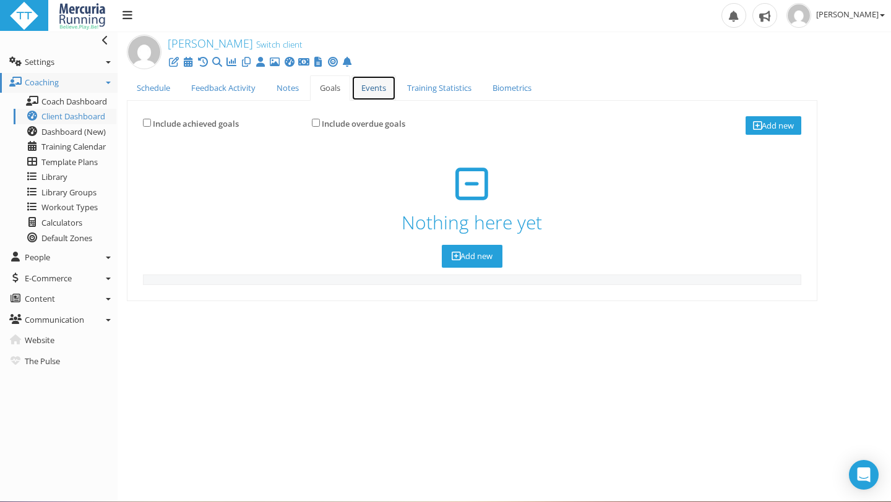
click at [380, 86] on link "Events" at bounding box center [373, 87] width 45 height 25
click at [430, 92] on link "Training Statistics" at bounding box center [439, 87] width 84 height 25
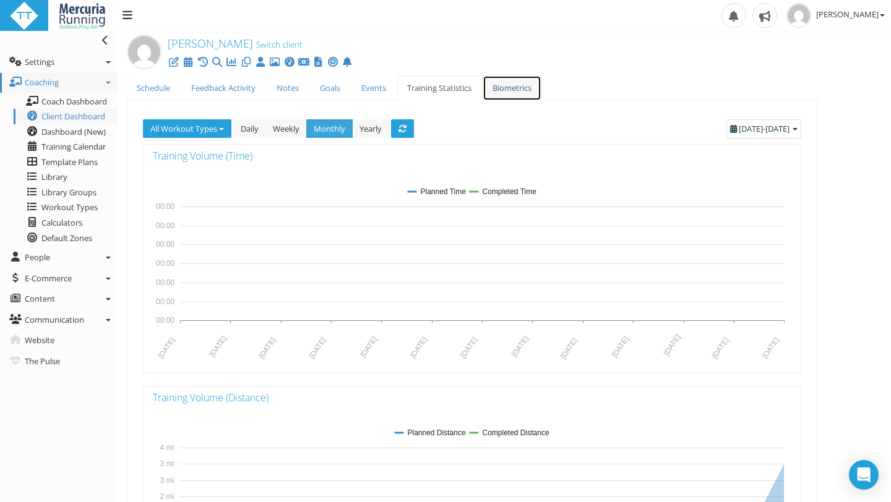
click at [516, 83] on link "Biometrics" at bounding box center [511, 87] width 59 height 25
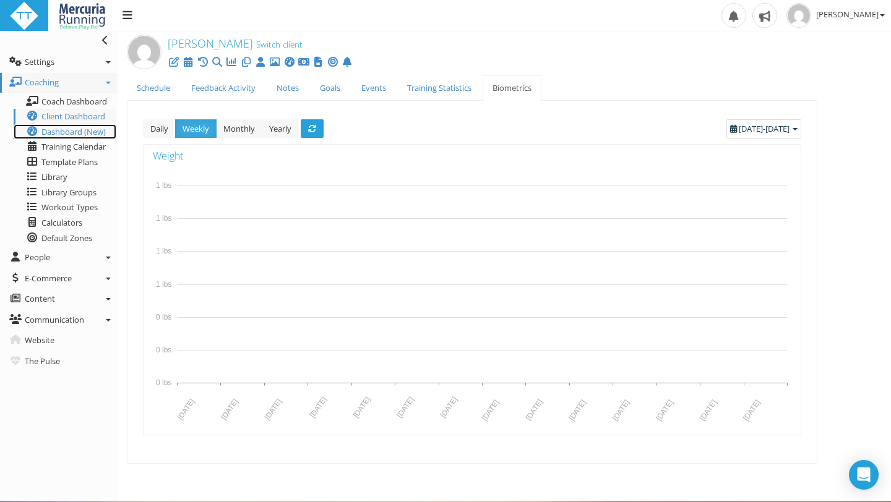
click at [79, 132] on span "Dashboard (New)" at bounding box center [73, 131] width 64 height 11
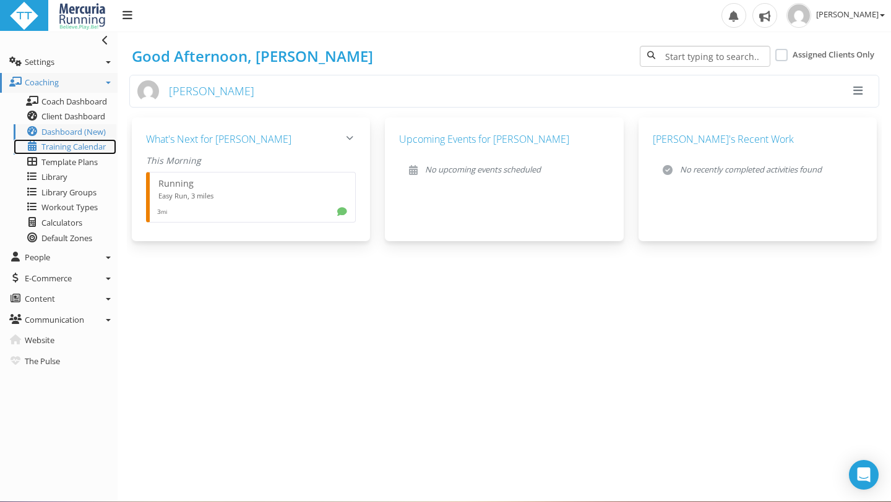
click at [76, 149] on span "Training Calendar" at bounding box center [73, 146] width 64 height 11
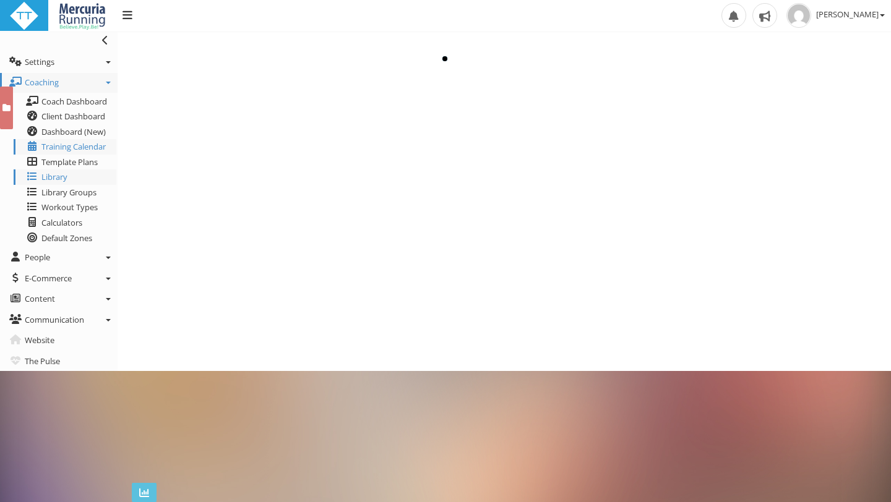
click at [74, 158] on span "Template Plans" at bounding box center [69, 161] width 56 height 11
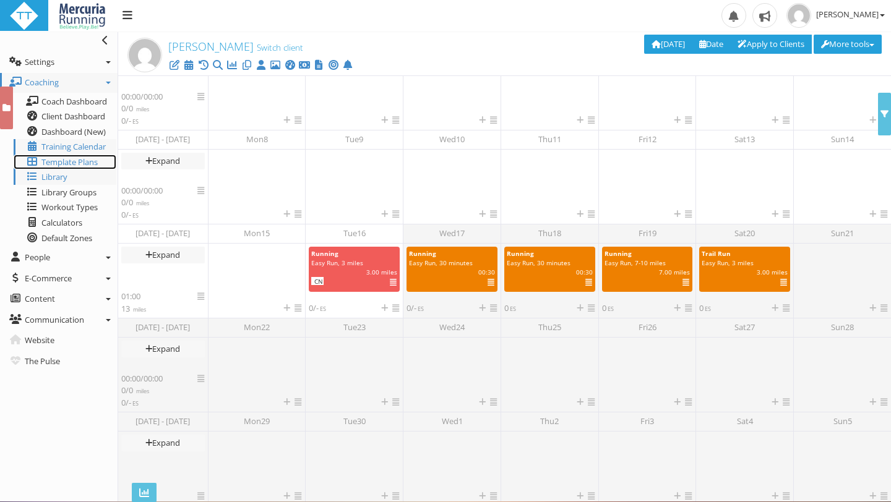
scroll to position [187, 0]
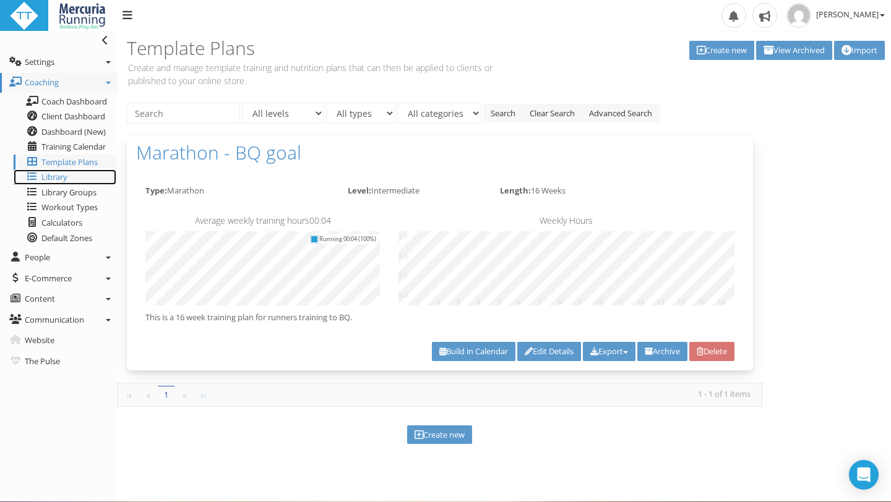
click at [72, 178] on link "Library" at bounding box center [65, 176] width 103 height 15
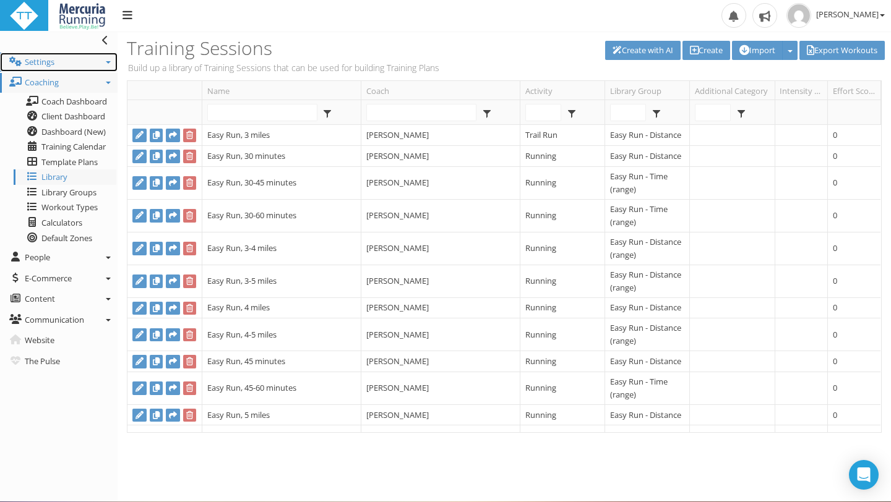
click at [109, 61] on icon at bounding box center [108, 62] width 5 height 2
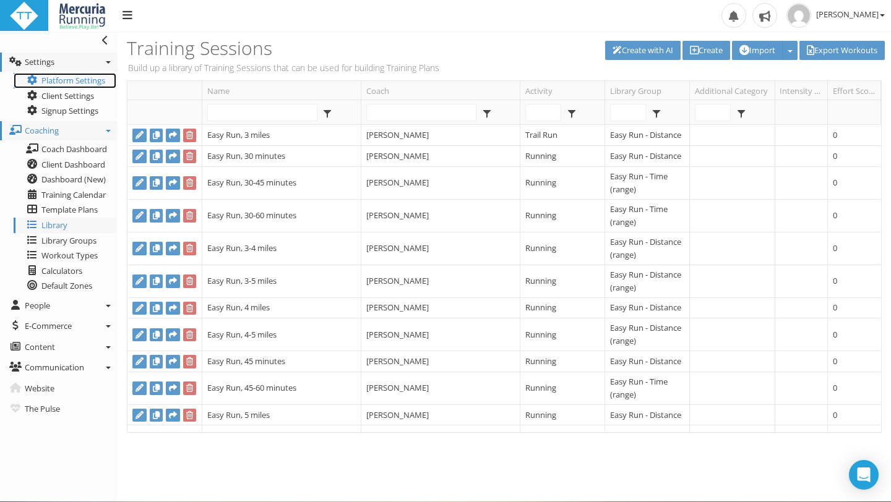
click at [103, 81] on link "Platform Settings" at bounding box center [65, 80] width 103 height 15
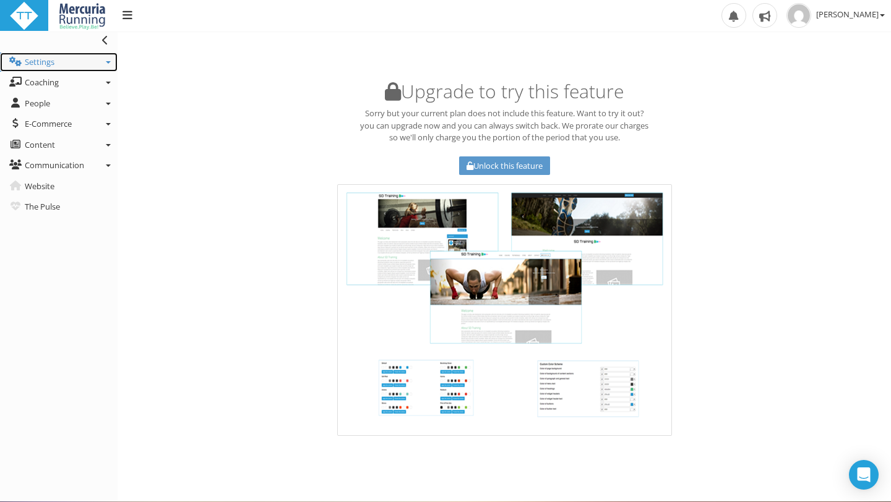
click at [106, 61] on icon at bounding box center [108, 62] width 5 height 2
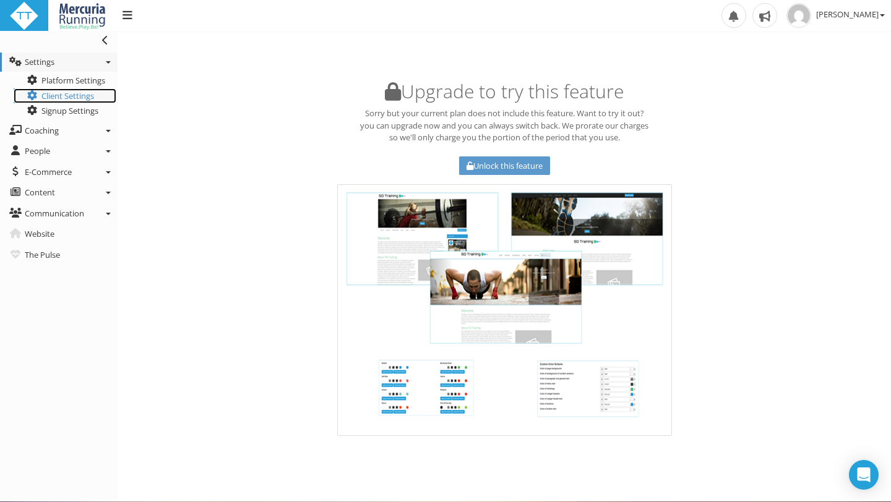
click at [97, 95] on link "Client Settings" at bounding box center [65, 95] width 103 height 15
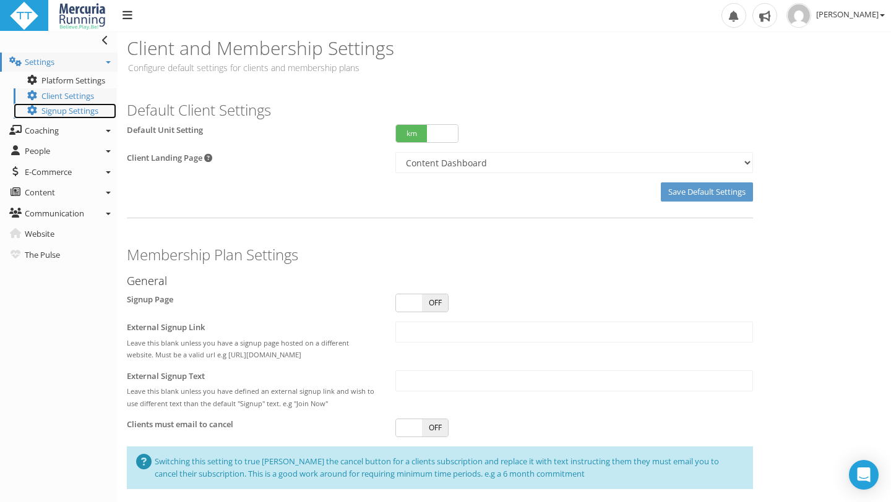
click at [77, 114] on span "Signup Settings" at bounding box center [69, 110] width 57 height 11
click at [74, 132] on link "Coaching" at bounding box center [58, 131] width 117 height 20
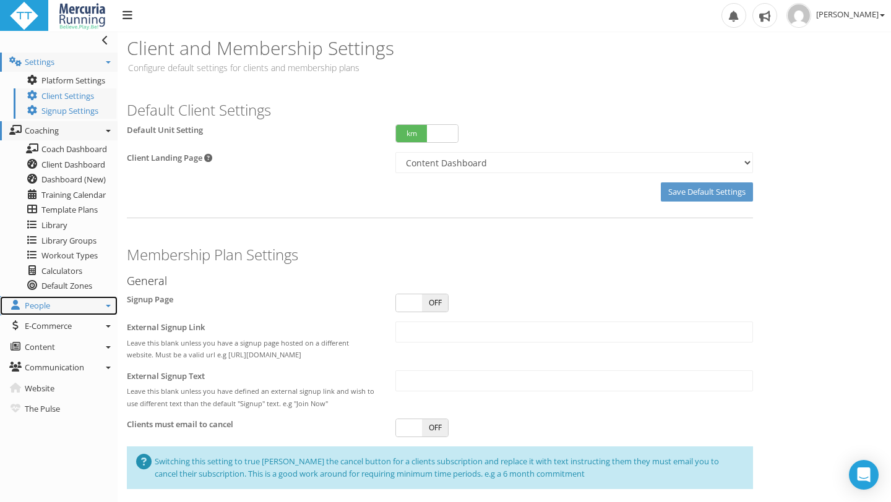
click at [96, 307] on link "People" at bounding box center [58, 306] width 117 height 20
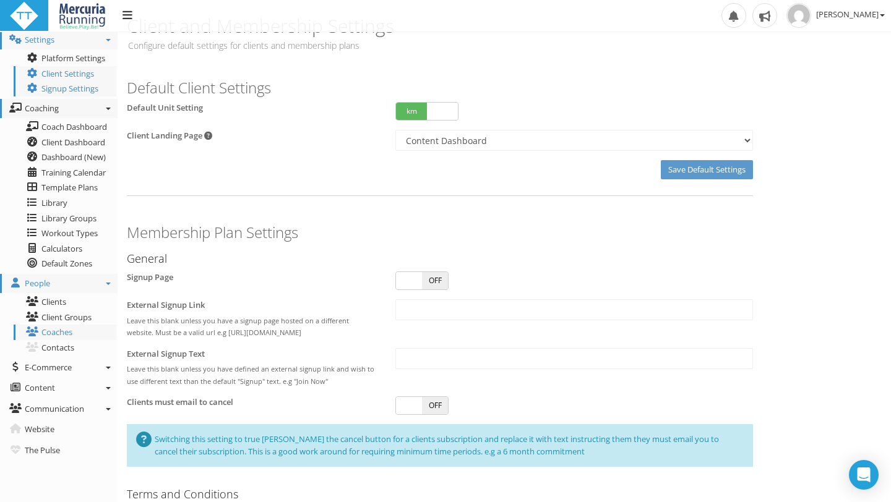
scroll to position [33, 0]
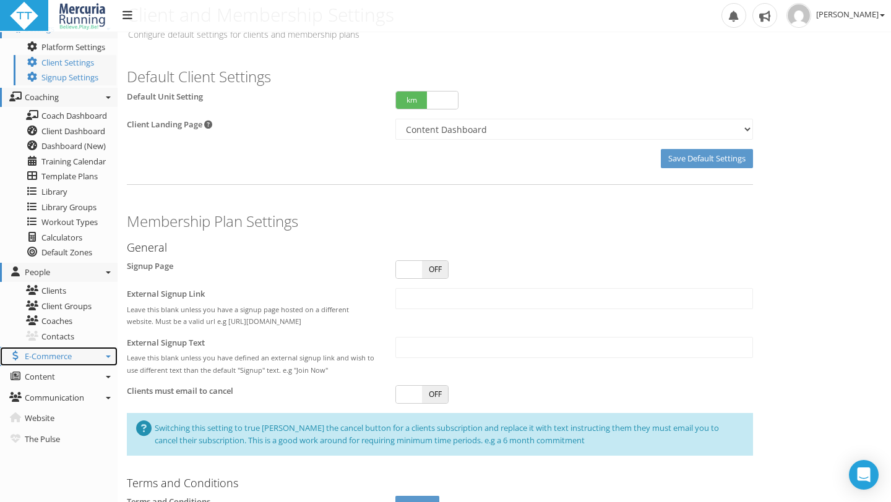
click at [88, 355] on link "E-Commerce" at bounding box center [58, 357] width 117 height 20
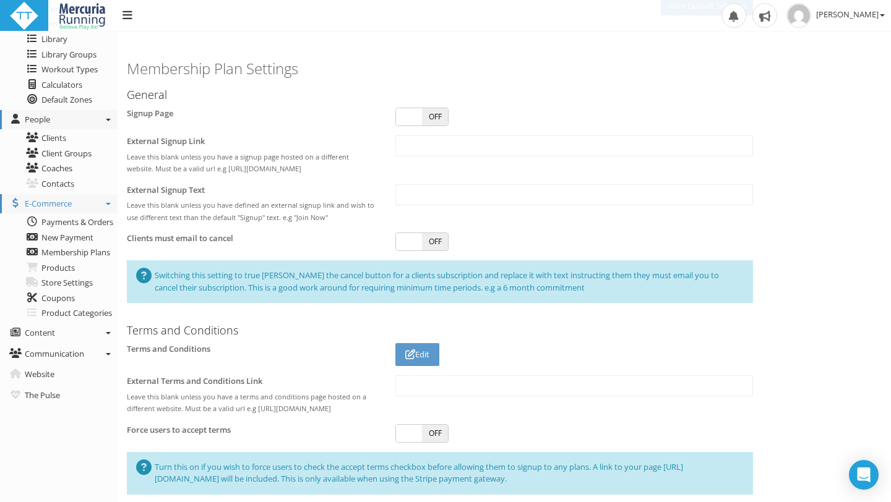
scroll to position [206, 0]
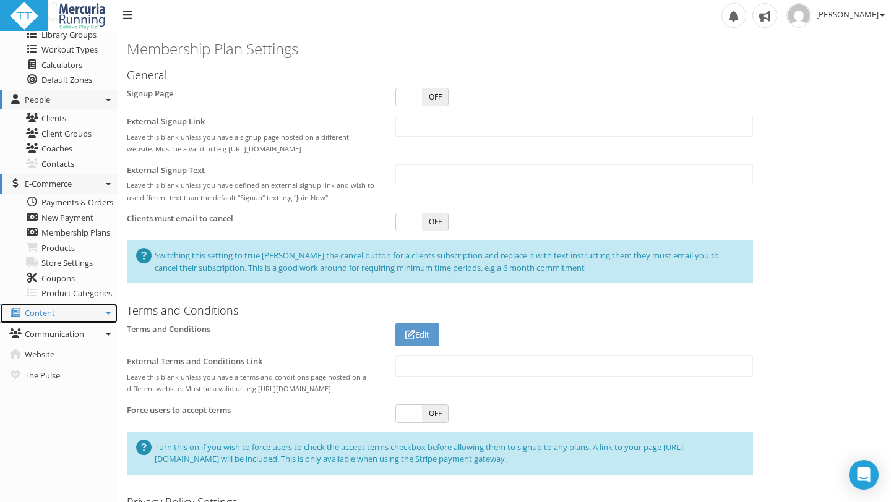
click at [85, 315] on link "Content" at bounding box center [58, 314] width 117 height 20
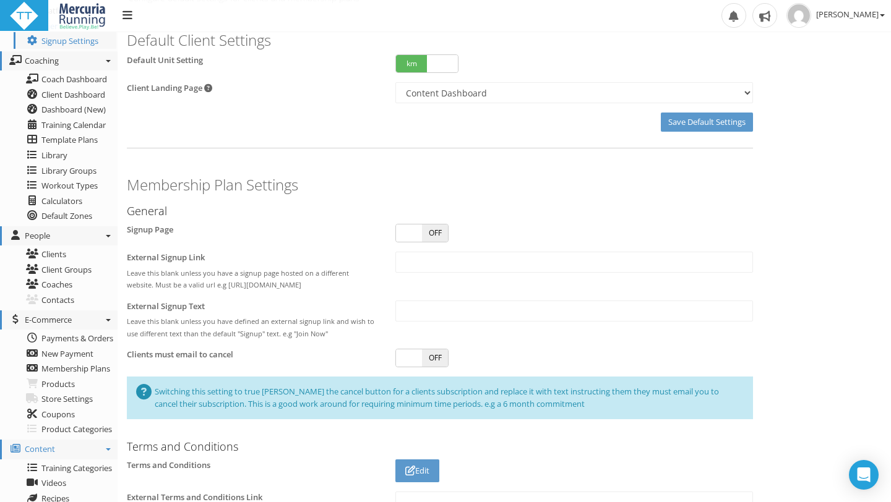
scroll to position [0, 0]
